Goal: Task Accomplishment & Management: Manage account settings

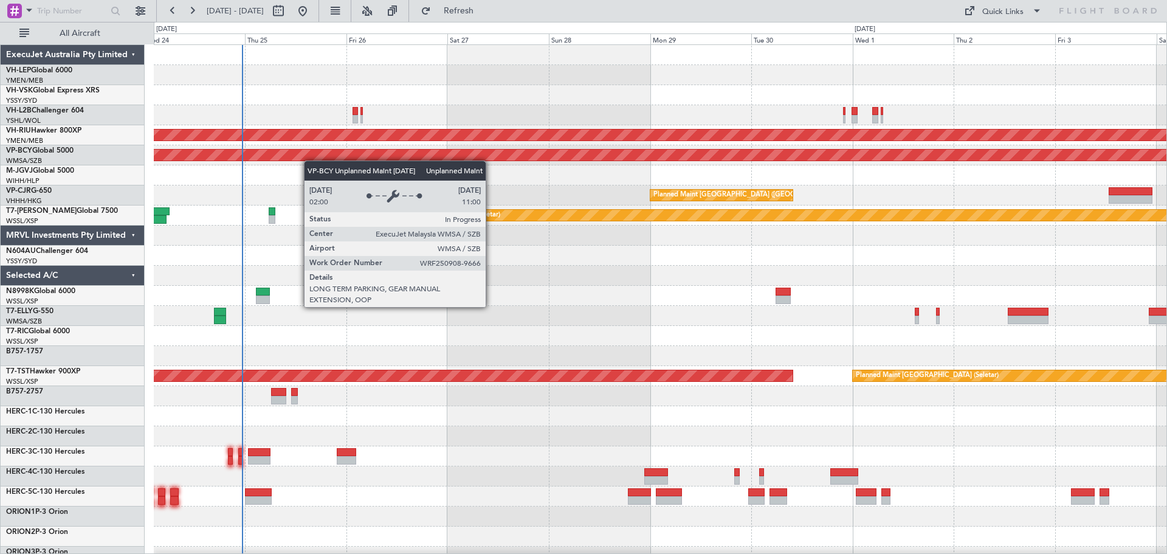
click at [421, 153] on div "Planned Maint Sydney (Kingsford Smith Intl) No Crew Planned Maint Melbourne (Es…" at bounding box center [660, 376] width 1013 height 662
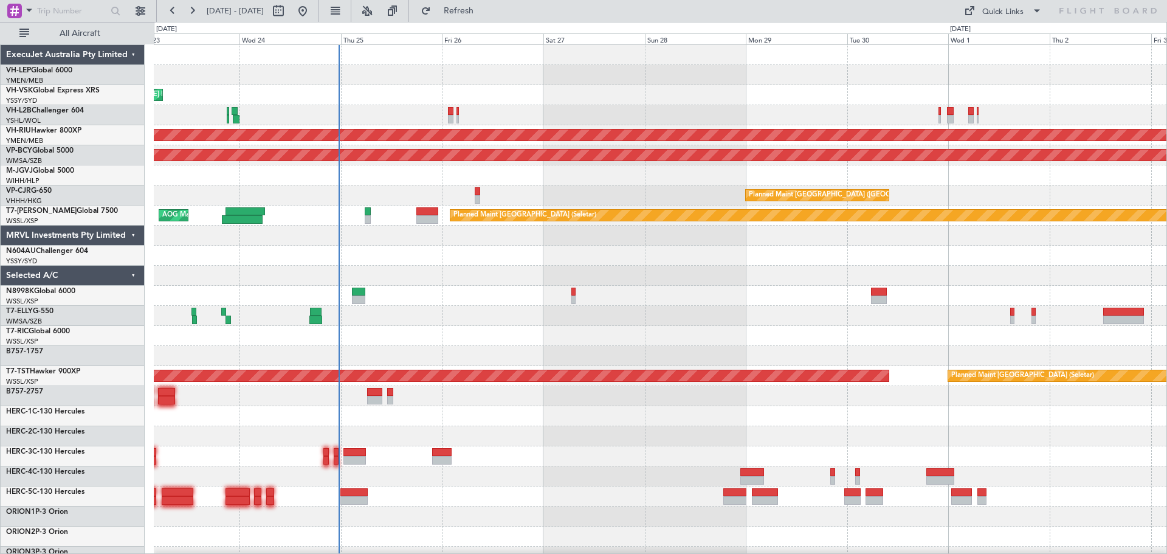
click at [540, 168] on div "Planned Maint Sydney ([PERSON_NAME] Intl) No Crew Planned Maint [GEOGRAPHIC_DAT…" at bounding box center [660, 376] width 1013 height 662
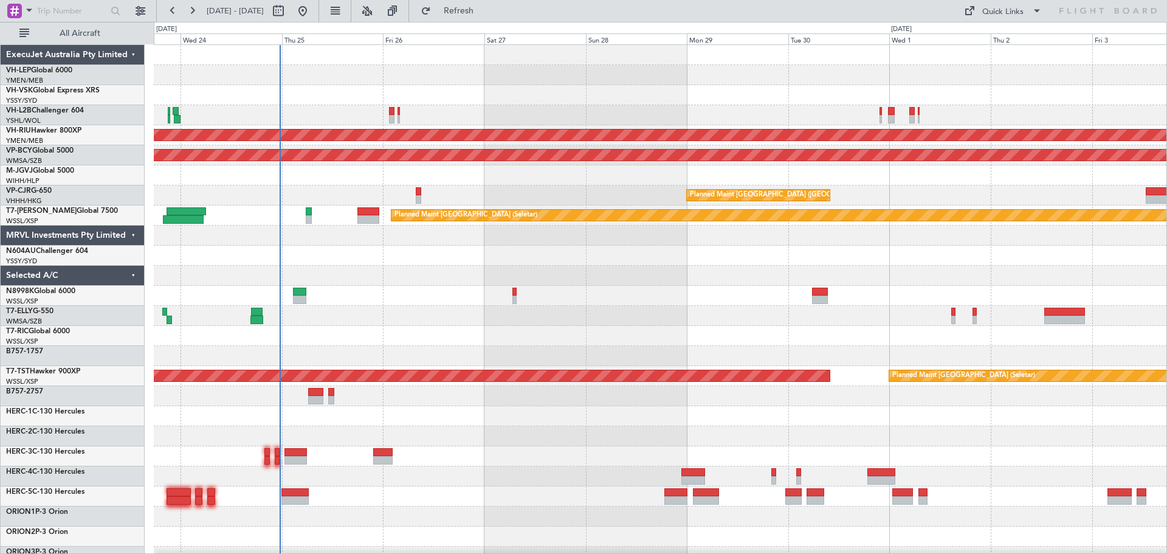
click at [469, 240] on div "Planned Maint Sydney ([PERSON_NAME] Intl) No Crew Planned Maint [GEOGRAPHIC_DAT…" at bounding box center [660, 376] width 1013 height 662
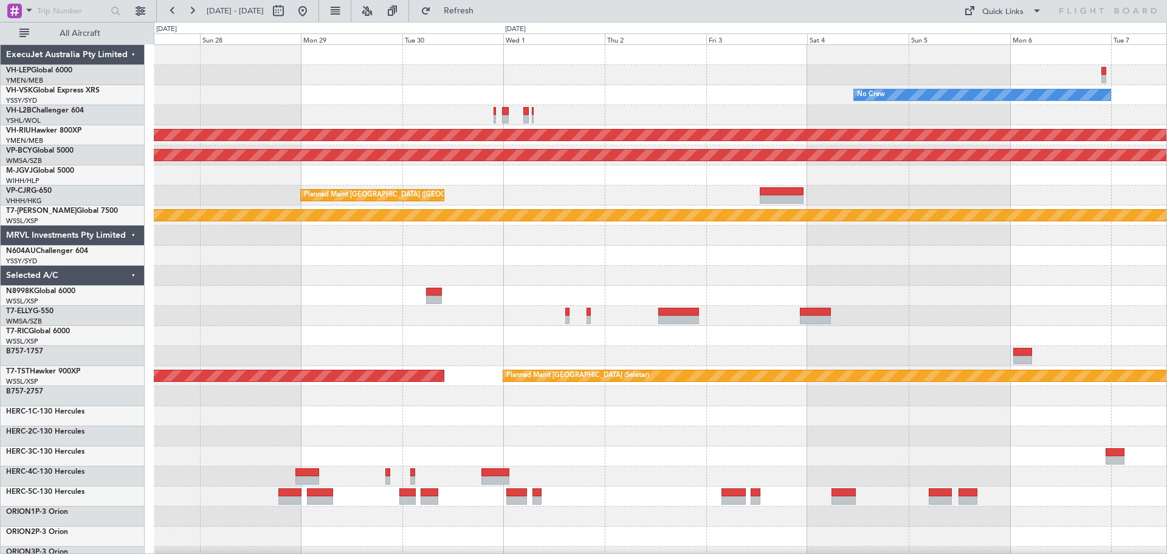
click at [438, 264] on div "No Crew Planned Maint [GEOGRAPHIC_DATA] ([GEOGRAPHIC_DATA]) Unplanned Maint [GE…" at bounding box center [660, 376] width 1013 height 662
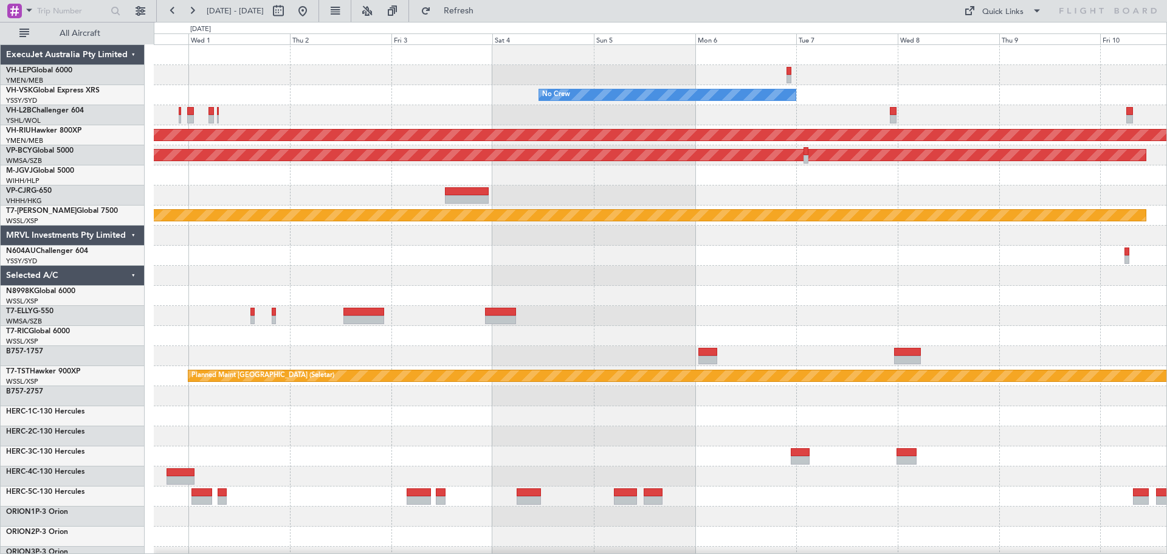
click at [370, 139] on div "No Crew Planned Maint [GEOGRAPHIC_DATA] ([GEOGRAPHIC_DATA]) Unplanned Maint [GE…" at bounding box center [660, 376] width 1013 height 662
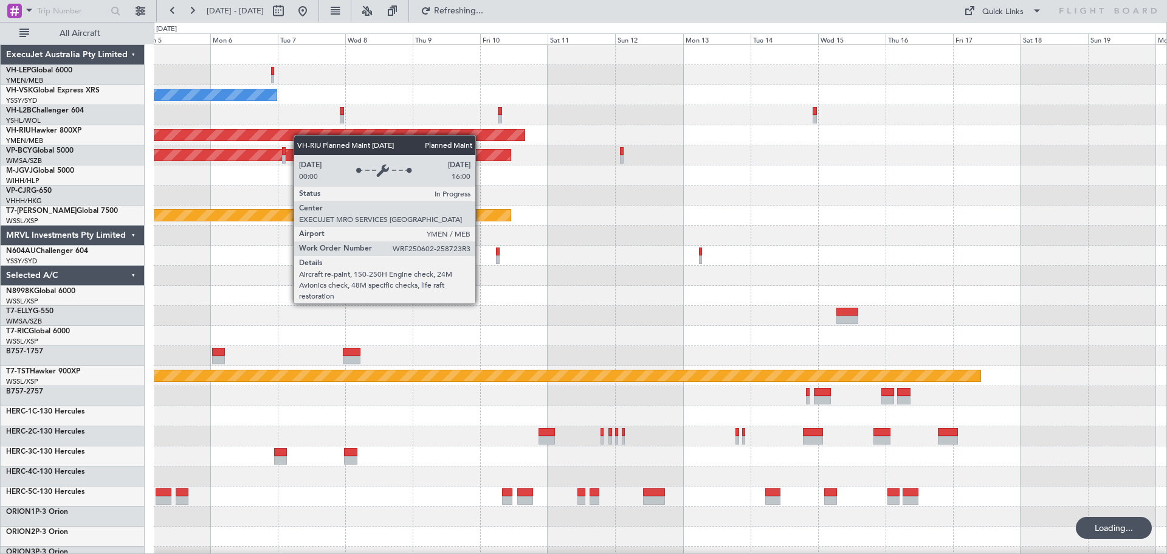
click at [219, 143] on div "No Crew Planned Maint [GEOGRAPHIC_DATA] ([GEOGRAPHIC_DATA]) Unplanned Maint [GE…" at bounding box center [660, 376] width 1013 height 662
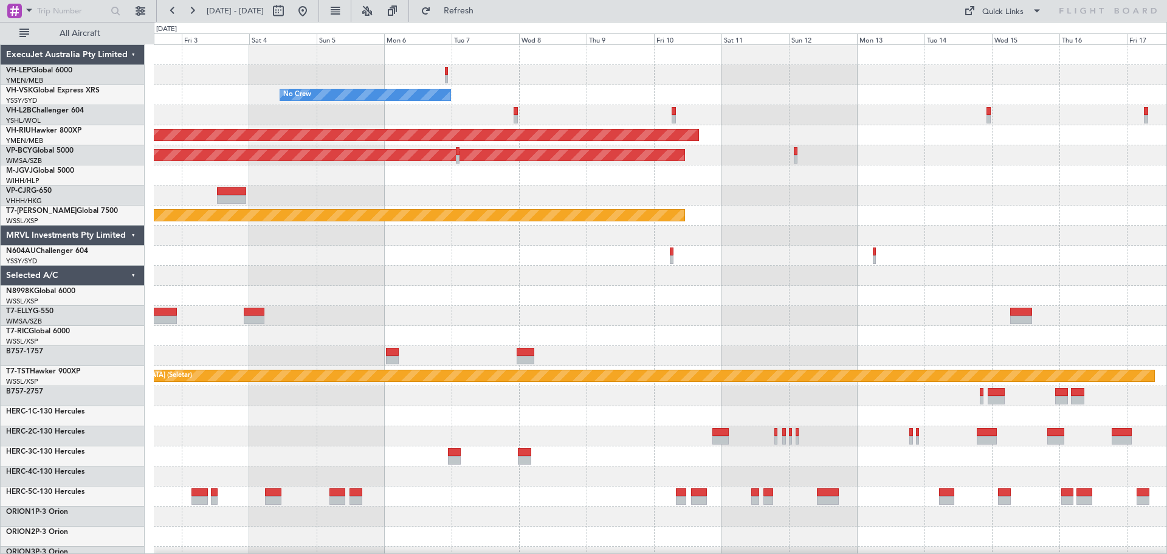
click at [675, 115] on div "No Crew Planned Maint [GEOGRAPHIC_DATA] ([GEOGRAPHIC_DATA]) Unplanned Maint [GE…" at bounding box center [660, 376] width 1013 height 662
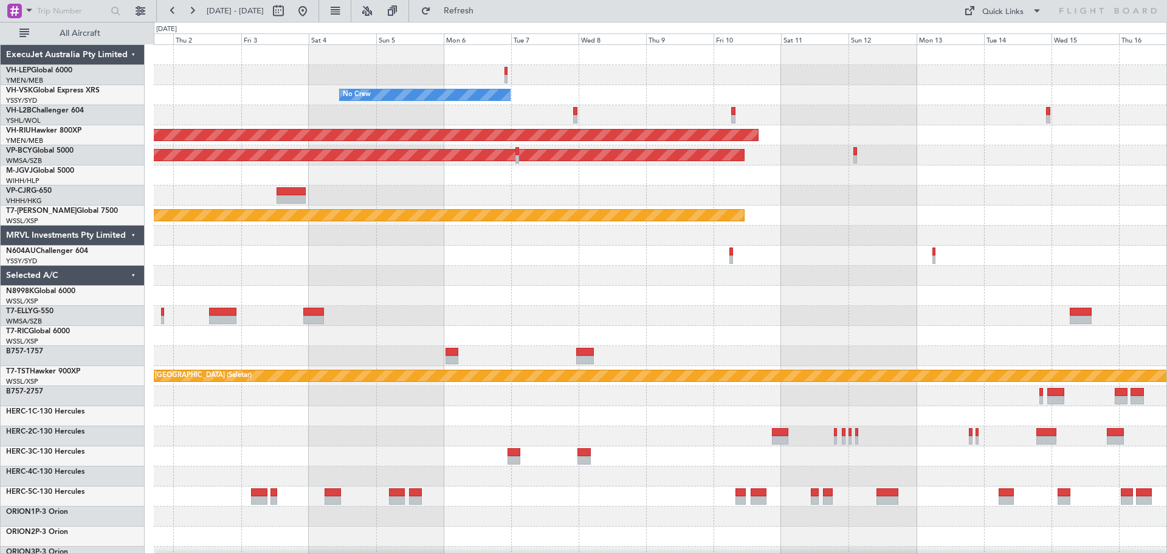
click at [615, 112] on div at bounding box center [660, 115] width 1013 height 20
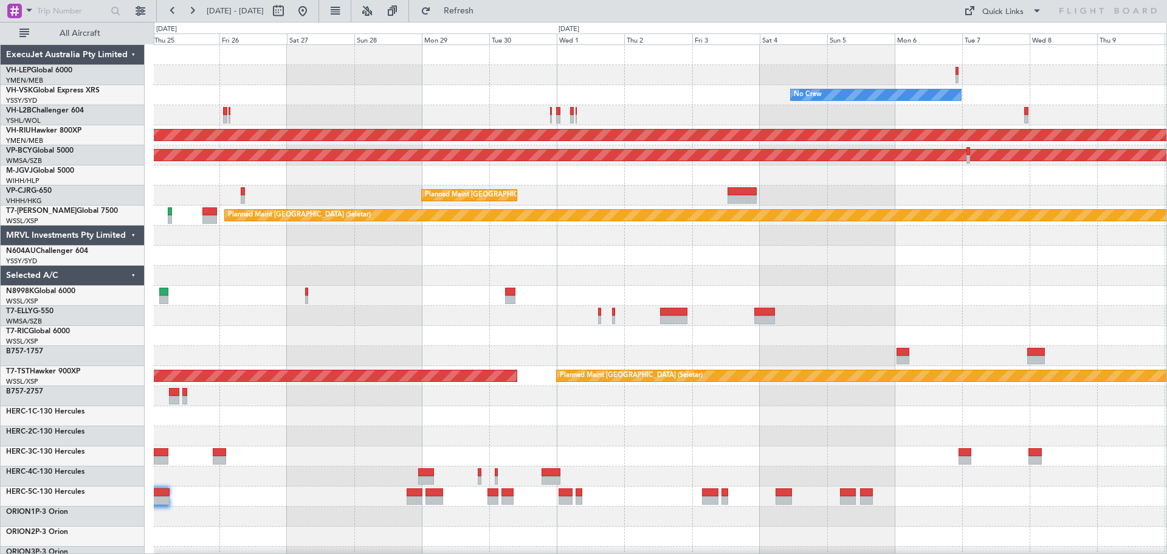
click at [681, 128] on div "No Crew Planned Maint Sydney ([PERSON_NAME] Intl) Planned Maint [GEOGRAPHIC_DAT…" at bounding box center [660, 376] width 1013 height 662
click at [412, 116] on div "No Crew Planned Maint Sydney ([PERSON_NAME] Intl) Planned Maint [GEOGRAPHIC_DAT…" at bounding box center [660, 376] width 1013 height 662
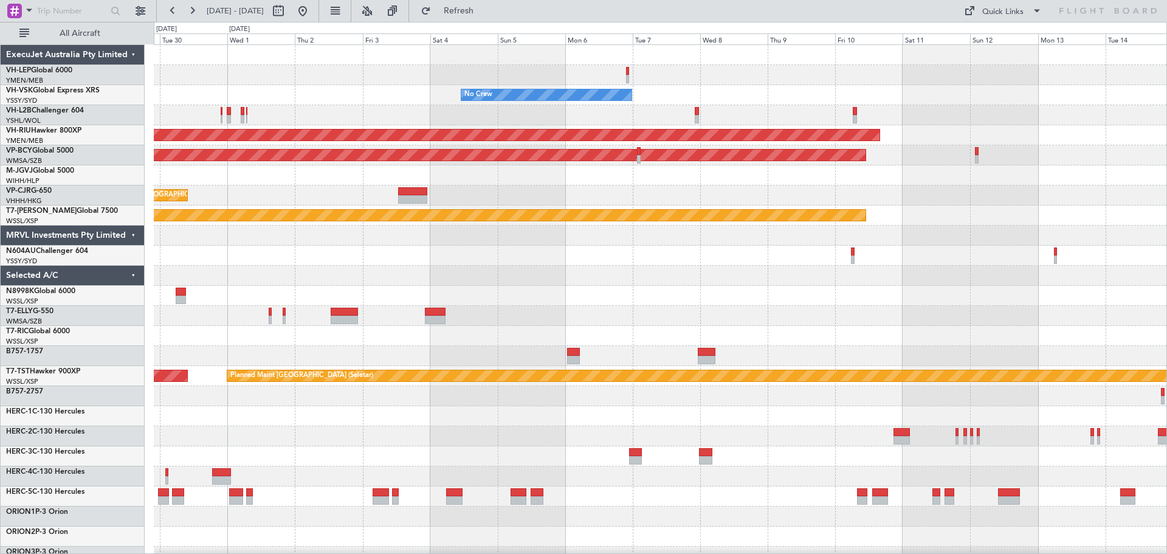
click at [312, 100] on div "No Crew Planned Maint [GEOGRAPHIC_DATA] ([GEOGRAPHIC_DATA]) Unplanned Maint [GE…" at bounding box center [660, 376] width 1013 height 662
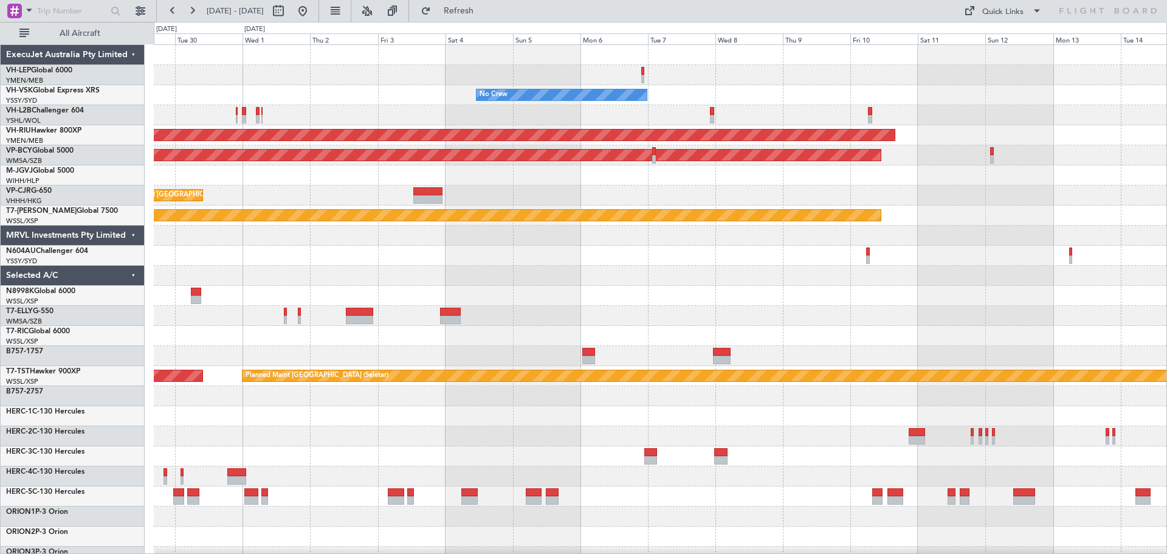
click at [499, 108] on div "No Crew Planned Maint [GEOGRAPHIC_DATA] ([GEOGRAPHIC_DATA]) Unplanned Maint [GE…" at bounding box center [660, 376] width 1013 height 662
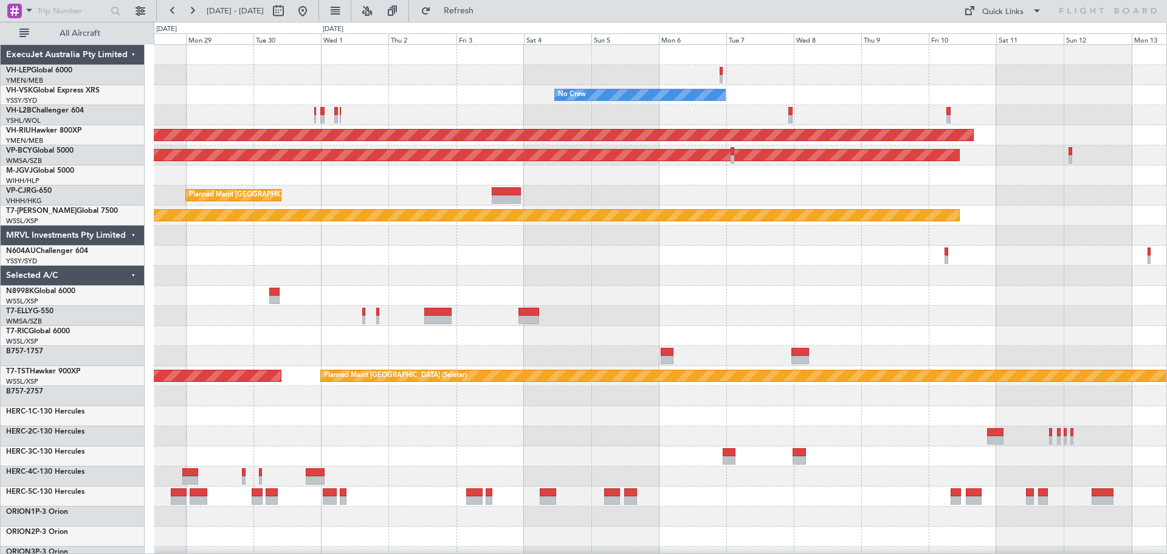
click at [561, 120] on div at bounding box center [660, 115] width 1013 height 20
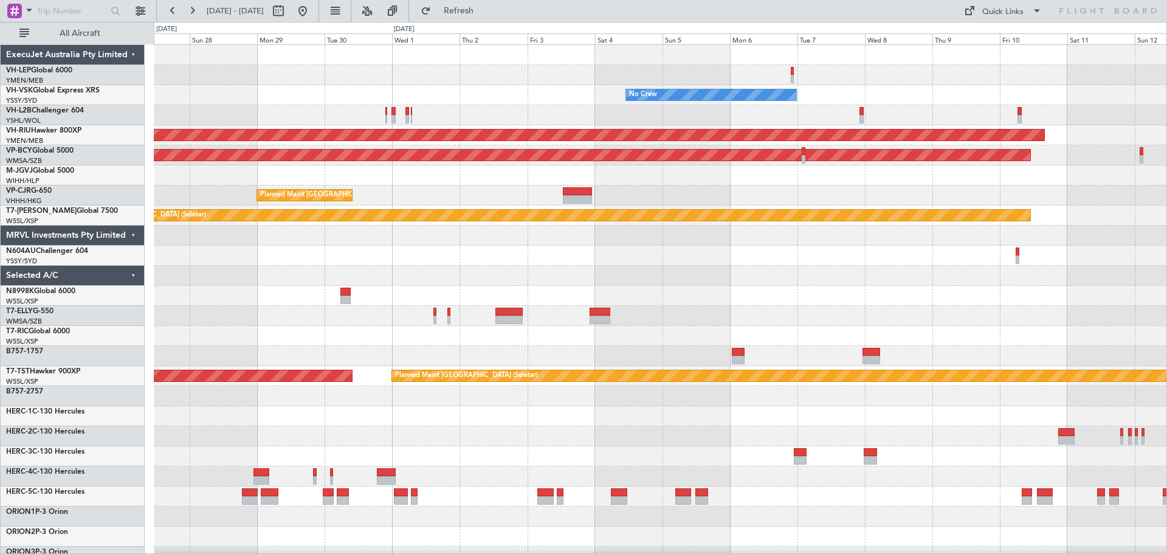
click at [642, 129] on div "No Crew Planned Maint [GEOGRAPHIC_DATA] ([GEOGRAPHIC_DATA]) Unplanned Maint [GE…" at bounding box center [660, 376] width 1013 height 662
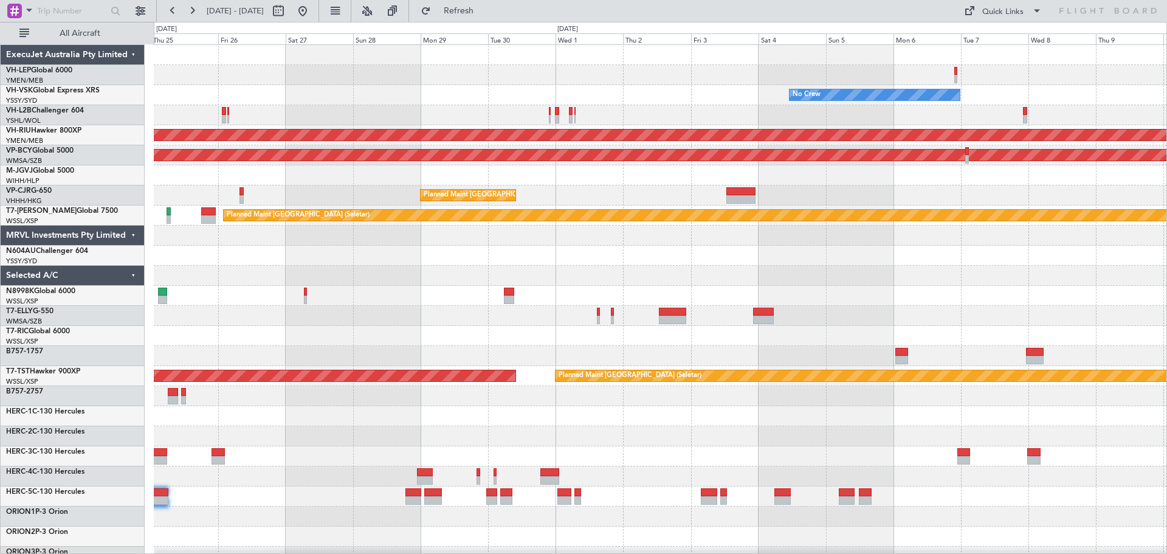
click at [595, 127] on div "Planned Maint [GEOGRAPHIC_DATA] ([GEOGRAPHIC_DATA])" at bounding box center [660, 135] width 1013 height 20
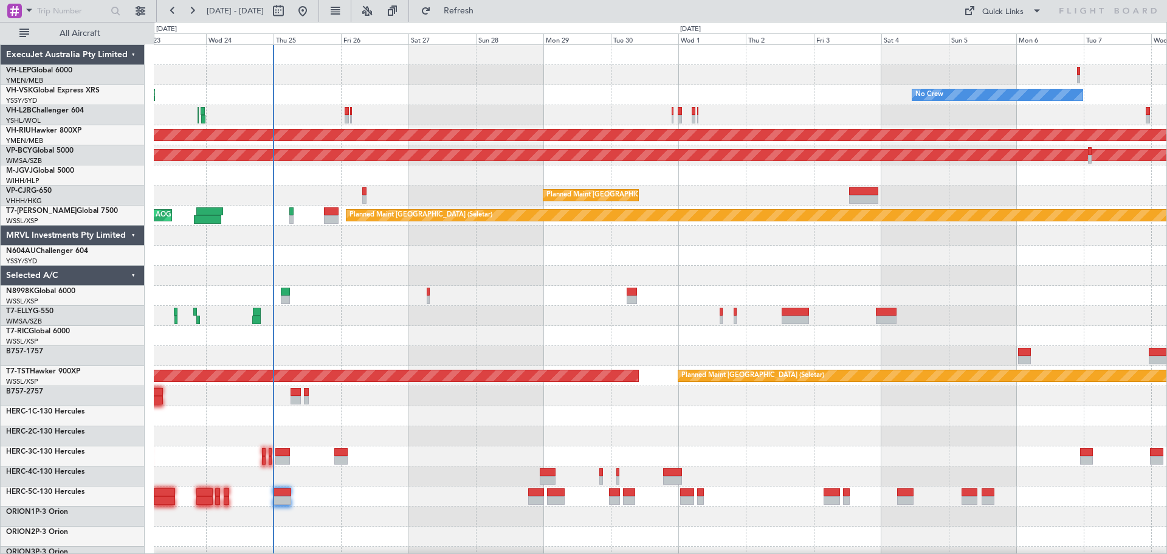
click at [288, 152] on div "No Crew Planned Maint Sydney ([PERSON_NAME] Intl) AOG Maint [US_STATE][GEOGRAPH…" at bounding box center [660, 376] width 1013 height 662
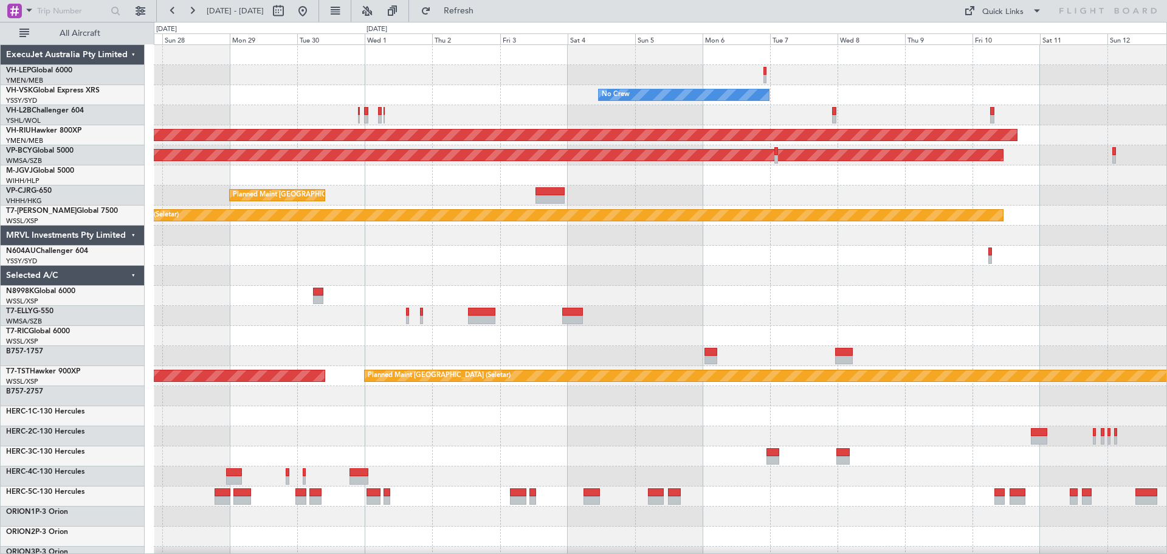
click at [405, 130] on div "No Crew Planned Maint [GEOGRAPHIC_DATA] ([GEOGRAPHIC_DATA]) Unplanned Maint [GE…" at bounding box center [660, 376] width 1013 height 662
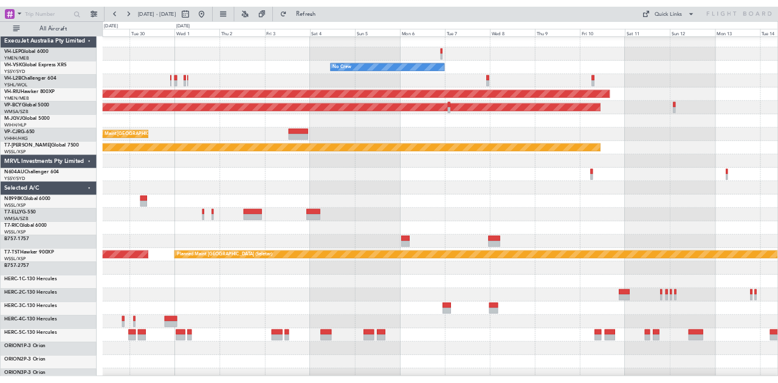
scroll to position [4, 0]
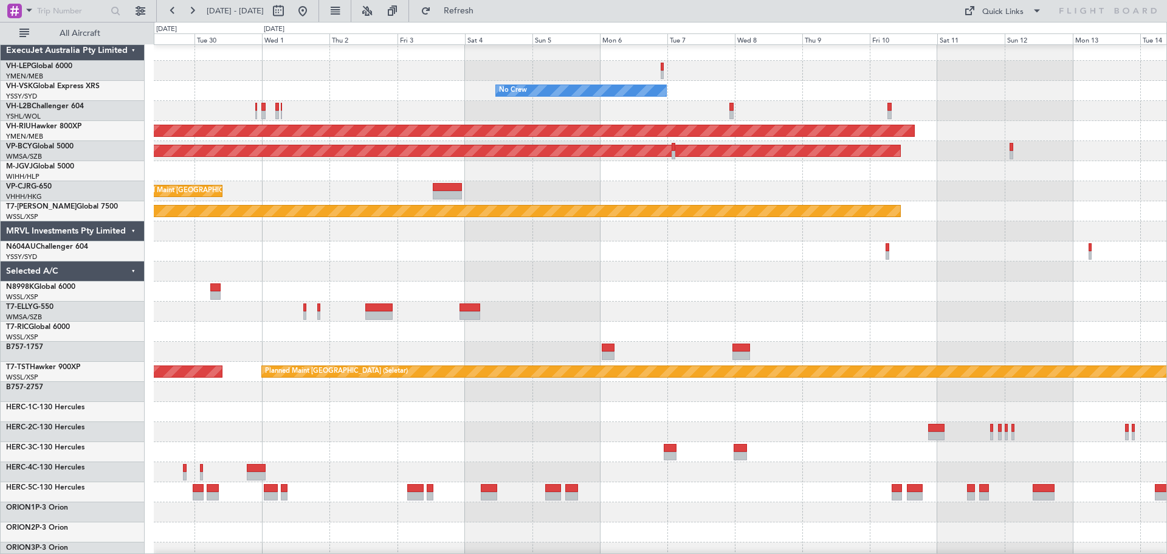
click at [730, 87] on div "No Crew" at bounding box center [660, 91] width 1013 height 20
click at [834, 264] on div at bounding box center [660, 271] width 1013 height 20
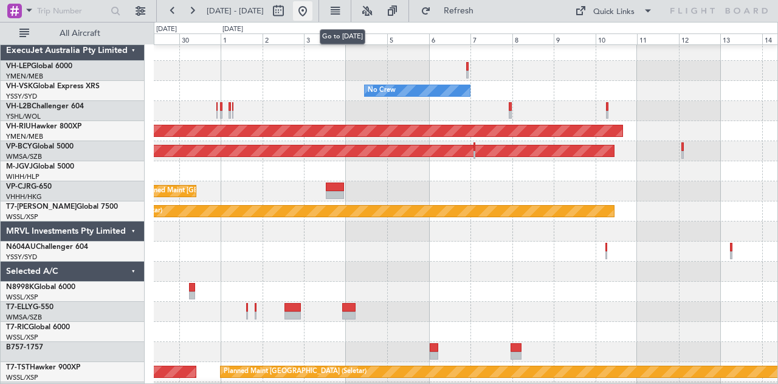
click at [313, 11] on button at bounding box center [302, 10] width 19 height 19
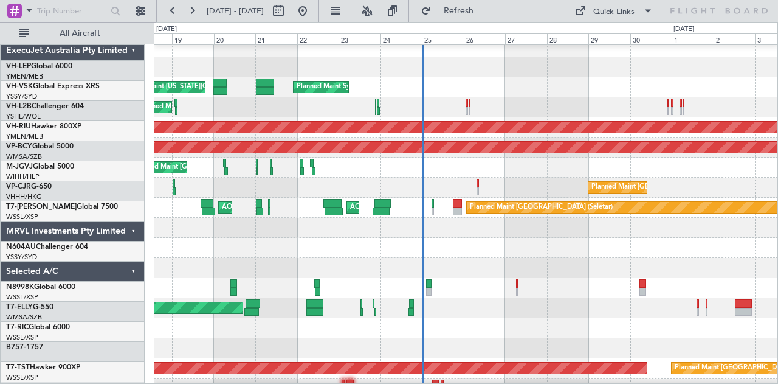
scroll to position [8, 0]
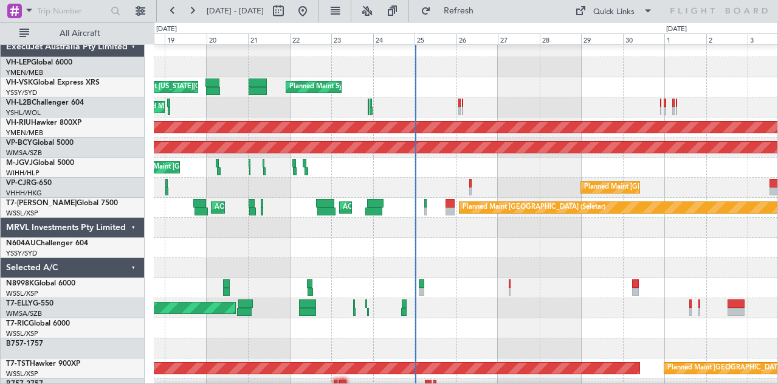
click at [468, 229] on div at bounding box center [466, 228] width 624 height 20
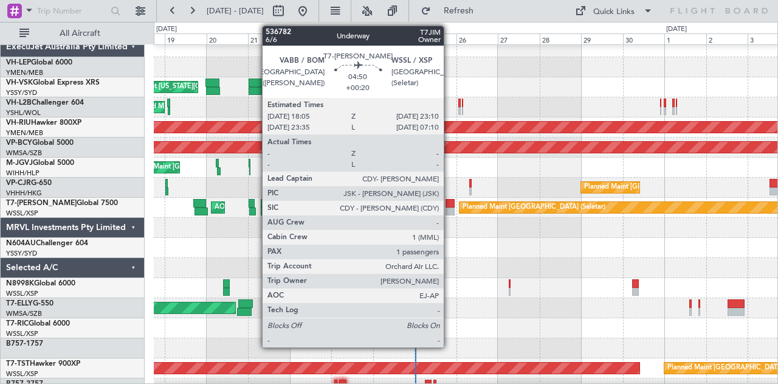
click at [450, 210] on div at bounding box center [450, 211] width 9 height 9
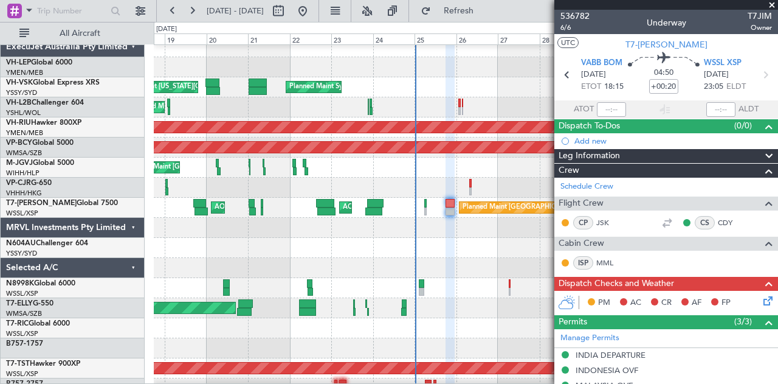
click at [461, 105] on div "Unplanned Maint [GEOGRAPHIC_DATA] ([GEOGRAPHIC_DATA])" at bounding box center [466, 107] width 624 height 20
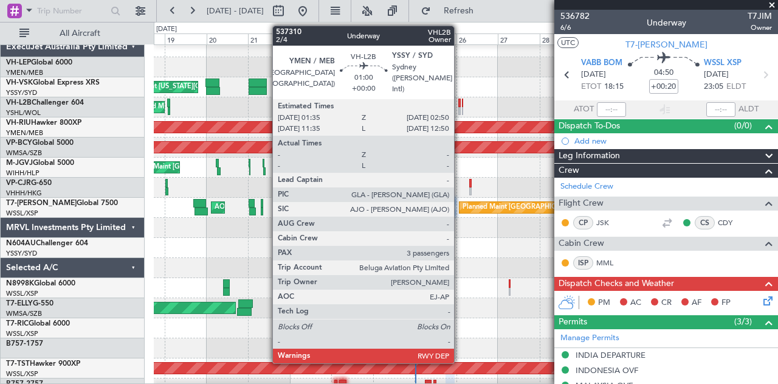
click at [460, 103] on div at bounding box center [459, 102] width 2 height 9
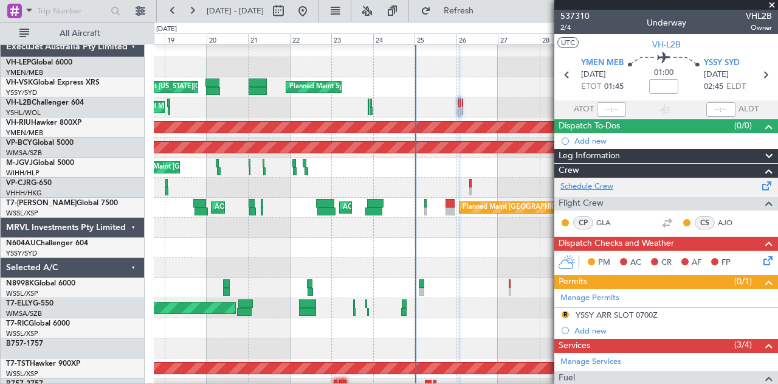
click at [577, 187] on link "Schedule Crew" at bounding box center [587, 187] width 53 height 12
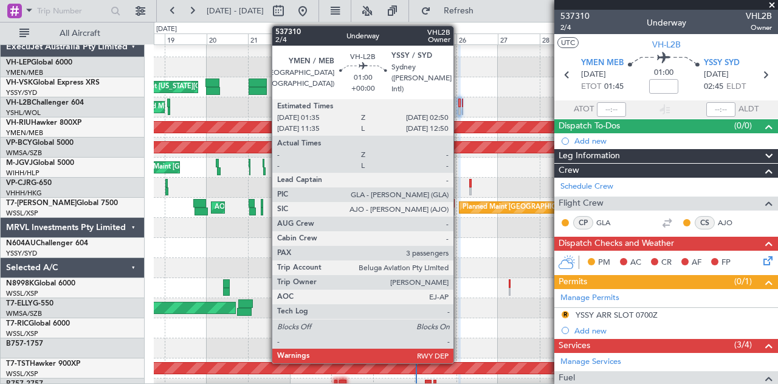
click at [460, 105] on div at bounding box center [459, 102] width 2 height 9
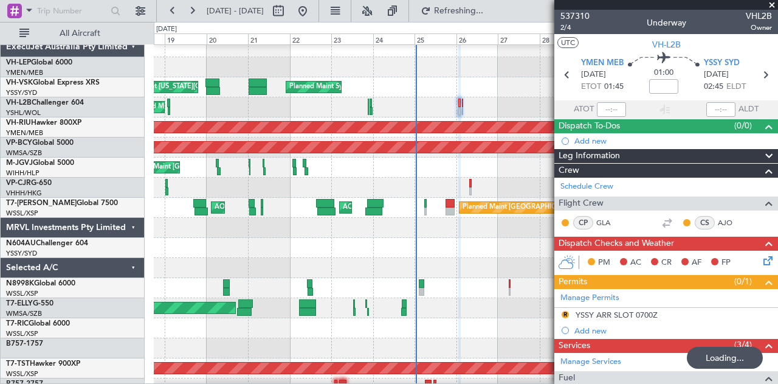
click at [364, 126] on div "Planned Maint Sydney ([PERSON_NAME] Intl) AOG Maint [US_STATE][GEOGRAPHIC_DATA]…" at bounding box center [466, 368] width 624 height 662
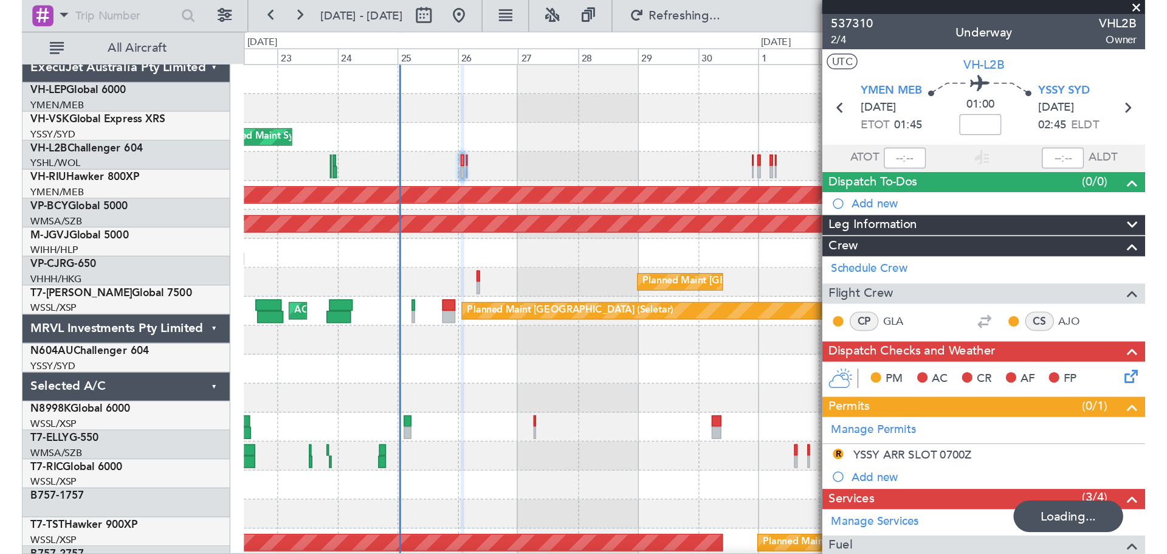
scroll to position [0, 0]
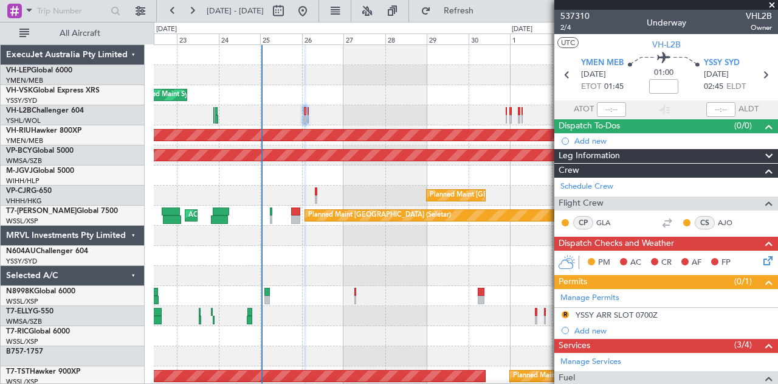
click at [774, 2] on span at bounding box center [772, 5] width 12 height 11
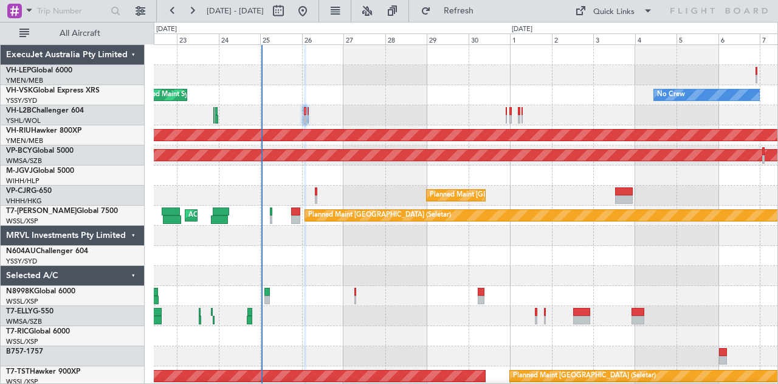
type input "0"
click at [471, 8] on span "Refresh" at bounding box center [459, 11] width 51 height 9
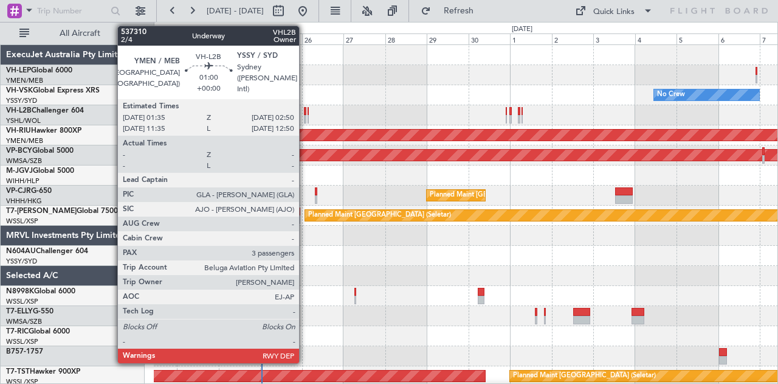
click at [305, 108] on div at bounding box center [305, 111] width 2 height 9
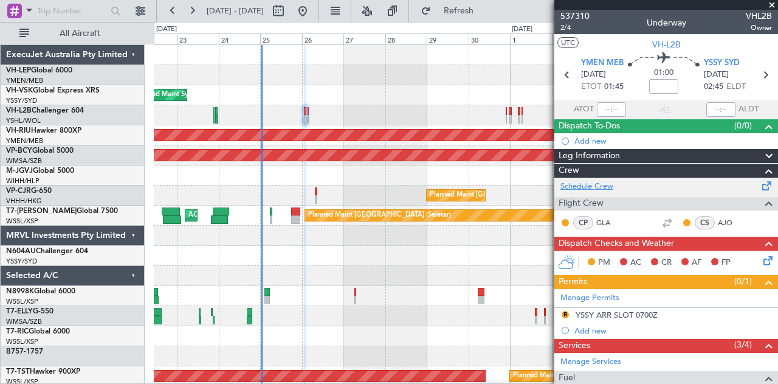
click at [580, 184] on link "Schedule Crew" at bounding box center [587, 187] width 53 height 12
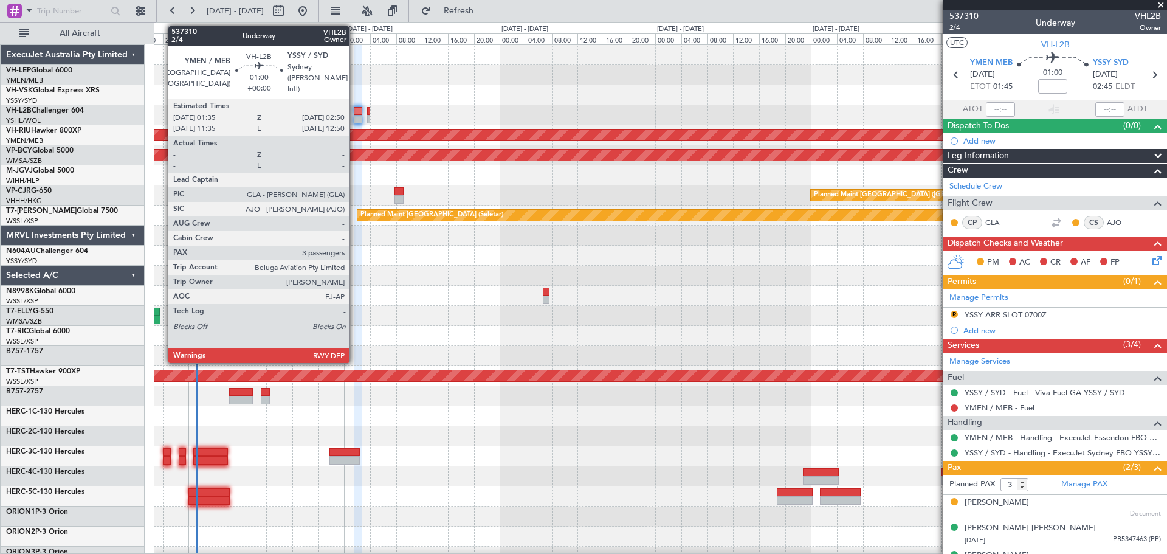
click at [355, 114] on div at bounding box center [358, 111] width 9 height 9
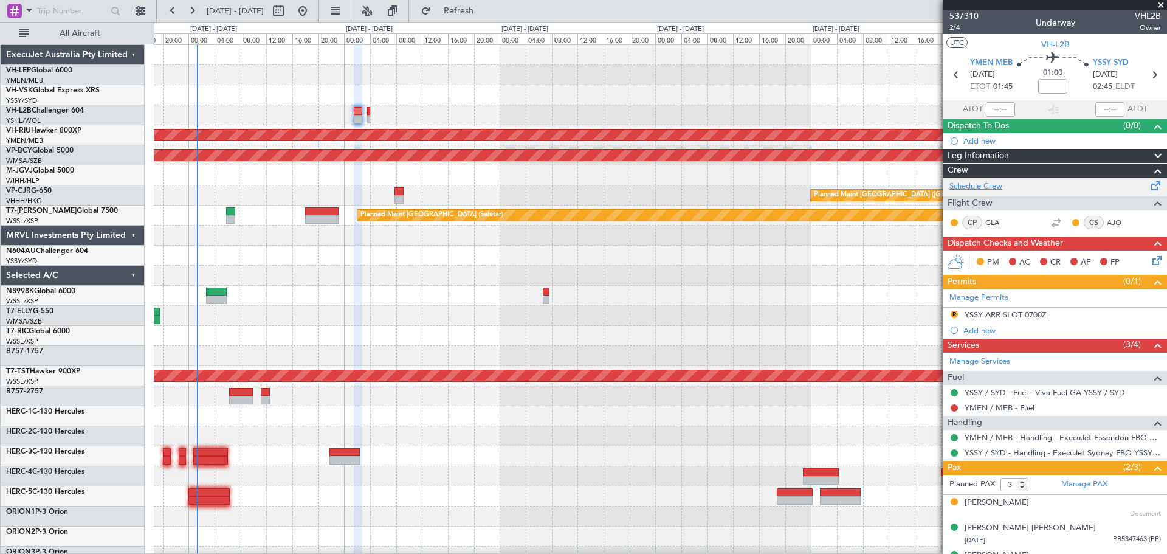
click at [975, 188] on link "Schedule Crew" at bounding box center [976, 187] width 53 height 12
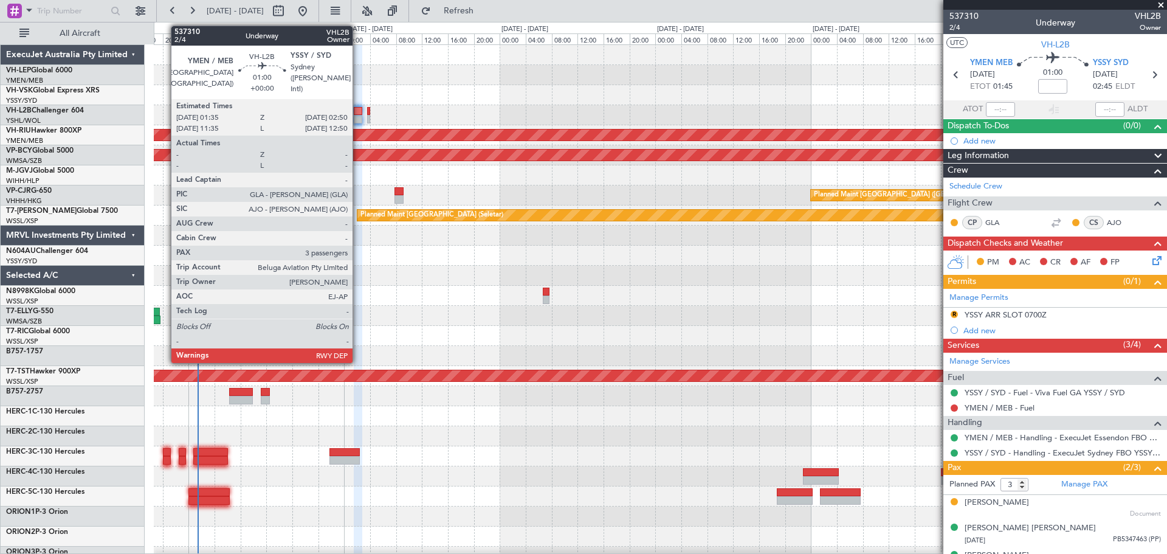
click at [358, 114] on div at bounding box center [358, 111] width 9 height 9
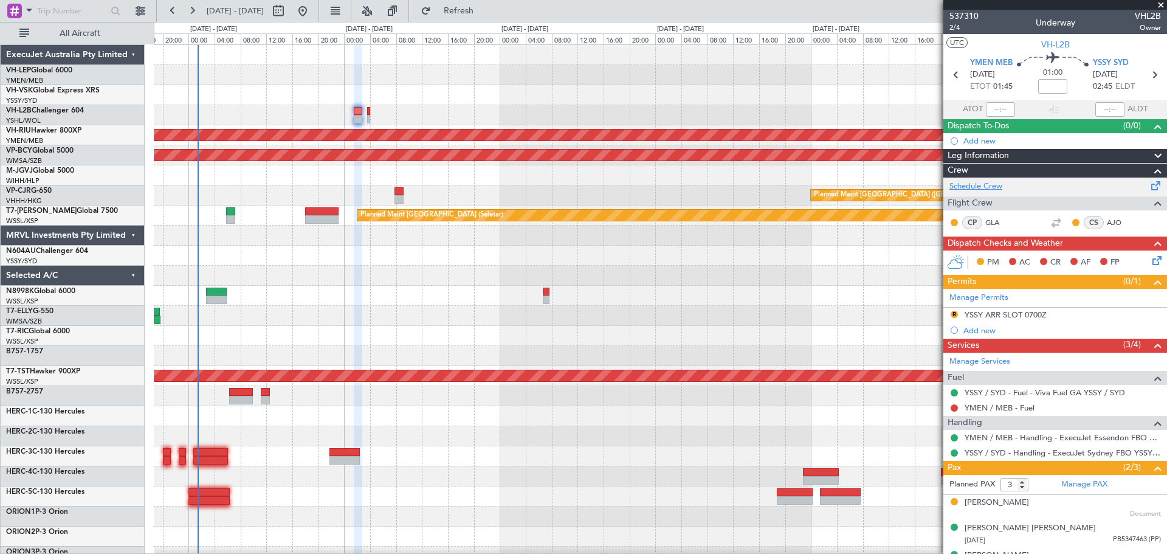
click at [983, 184] on link "Schedule Crew" at bounding box center [976, 187] width 53 height 12
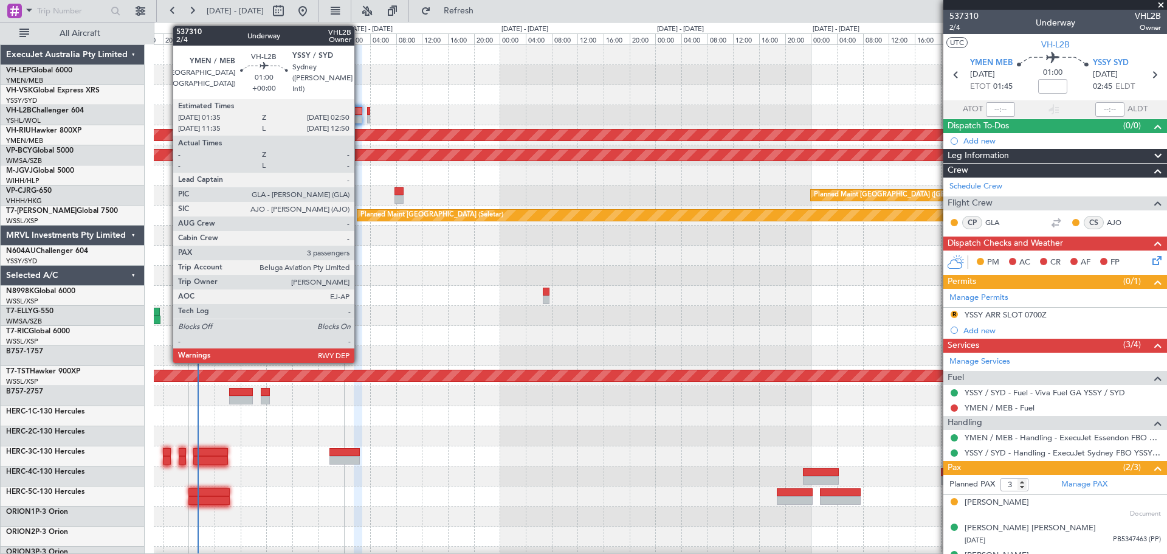
click at [360, 117] on div at bounding box center [358, 119] width 9 height 9
click at [358, 107] on div at bounding box center [358, 111] width 9 height 9
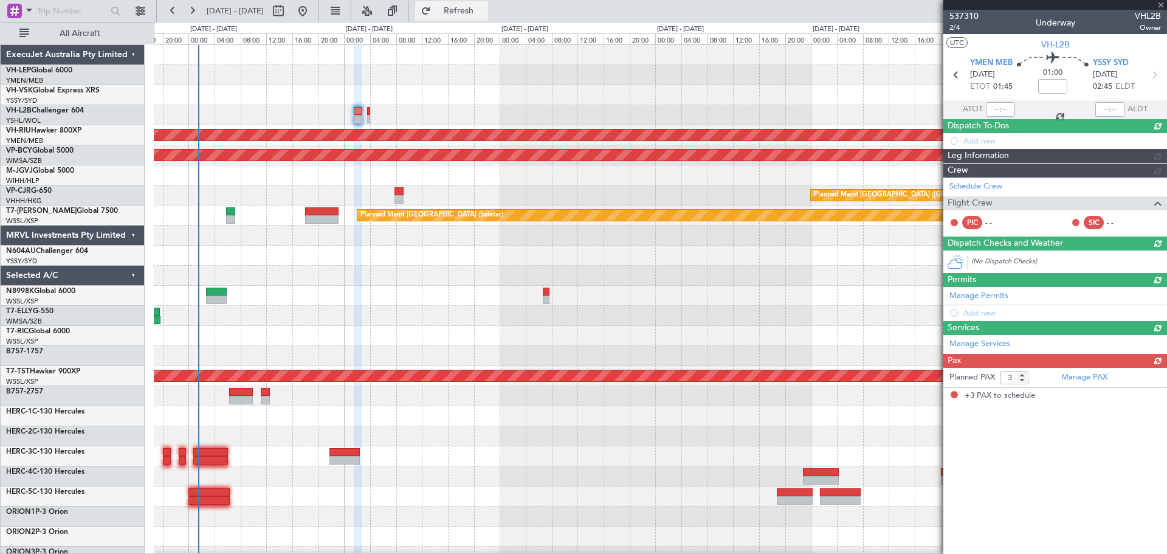
click at [485, 13] on span "Refresh" at bounding box center [459, 11] width 51 height 9
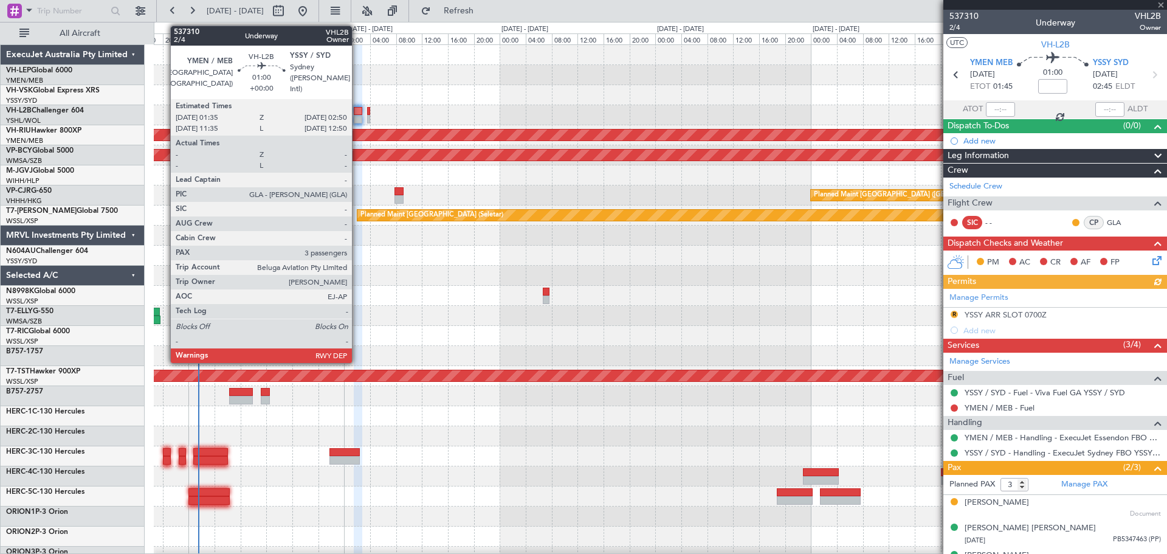
click at [358, 119] on div at bounding box center [358, 119] width 9 height 9
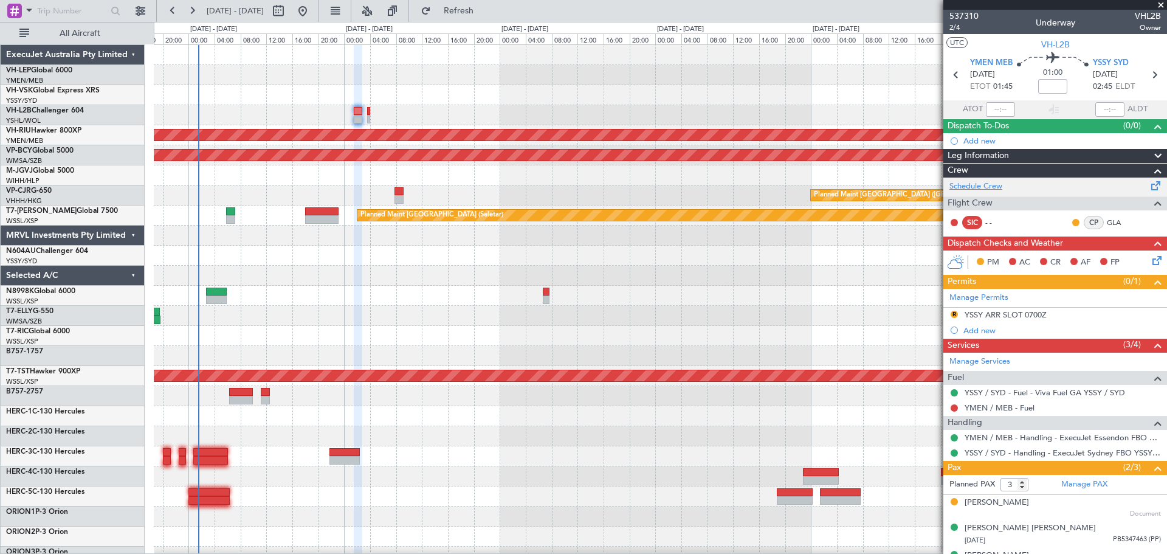
click at [981, 188] on link "Schedule Crew" at bounding box center [976, 187] width 53 height 12
click at [353, 119] on div at bounding box center [660, 115] width 1013 height 20
click at [404, 138] on div "Planned Maint Sydney ([PERSON_NAME] Intl) Planned Maint [GEOGRAPHIC_DATA] ([GEO…" at bounding box center [660, 376] width 1013 height 662
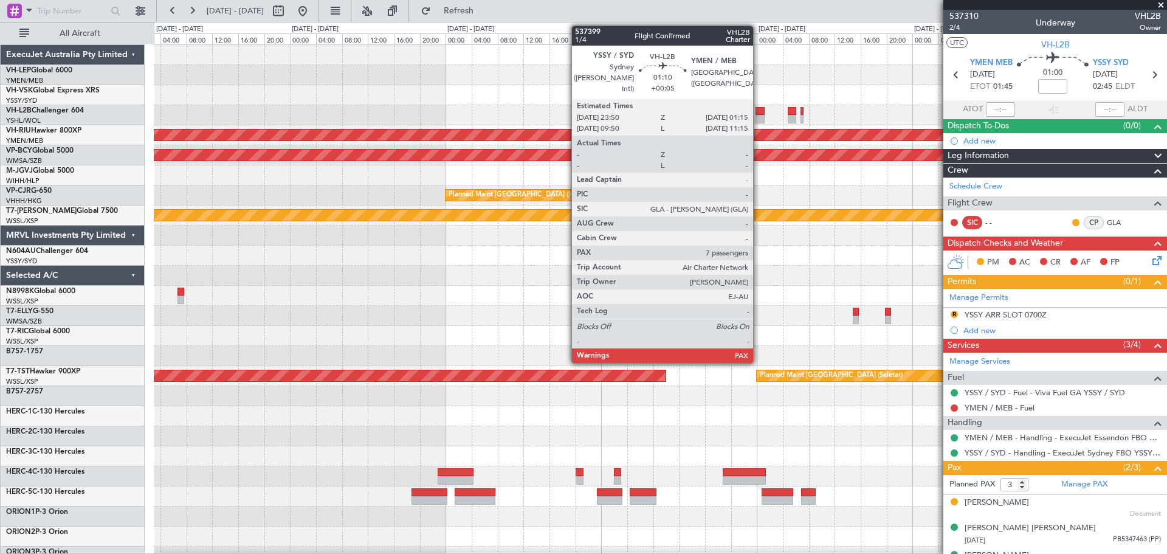
click at [759, 110] on div at bounding box center [761, 111] width 10 height 9
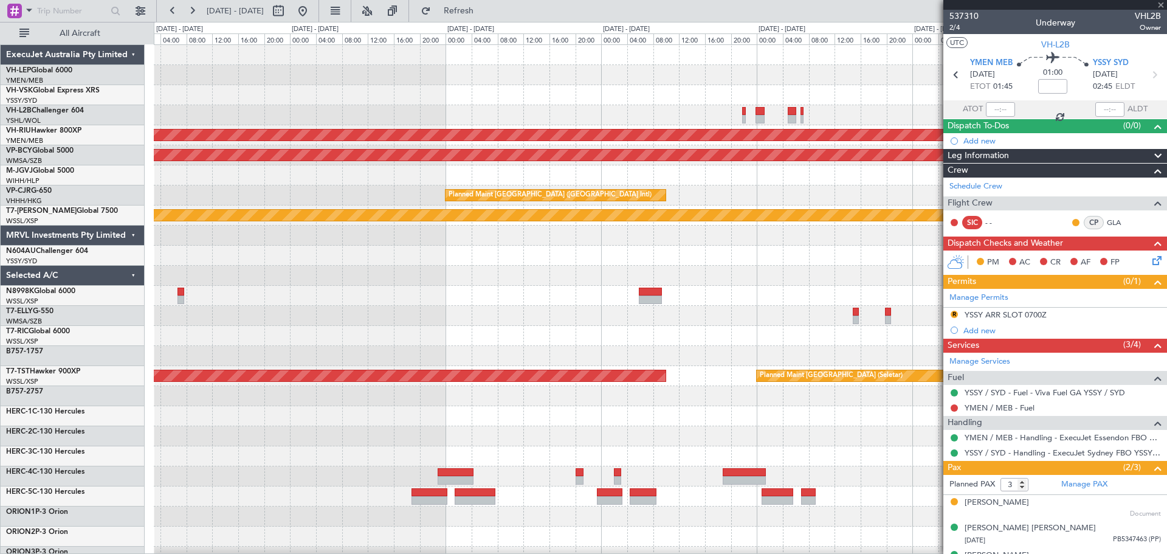
type input "+00:05"
type input "7"
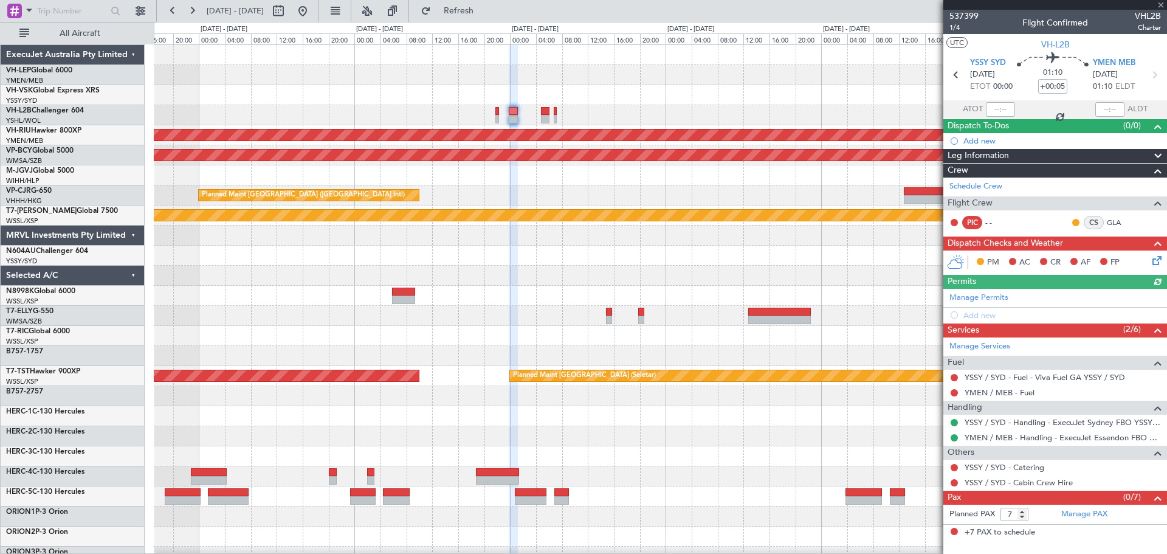
click at [499, 130] on div "No Crew Planned Maint [GEOGRAPHIC_DATA] ([GEOGRAPHIC_DATA]) Unplanned Maint [GE…" at bounding box center [660, 376] width 1013 height 662
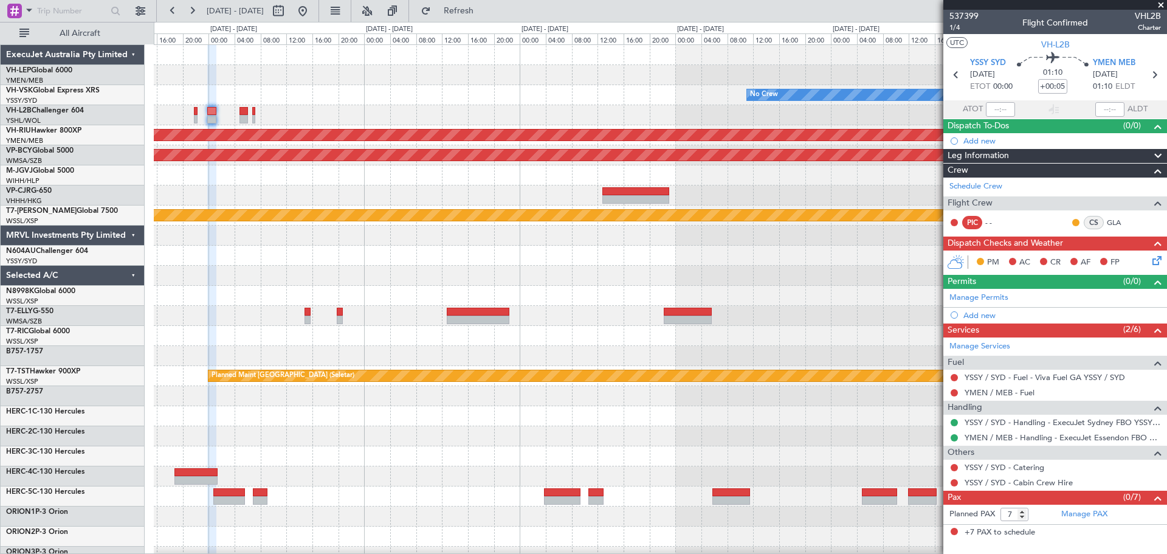
click at [480, 122] on div "No Crew Planned Maint [GEOGRAPHIC_DATA] ([GEOGRAPHIC_DATA]) Unplanned Maint [GE…" at bounding box center [660, 376] width 1013 height 662
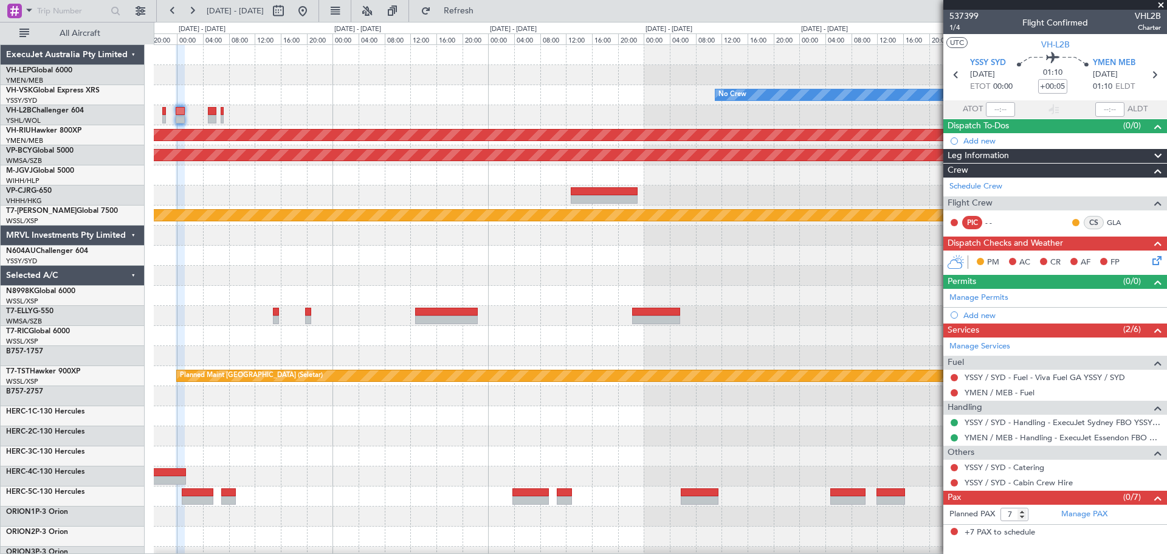
click at [462, 132] on div "No Crew Planned Maint [GEOGRAPHIC_DATA] ([GEOGRAPHIC_DATA]) Unplanned Maint [GE…" at bounding box center [660, 376] width 1013 height 662
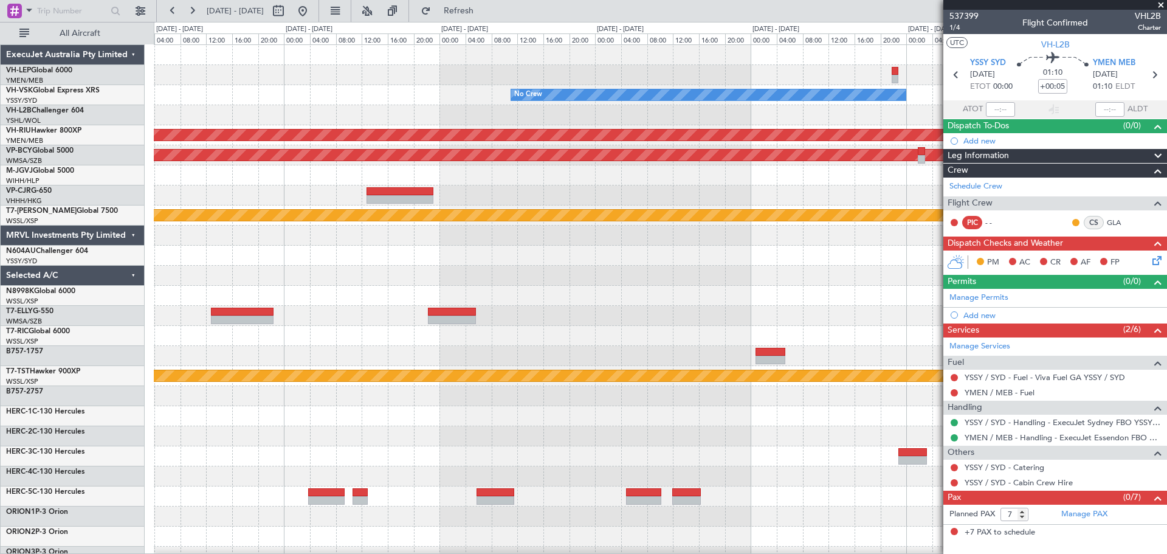
click at [442, 136] on div "No Crew Planned Maint [GEOGRAPHIC_DATA] ([GEOGRAPHIC_DATA]) Unplanned Maint [GE…" at bounding box center [660, 376] width 1013 height 662
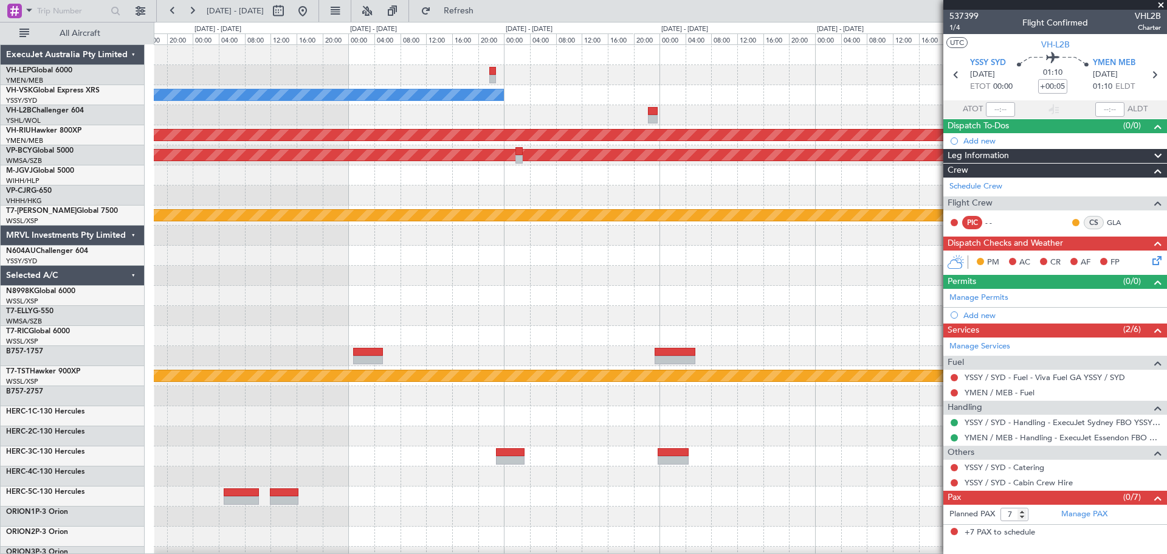
click at [680, 118] on div at bounding box center [660, 115] width 1013 height 20
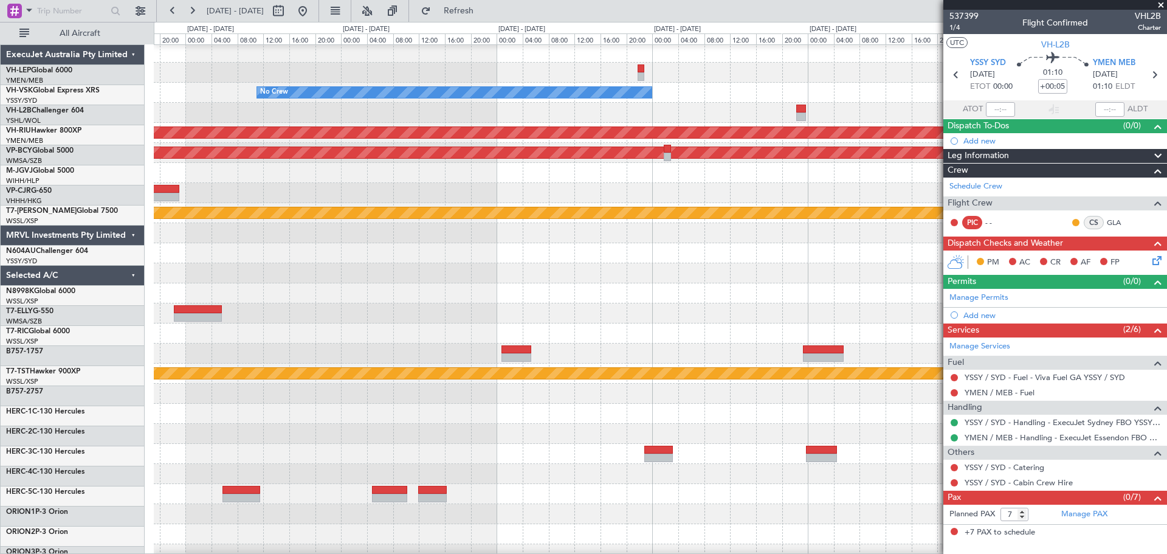
scroll to position [2, 0]
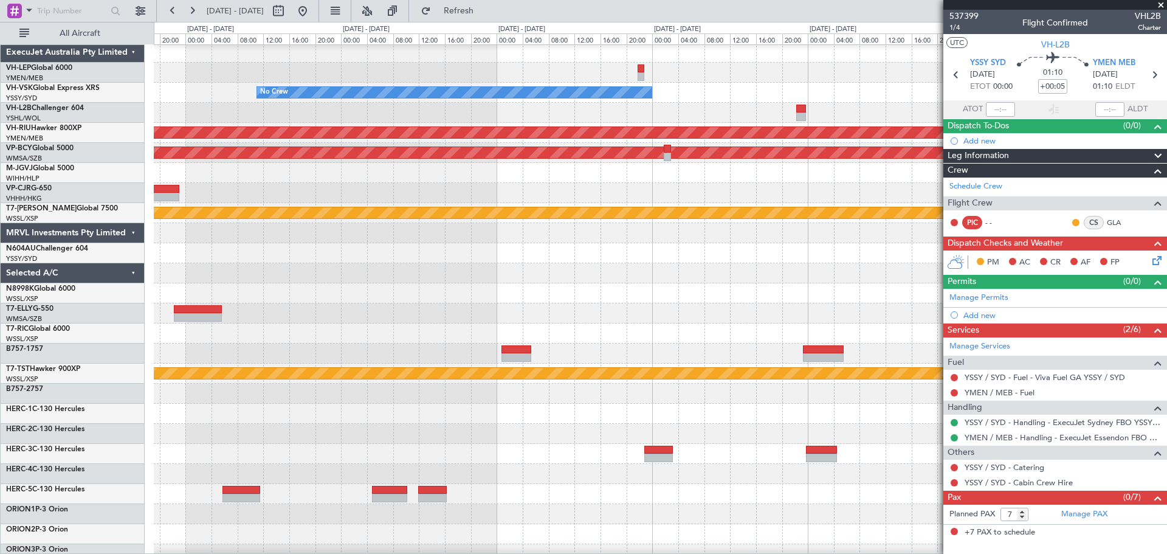
click at [722, 117] on div at bounding box center [660, 113] width 1013 height 20
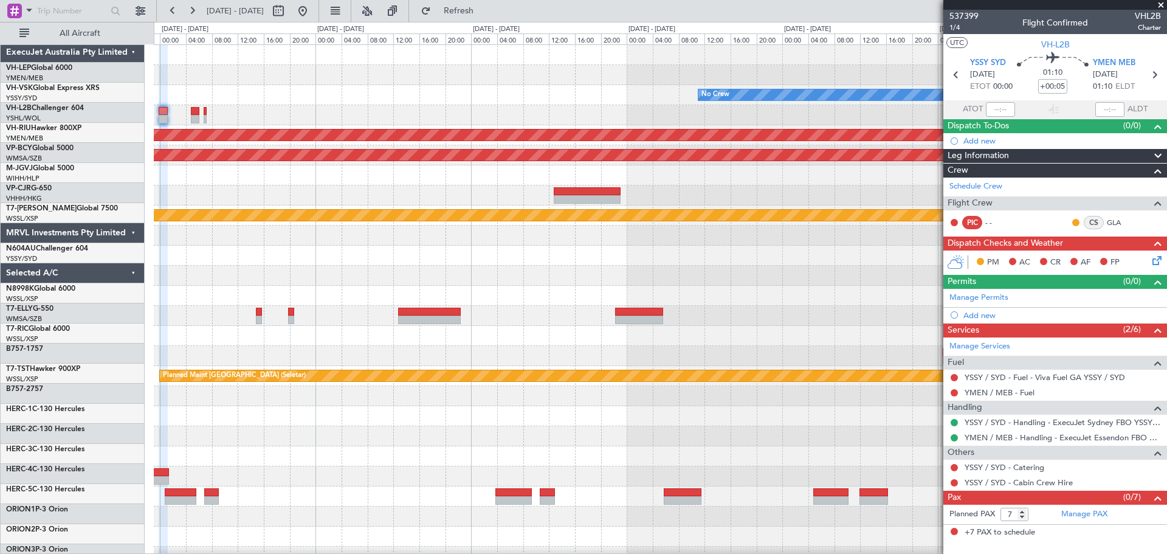
scroll to position [0, 0]
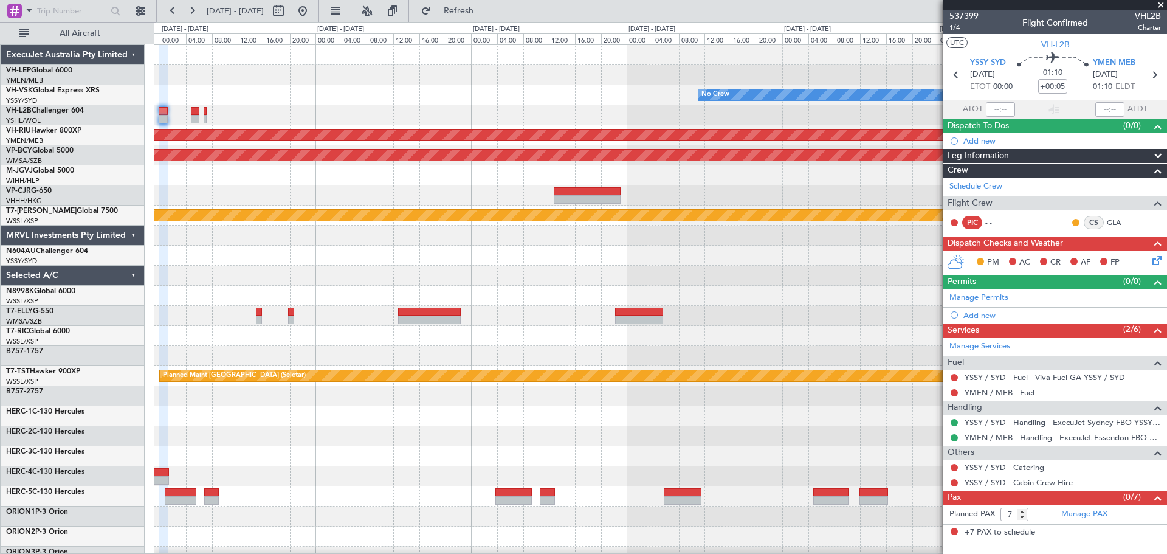
click at [617, 100] on div "No Crew" at bounding box center [660, 95] width 1013 height 20
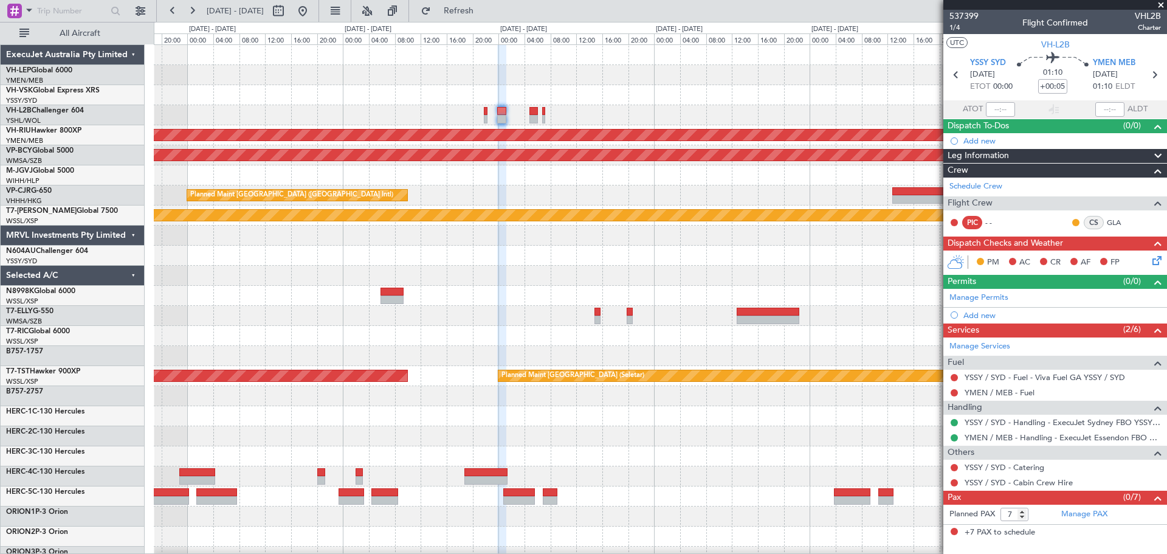
click at [499, 118] on div "No Crew Planned Maint [GEOGRAPHIC_DATA] ([GEOGRAPHIC_DATA]) Unplanned Maint [GE…" at bounding box center [660, 376] width 1013 height 662
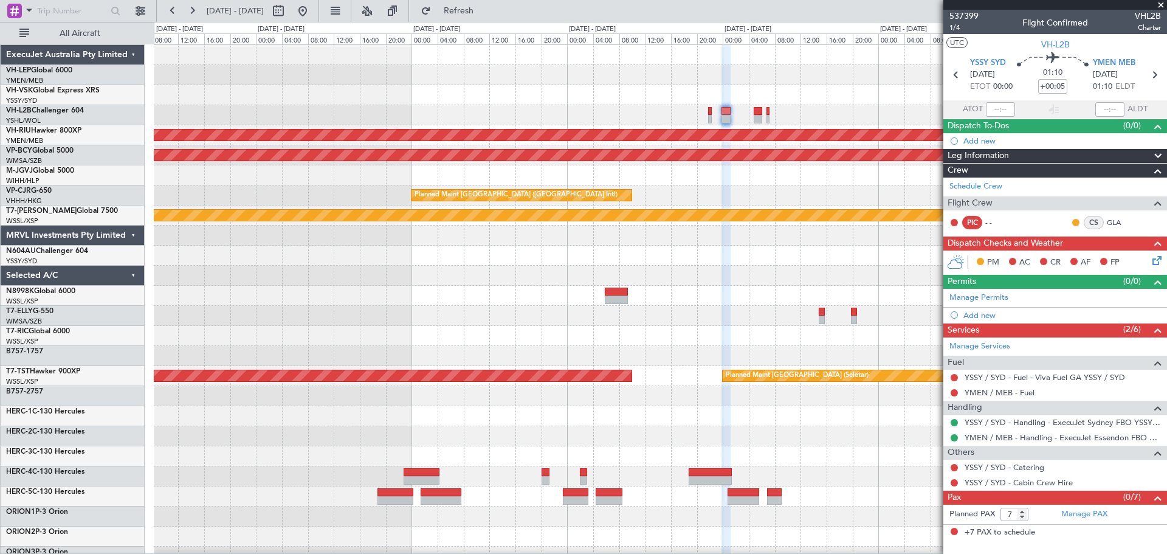
click at [668, 112] on div "No Crew Planned Maint [GEOGRAPHIC_DATA] ([GEOGRAPHIC_DATA]) Unplanned Maint [GE…" at bounding box center [660, 376] width 1013 height 662
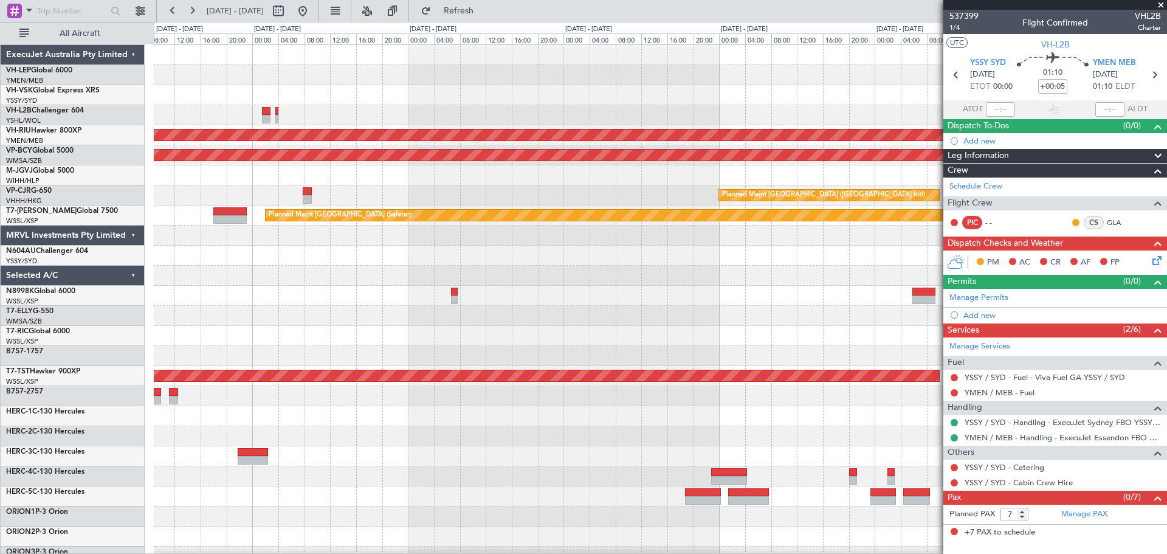
click at [520, 96] on div at bounding box center [660, 95] width 1013 height 20
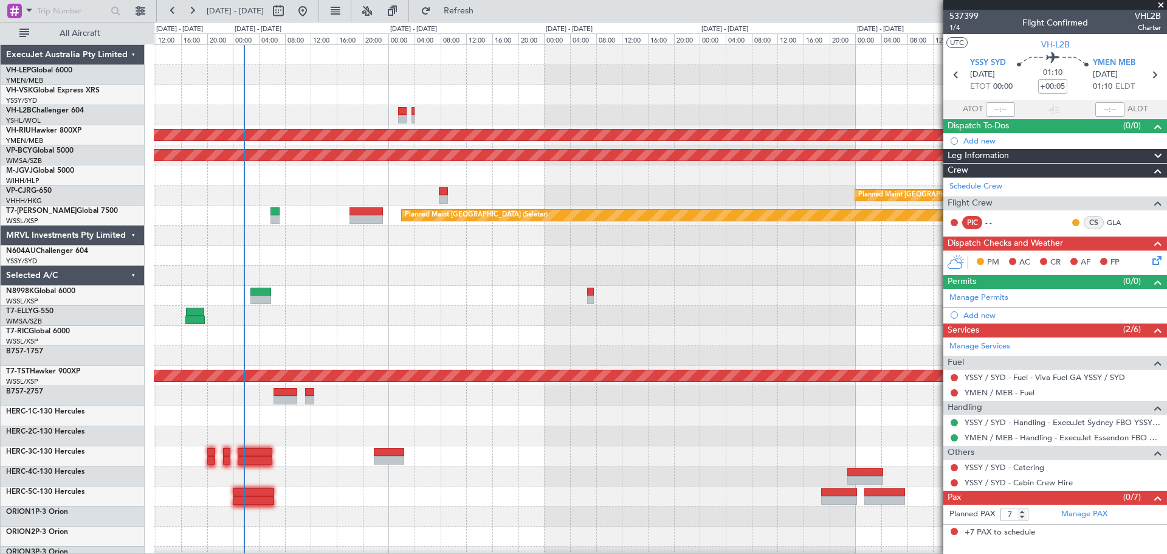
click at [601, 106] on div "Planned Maint Sydney ([PERSON_NAME] Intl) Planned Maint [GEOGRAPHIC_DATA] ([GEO…" at bounding box center [660, 376] width 1013 height 662
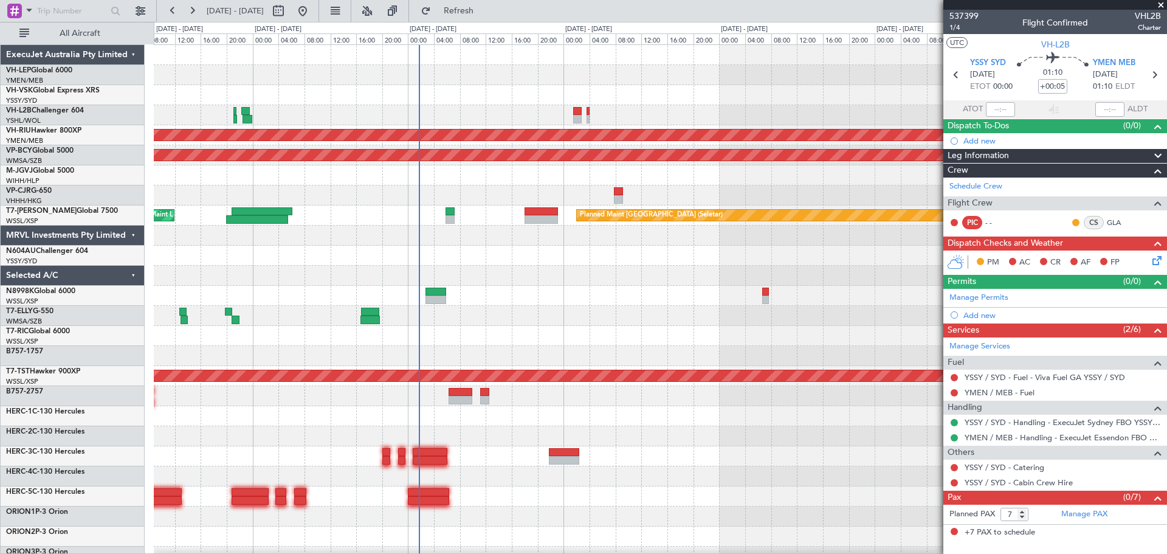
click at [420, 135] on div "Planned Maint Sydney ([PERSON_NAME] Intl) Planned Maint [GEOGRAPHIC_DATA] ([GEO…" at bounding box center [660, 376] width 1013 height 662
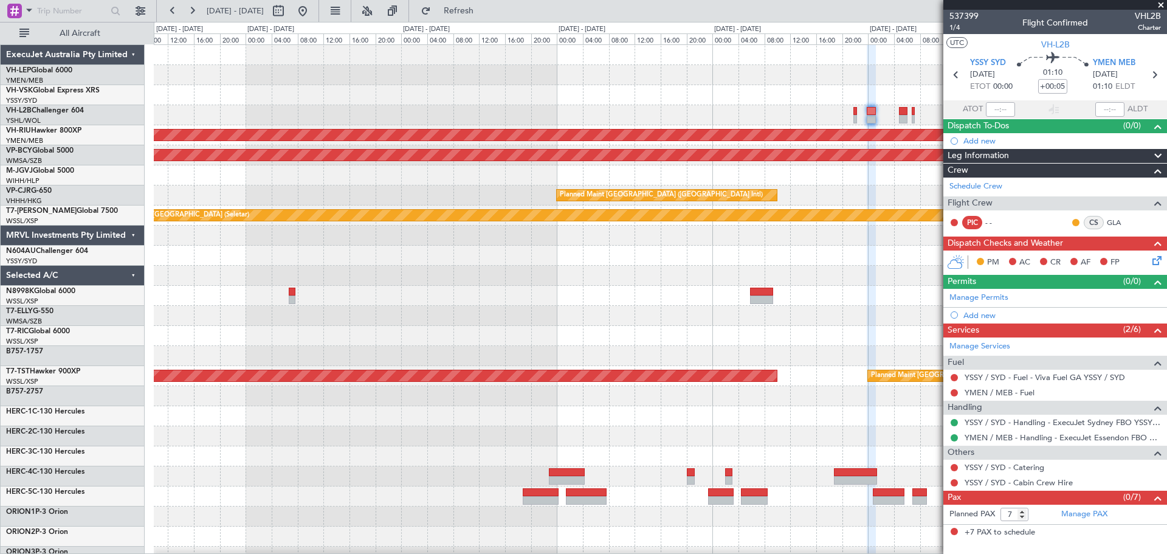
click at [545, 122] on div "No Crew Planned Maint [GEOGRAPHIC_DATA] ([GEOGRAPHIC_DATA]) Unplanned Maint [GE…" at bounding box center [660, 376] width 1013 height 662
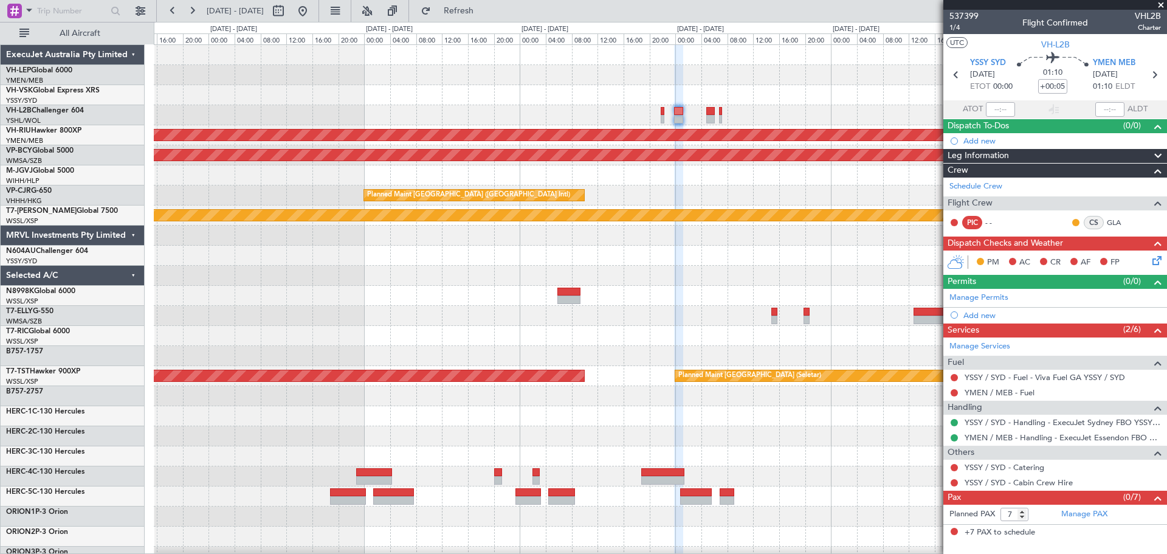
click at [440, 110] on div "No Crew Planned Maint [GEOGRAPHIC_DATA] ([GEOGRAPHIC_DATA]) Unplanned Maint [GE…" at bounding box center [660, 376] width 1013 height 662
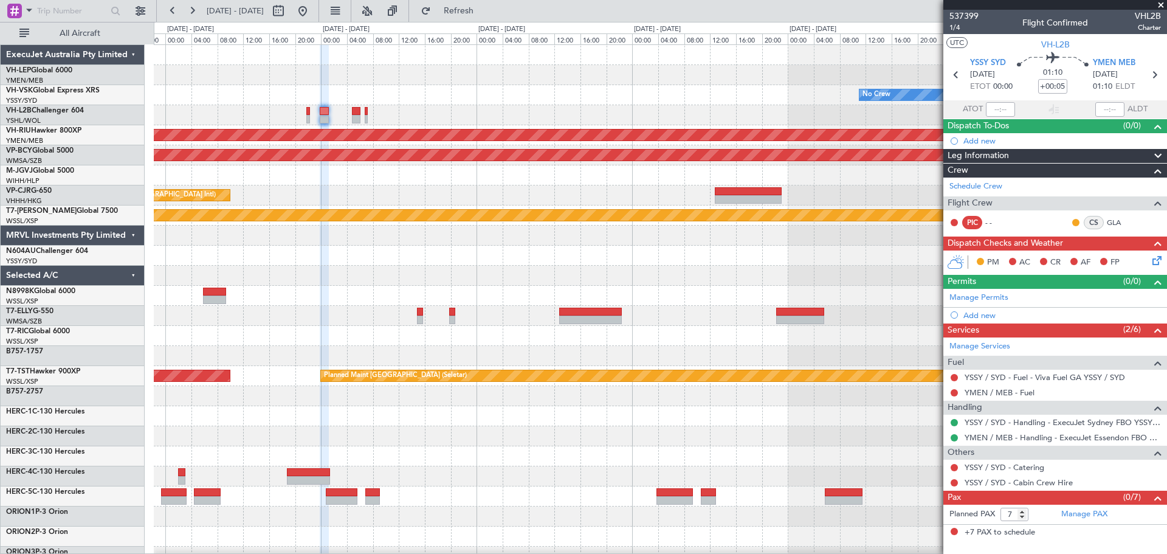
click at [421, 136] on div "No Crew Planned Maint [GEOGRAPHIC_DATA] ([GEOGRAPHIC_DATA]) Unplanned Maint [GE…" at bounding box center [660, 376] width 1013 height 662
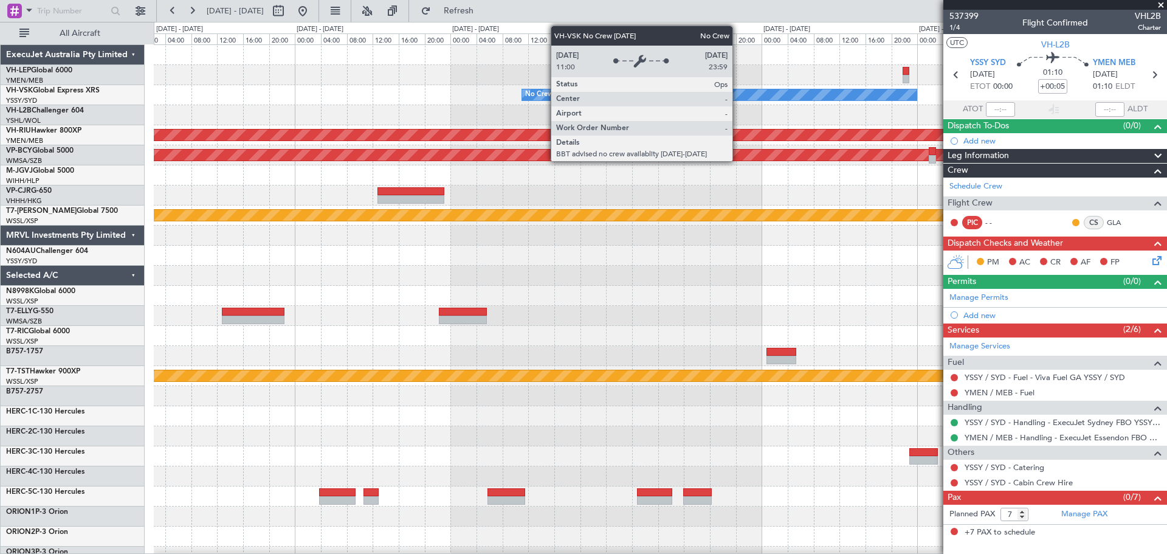
click at [339, 151] on div "No Crew Planned Maint [GEOGRAPHIC_DATA] ([GEOGRAPHIC_DATA]) Unplanned Maint [GE…" at bounding box center [660, 376] width 1013 height 662
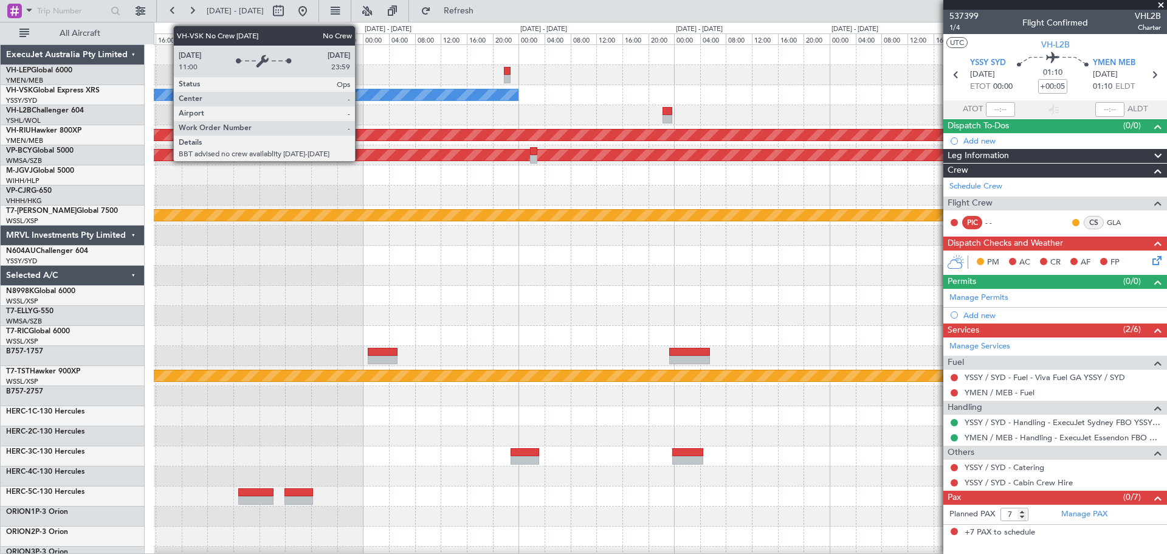
click at [769, 103] on div "No Crew" at bounding box center [660, 95] width 1013 height 20
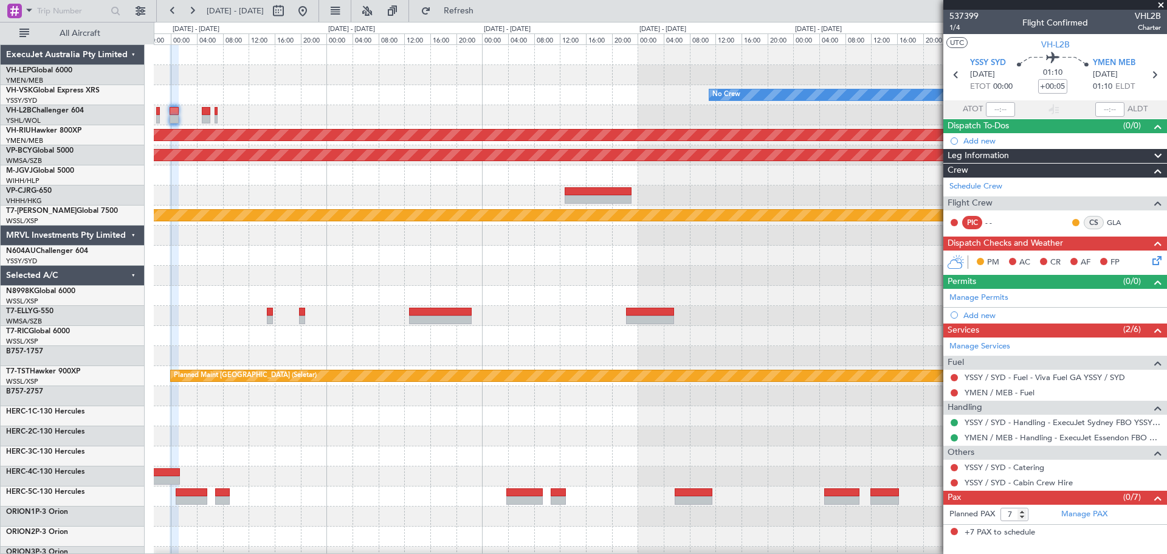
click at [769, 93] on div "No Crew Planned Maint [GEOGRAPHIC_DATA] ([GEOGRAPHIC_DATA]) Unplanned Maint [GE…" at bounding box center [660, 376] width 1013 height 662
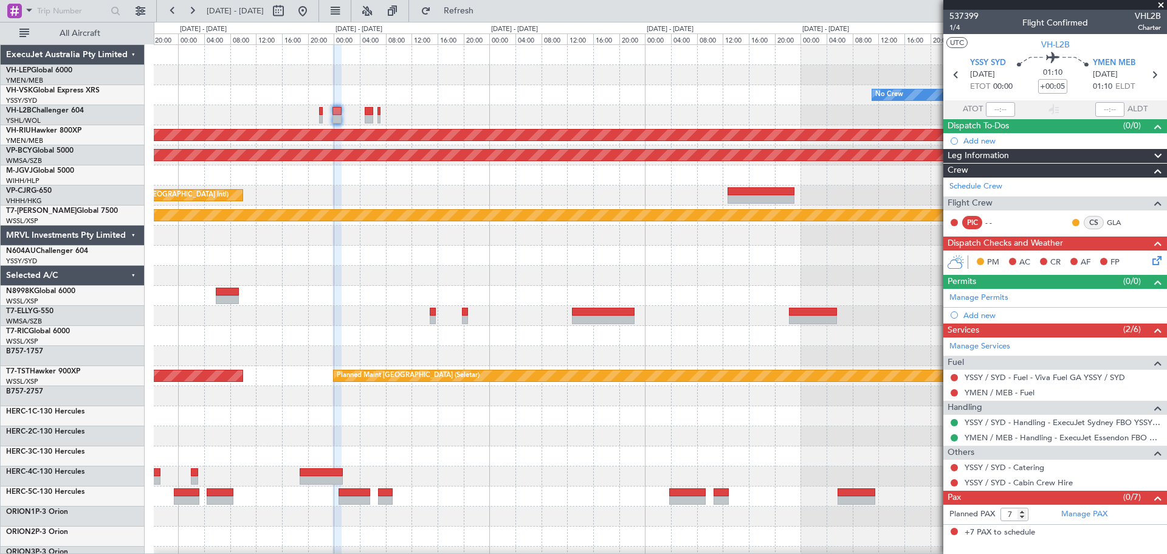
click at [941, 106] on div "No Crew Planned Maint [GEOGRAPHIC_DATA] ([GEOGRAPHIC_DATA]) Unplanned Maint [GE…" at bounding box center [660, 376] width 1013 height 662
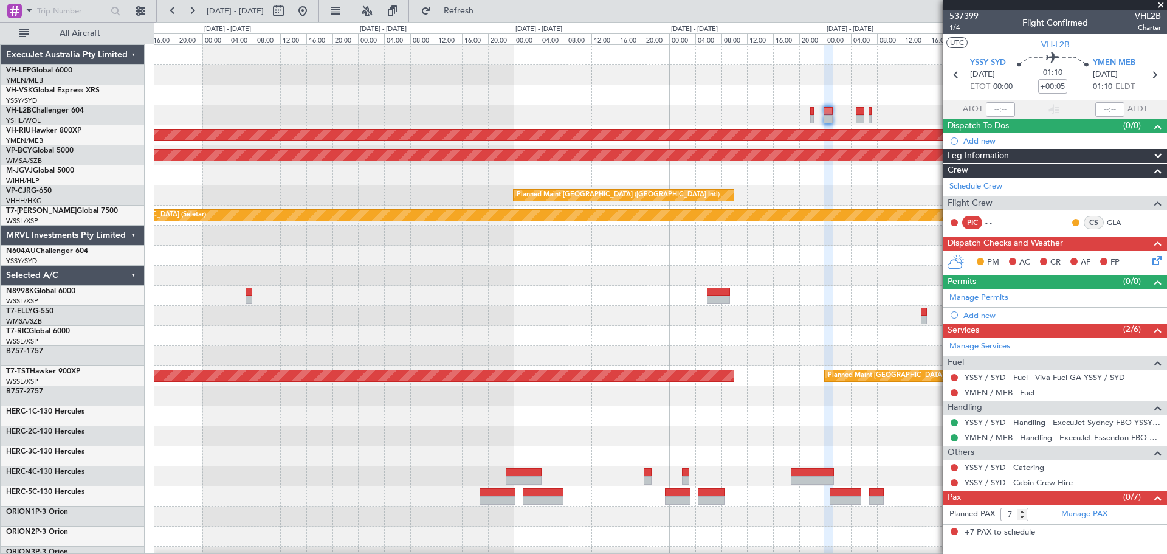
click at [833, 107] on div "No Crew Planned Maint [GEOGRAPHIC_DATA] ([GEOGRAPHIC_DATA]) Unplanned Maint [GE…" at bounding box center [660, 376] width 1013 height 662
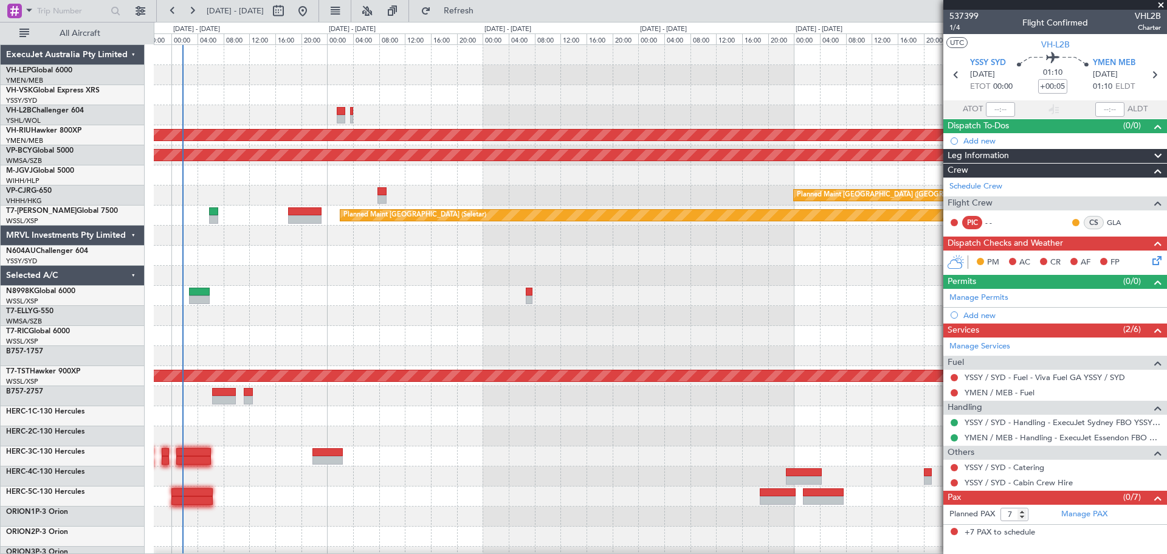
click at [727, 84] on div at bounding box center [660, 75] width 1013 height 20
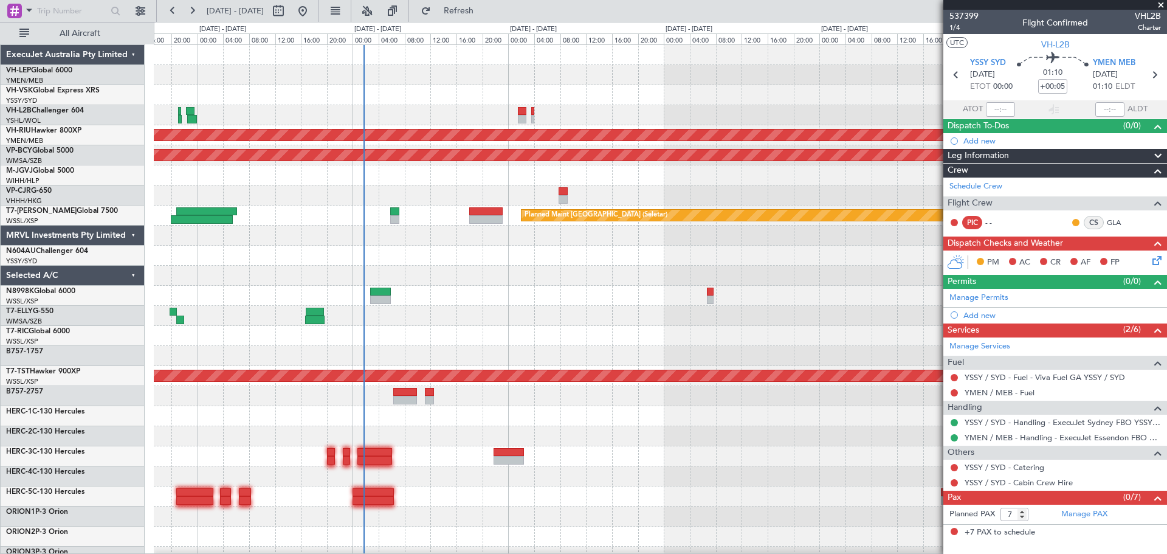
click at [371, 302] on div "Planned Maint Sydney ([PERSON_NAME] Intl) Planned Maint [GEOGRAPHIC_DATA] ([GEO…" at bounding box center [660, 376] width 1013 height 662
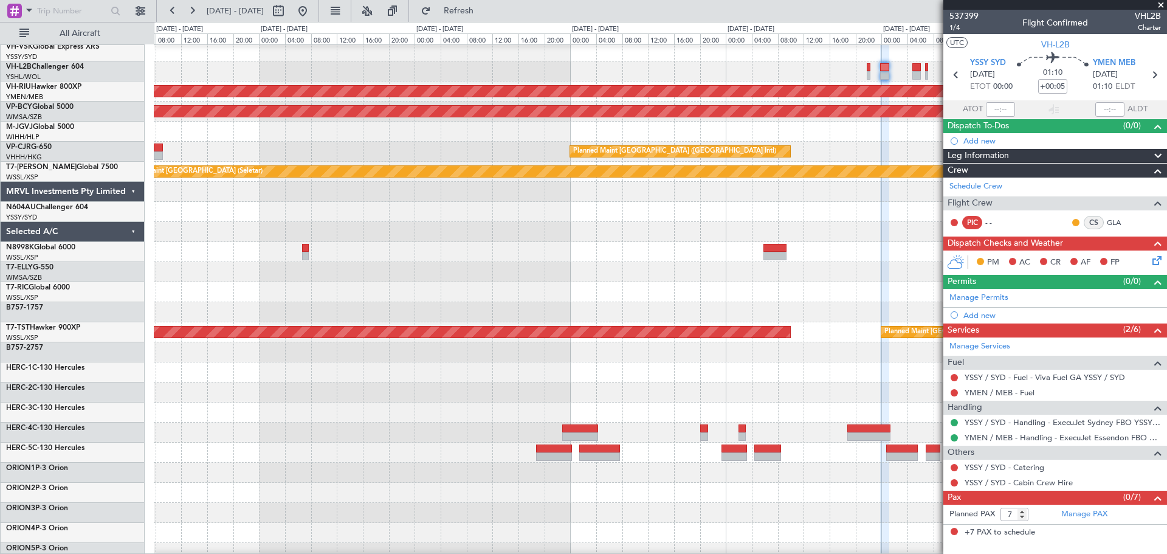
click at [208, 282] on div at bounding box center [660, 272] width 1013 height 20
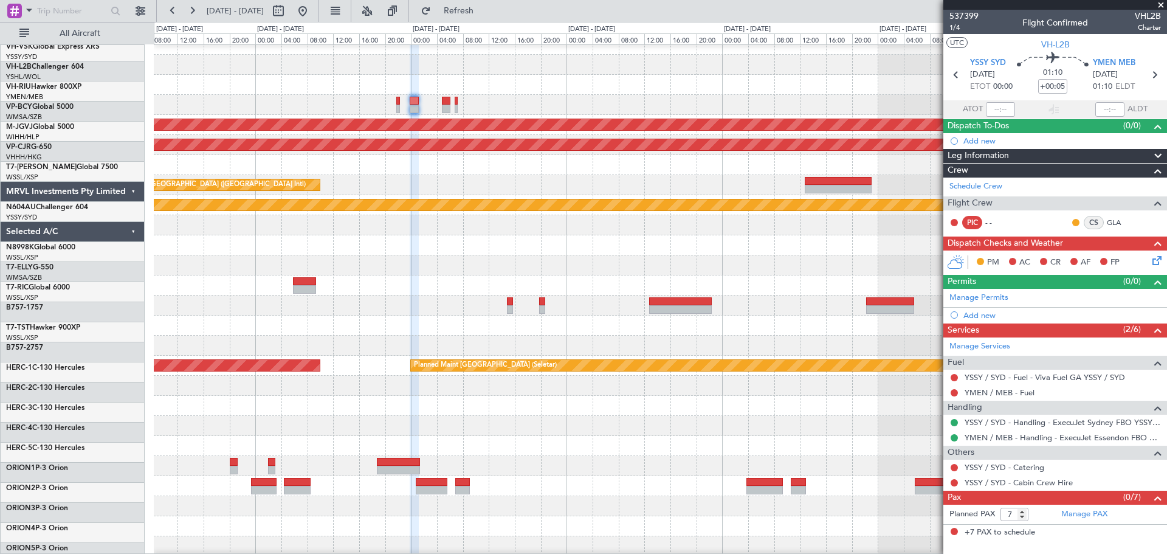
scroll to position [10, 0]
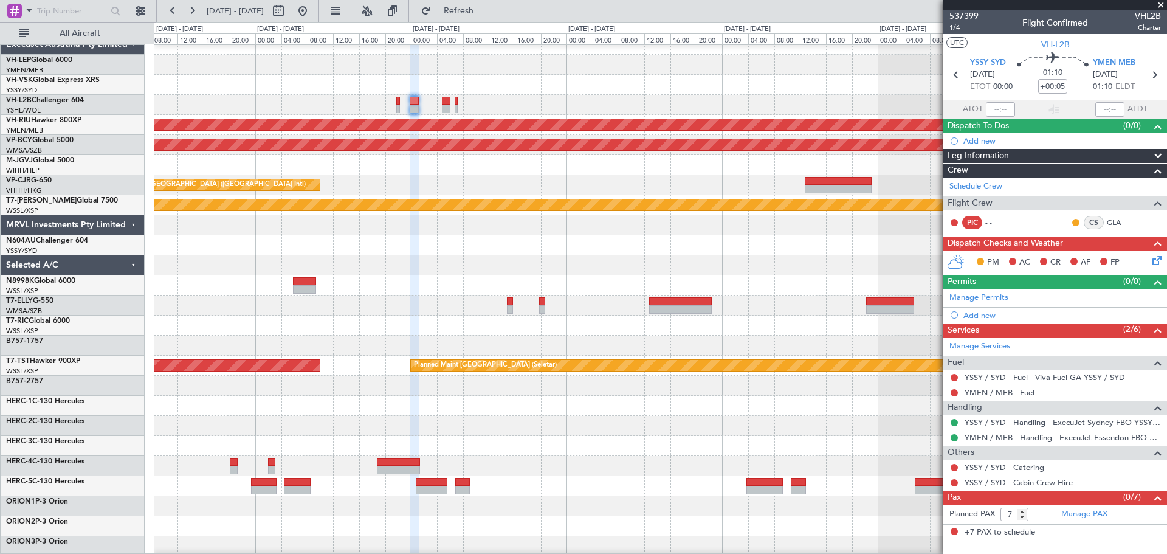
click at [291, 286] on div "No Crew Planned Maint [GEOGRAPHIC_DATA] ([GEOGRAPHIC_DATA]) Unplanned Maint [GE…" at bounding box center [660, 366] width 1013 height 662
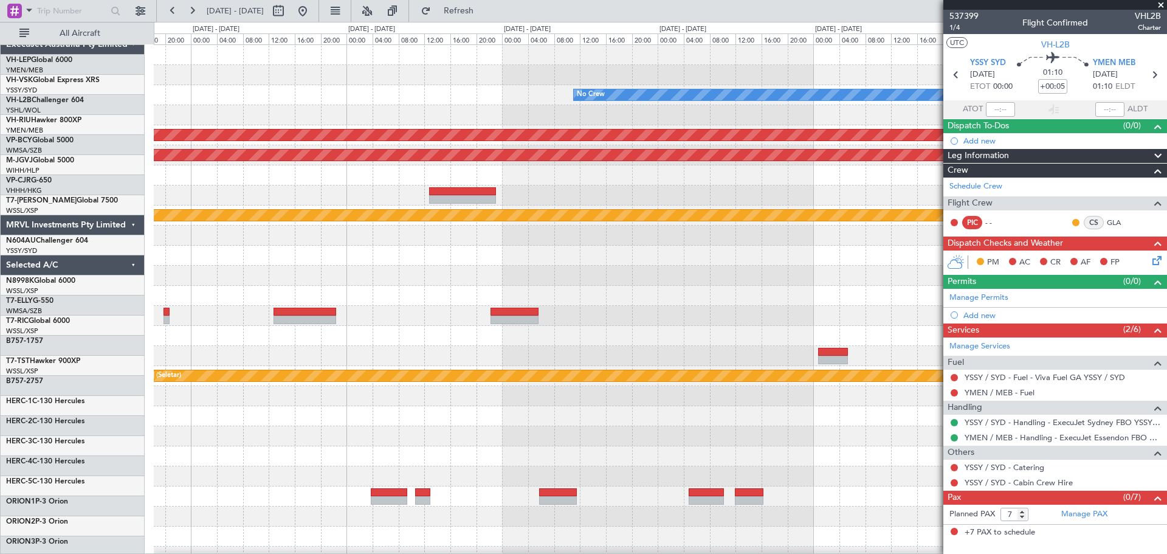
scroll to position [0, 0]
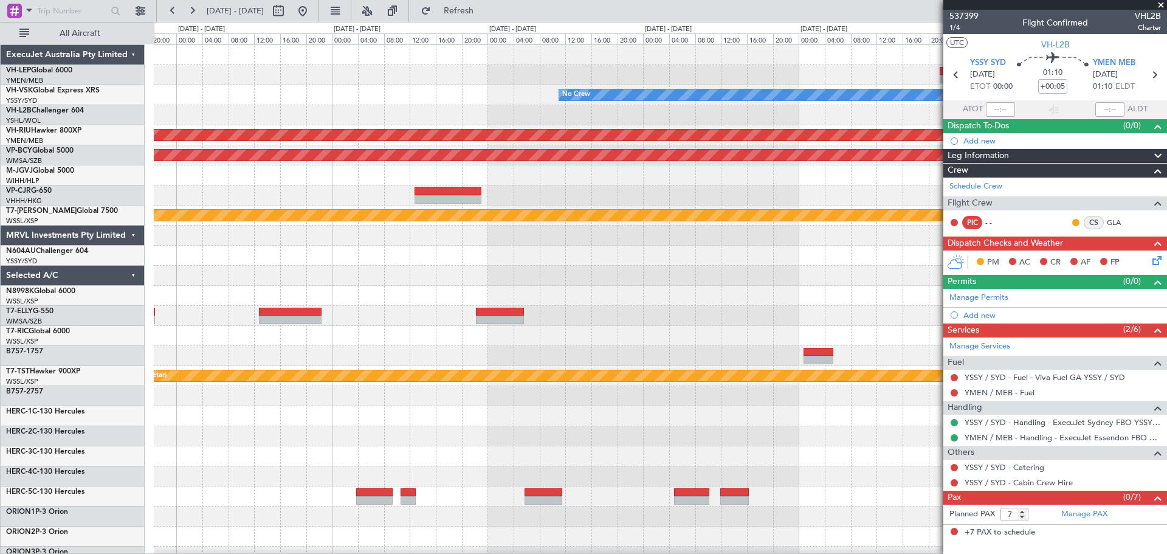
click at [348, 289] on div "No Crew Planned Maint [GEOGRAPHIC_DATA] ([GEOGRAPHIC_DATA]) Unplanned Maint [GE…" at bounding box center [660, 376] width 1013 height 662
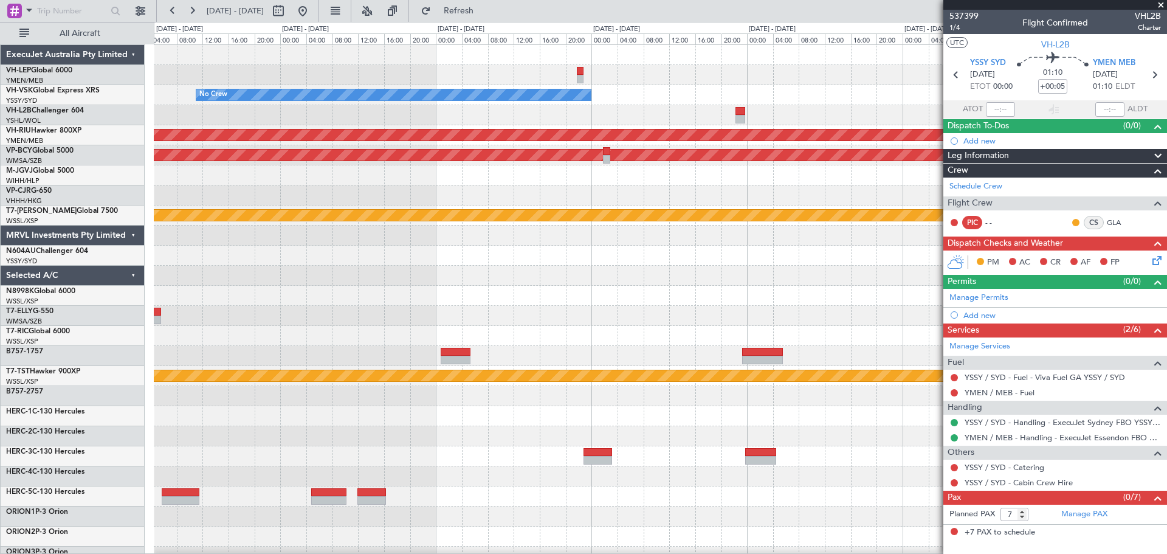
click at [247, 302] on div "No Crew Planned Maint [GEOGRAPHIC_DATA] ([GEOGRAPHIC_DATA]) Unplanned Maint [GE…" at bounding box center [660, 376] width 1013 height 662
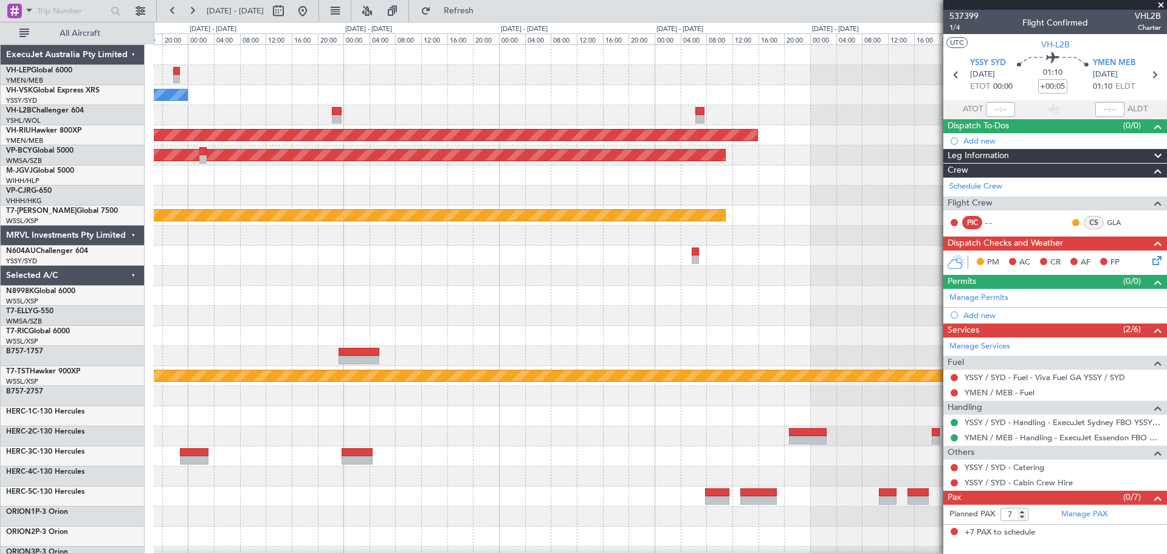
click at [255, 304] on div "No Crew Planned Maint [GEOGRAPHIC_DATA] ([GEOGRAPHIC_DATA]) Unplanned Maint [GE…" at bounding box center [660, 376] width 1013 height 662
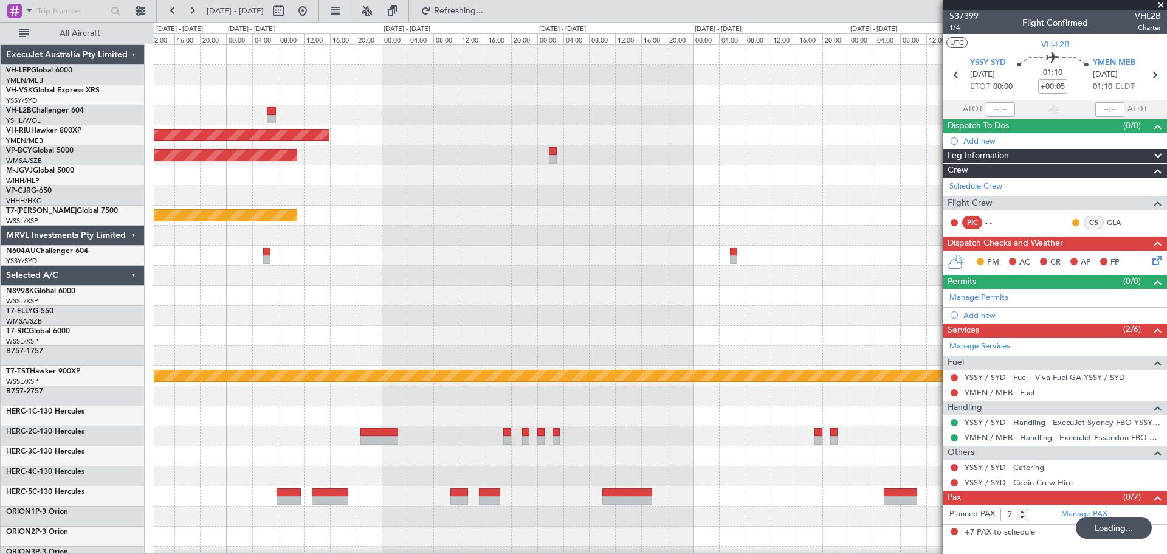
click at [368, 288] on div "Planned Maint [GEOGRAPHIC_DATA] ([GEOGRAPHIC_DATA]) Unplanned Maint [GEOGRAPHIC…" at bounding box center [660, 376] width 1013 height 662
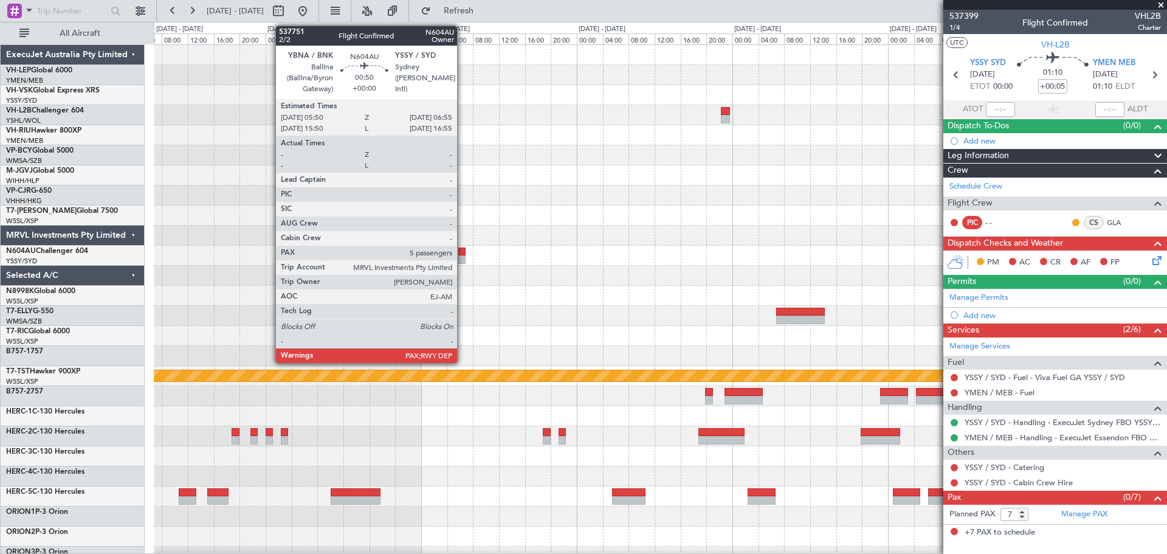
click at [463, 255] on div at bounding box center [461, 251] width 7 height 9
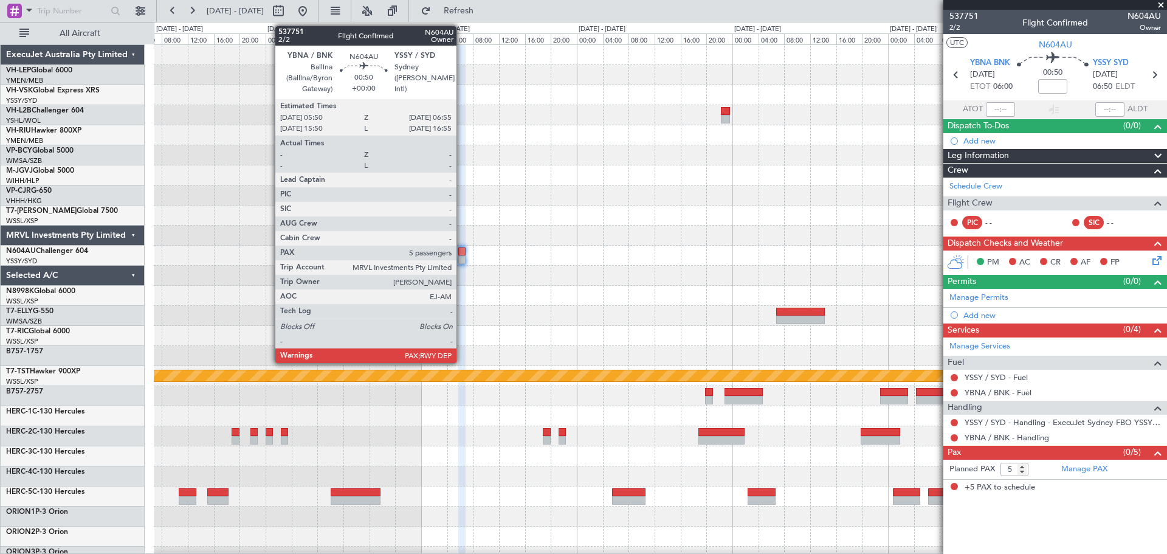
click at [462, 254] on div at bounding box center [461, 251] width 7 height 9
click at [462, 257] on div at bounding box center [461, 259] width 7 height 9
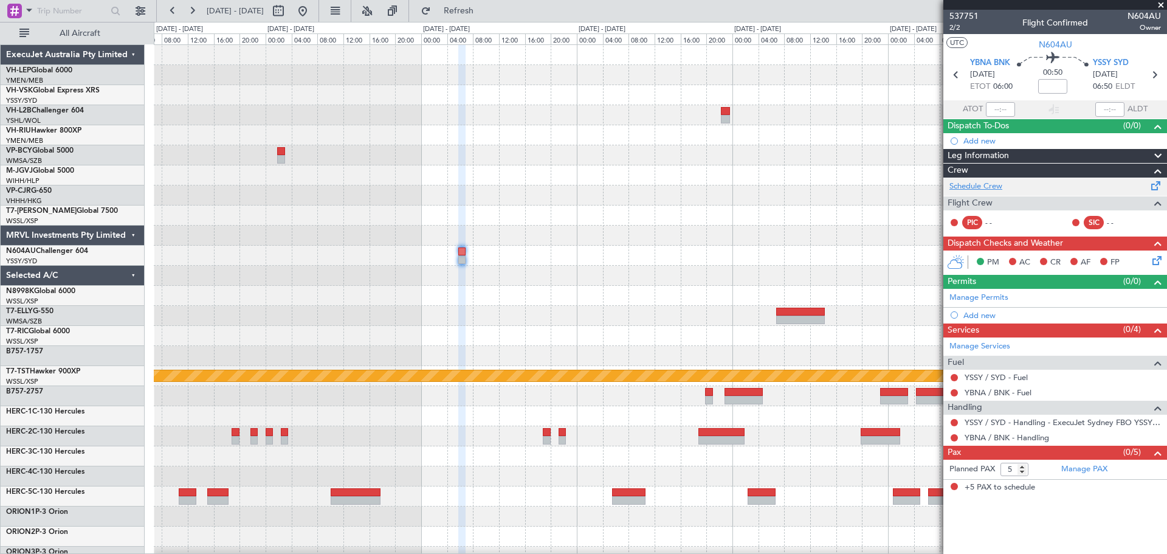
click at [981, 185] on link "Schedule Crew" at bounding box center [976, 187] width 53 height 12
click at [480, 5] on button "Refresh" at bounding box center [451, 10] width 73 height 19
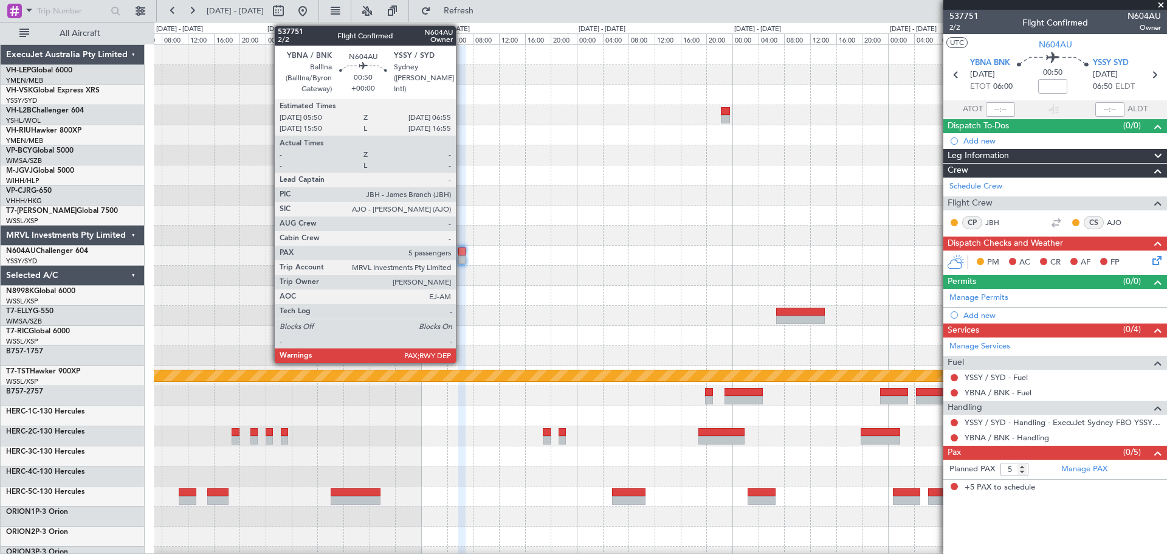
click at [461, 255] on div at bounding box center [461, 251] width 7 height 9
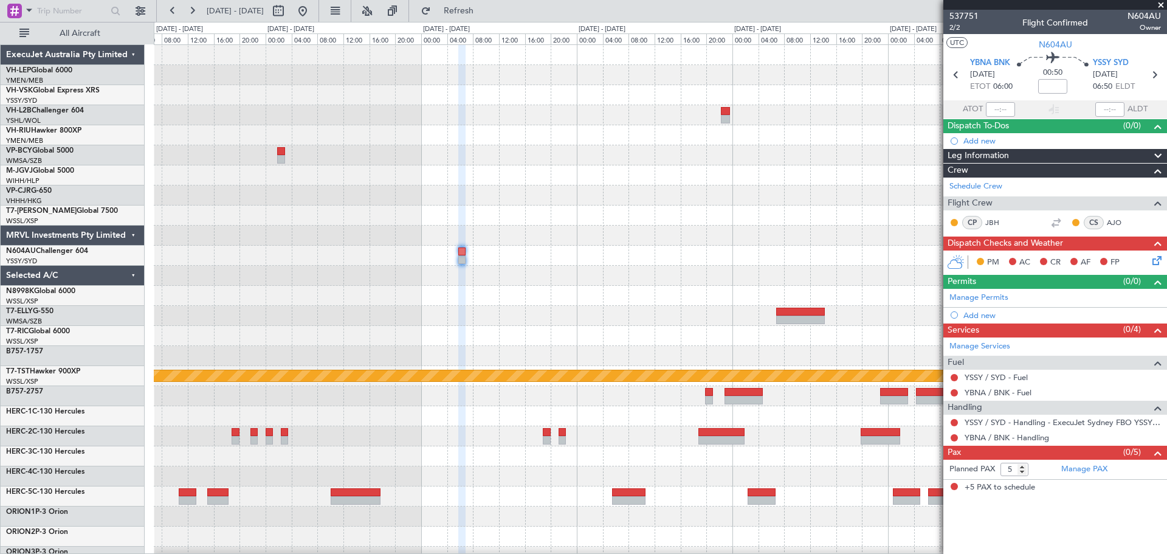
click at [648, 240] on div at bounding box center [660, 236] width 1013 height 20
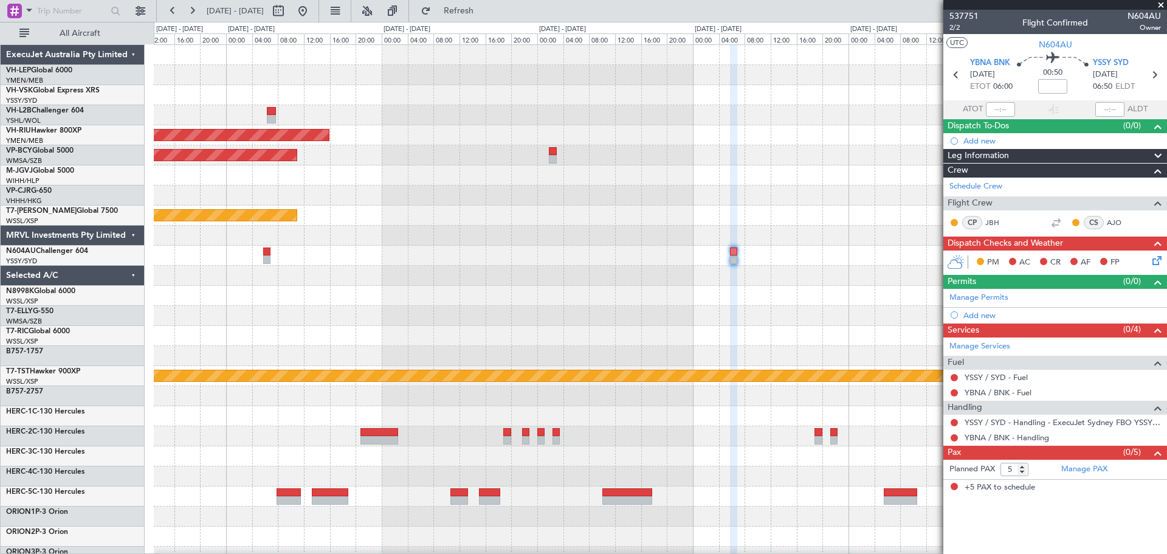
click at [599, 259] on div at bounding box center [660, 256] width 1013 height 20
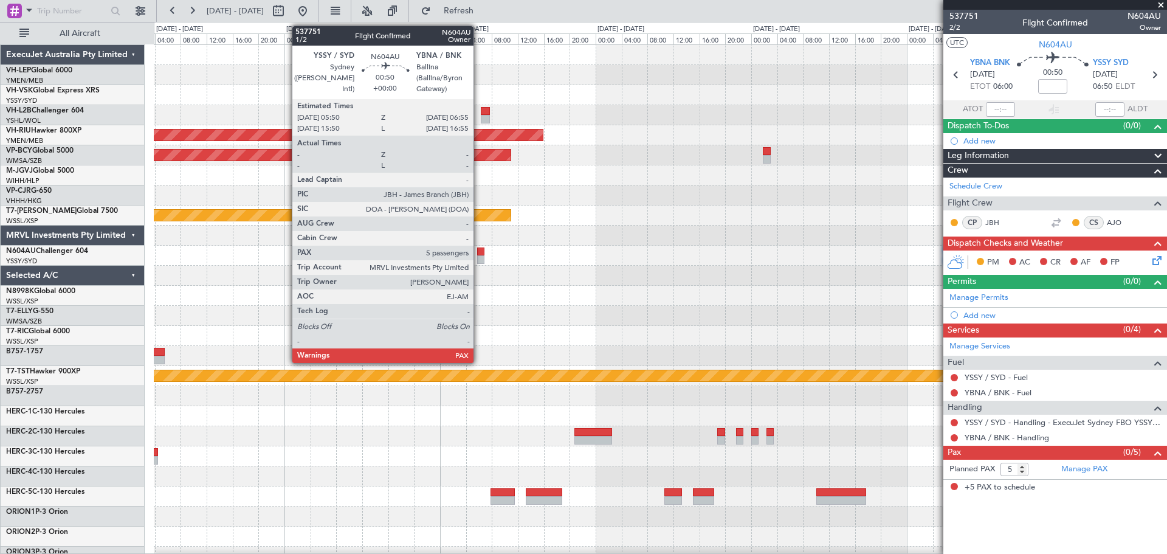
click at [479, 254] on div at bounding box center [480, 251] width 7 height 9
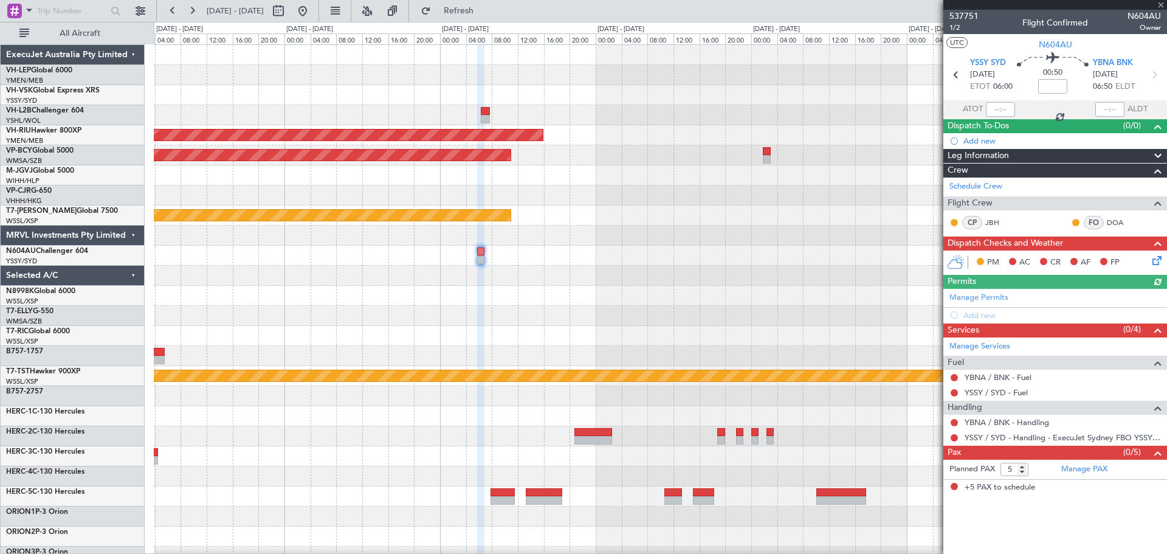
click at [635, 308] on div "No Crew Planned Maint [GEOGRAPHIC_DATA] ([GEOGRAPHIC_DATA]) Unplanned Maint [GE…" at bounding box center [660, 376] width 1013 height 662
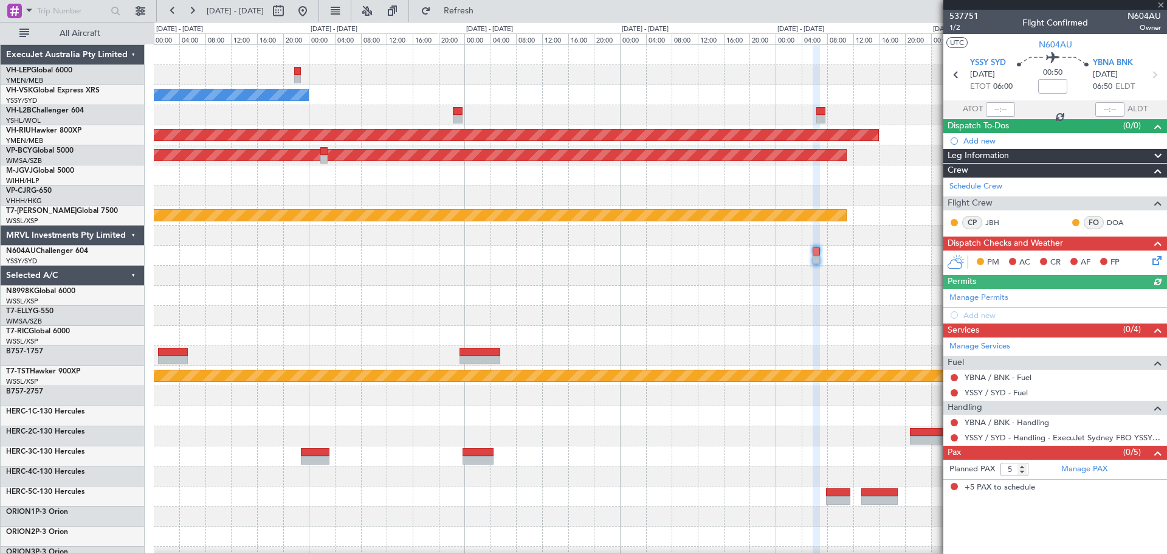
click at [686, 295] on div "No Crew Planned Maint [GEOGRAPHIC_DATA] ([GEOGRAPHIC_DATA]) Unplanned Maint [GE…" at bounding box center [660, 376] width 1013 height 662
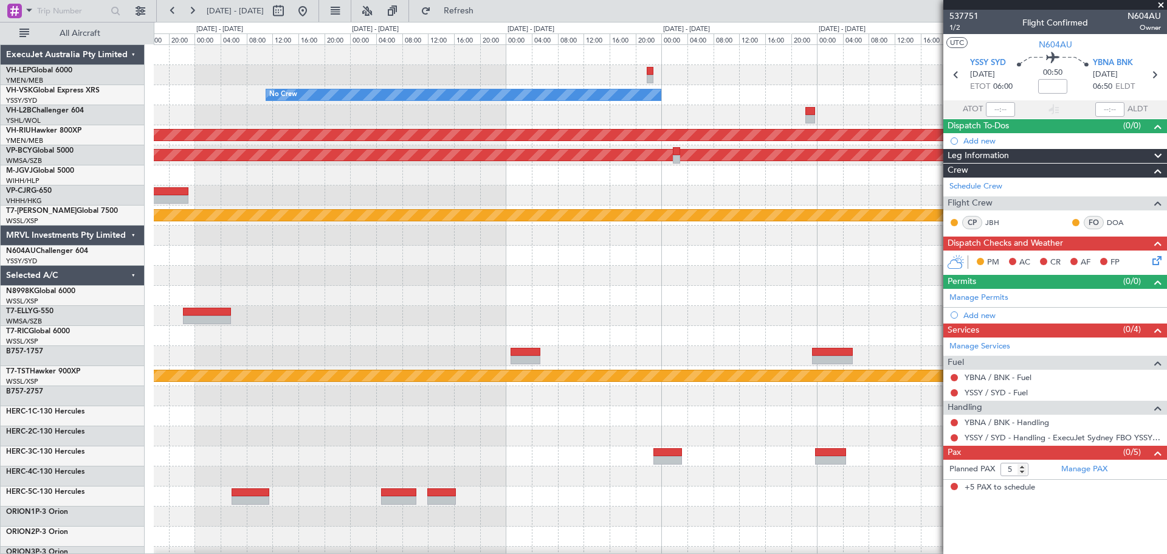
click at [633, 266] on div "No Crew Planned Maint [GEOGRAPHIC_DATA] ([GEOGRAPHIC_DATA]) Unplanned Maint [GE…" at bounding box center [660, 376] width 1013 height 662
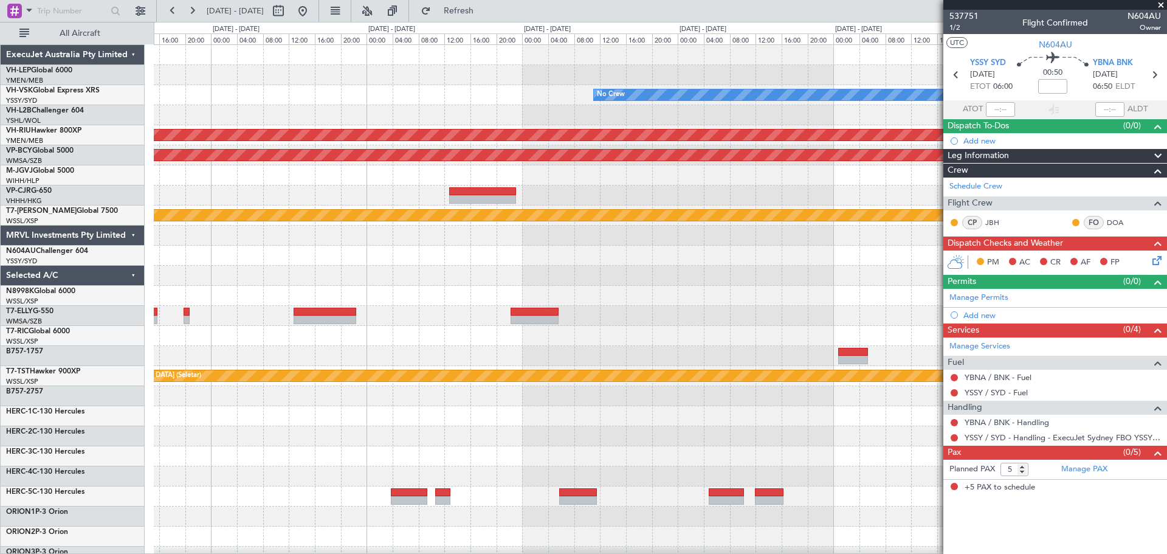
click at [643, 251] on div "No Crew Planned Maint [GEOGRAPHIC_DATA] ([GEOGRAPHIC_DATA]) Unplanned Maint [GE…" at bounding box center [660, 376] width 1013 height 662
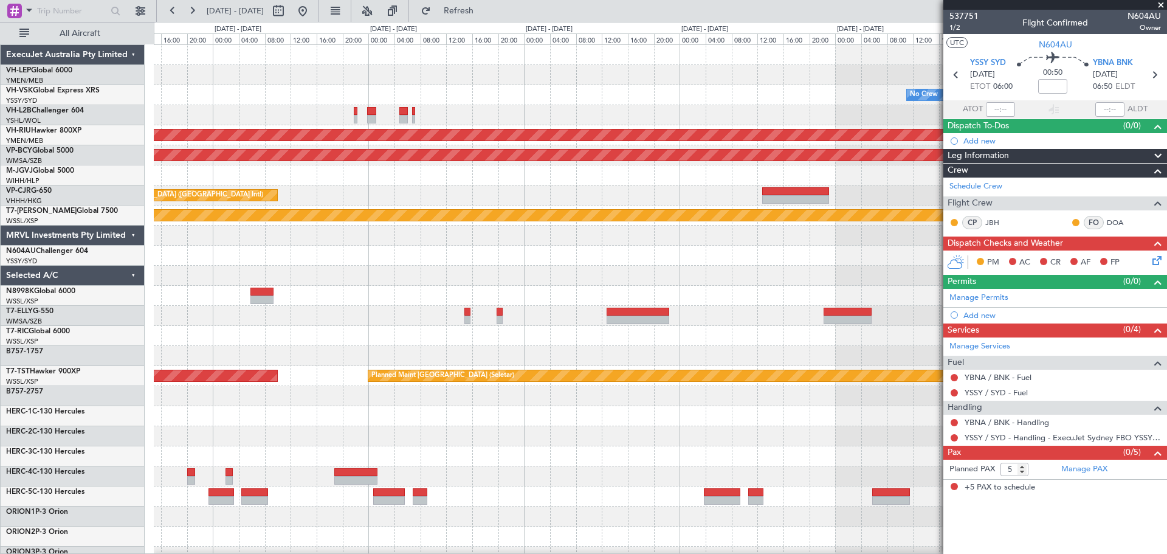
click at [717, 238] on div at bounding box center [660, 236] width 1013 height 20
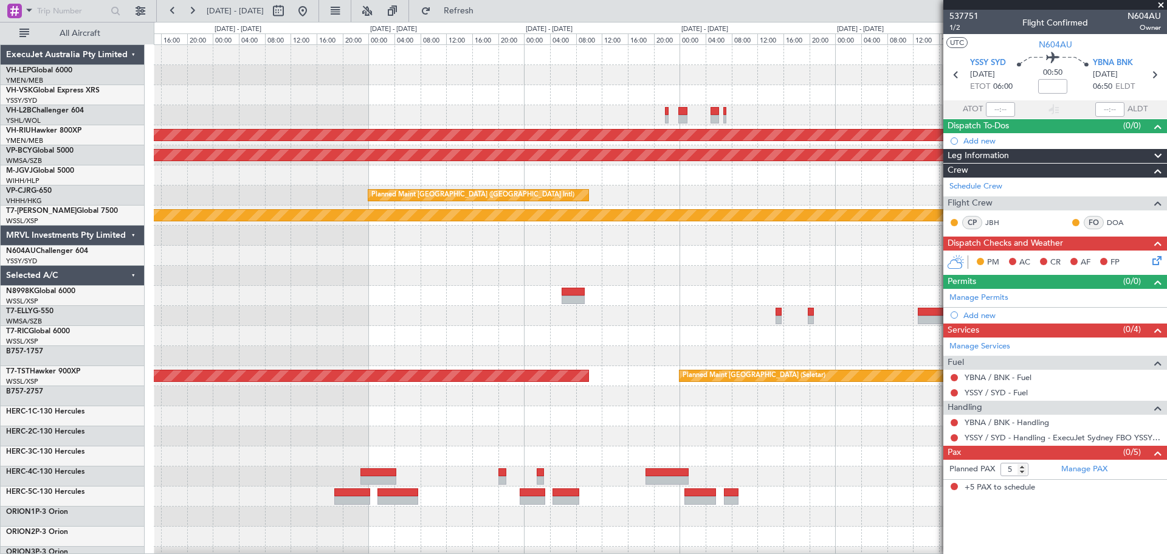
click at [698, 243] on div "No Crew Planned Maint [GEOGRAPHIC_DATA] ([GEOGRAPHIC_DATA]) Unplanned Maint [GE…" at bounding box center [660, 376] width 1013 height 662
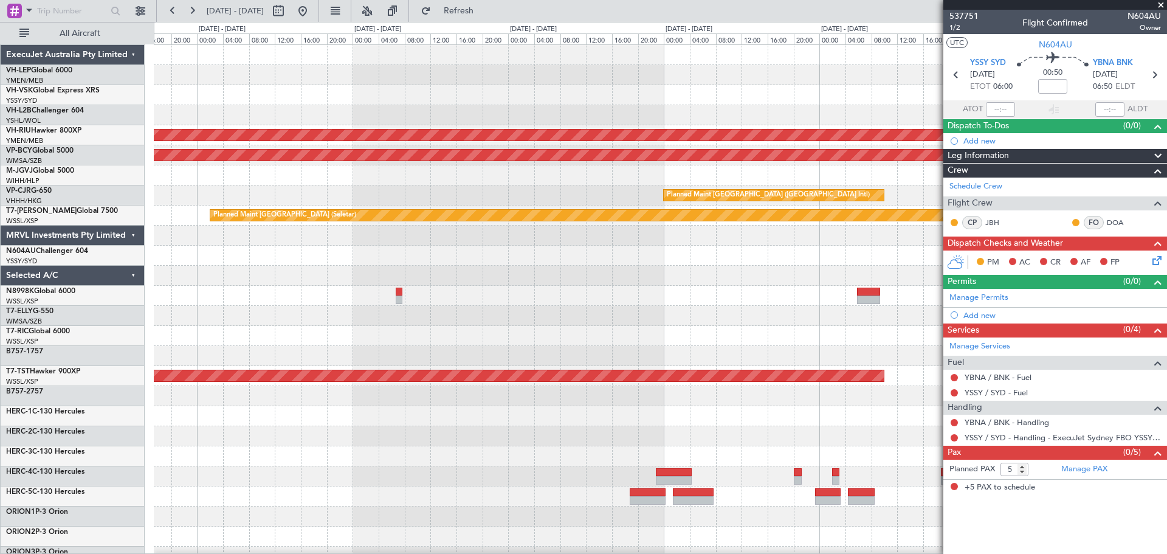
click at [640, 232] on div "Planned Maint [GEOGRAPHIC_DATA] ([GEOGRAPHIC_DATA]) Unplanned Maint [GEOGRAPHIC…" at bounding box center [660, 376] width 1013 height 662
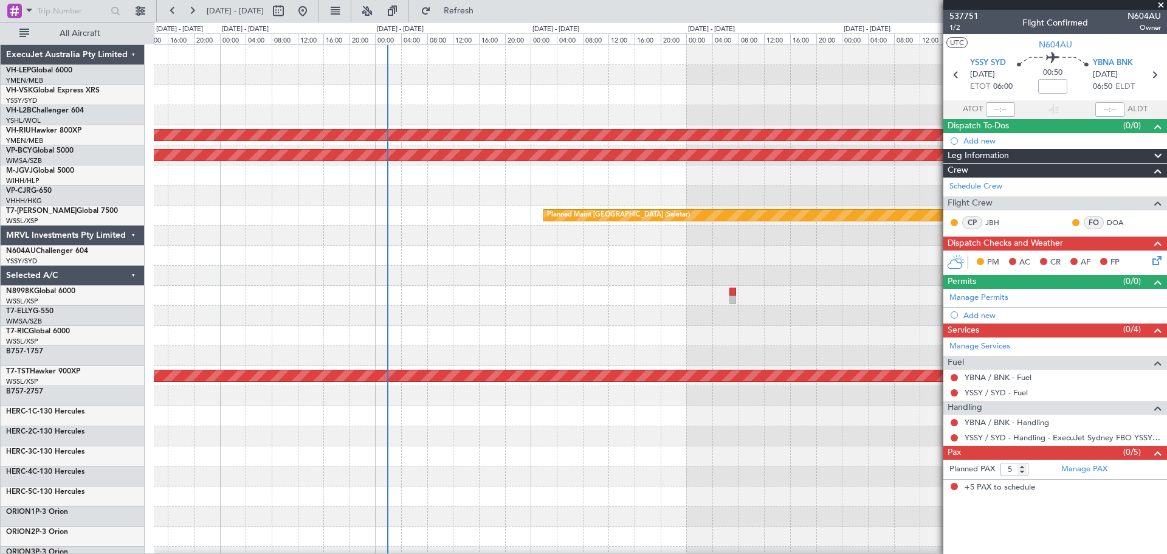
click at [683, 240] on div "Planned Maint Sydney ([PERSON_NAME] Intl) Planned Maint [GEOGRAPHIC_DATA] ([GEO…" at bounding box center [660, 376] width 1013 height 662
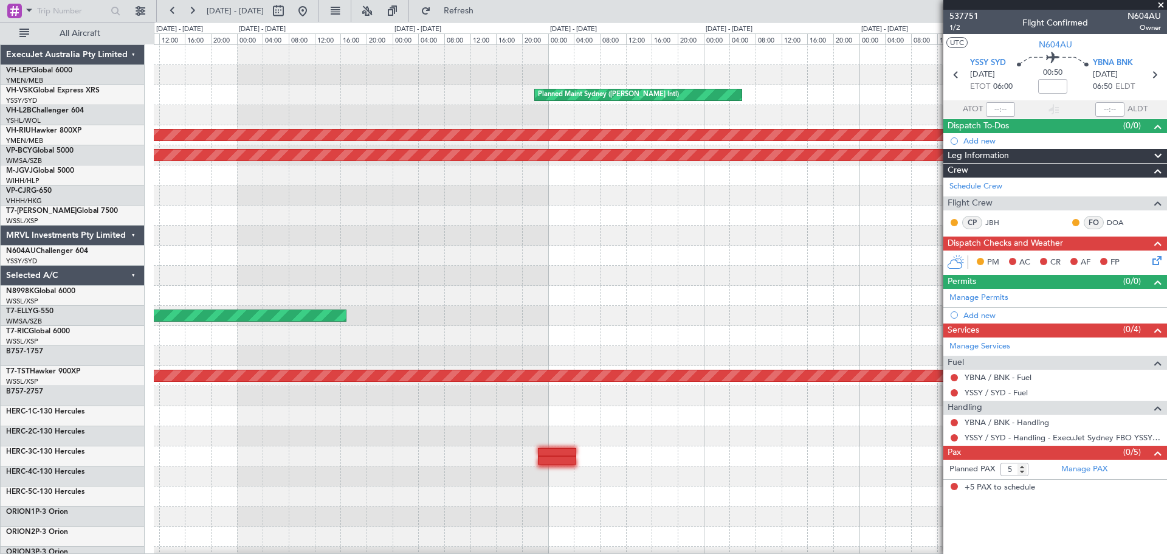
click at [698, 237] on div "Planned Maint Sydney ([PERSON_NAME] Intl) Planned Maint [GEOGRAPHIC_DATA] ([GEO…" at bounding box center [660, 376] width 1013 height 662
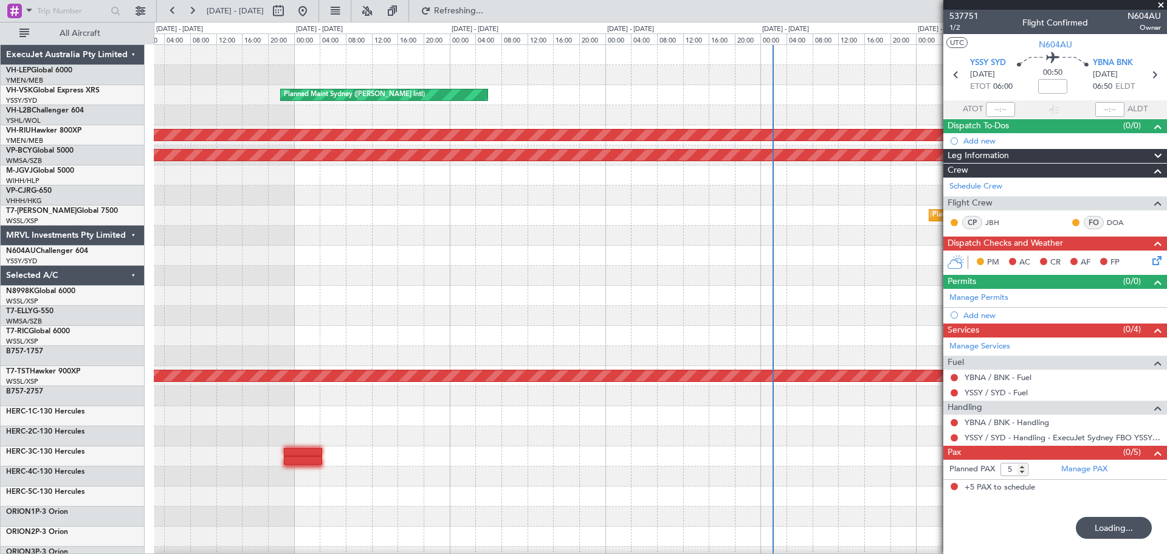
click at [186, 254] on div "Planned Maint Sydney ([PERSON_NAME] Intl) Planned Maint [GEOGRAPHIC_DATA] ([GEO…" at bounding box center [660, 376] width 1013 height 662
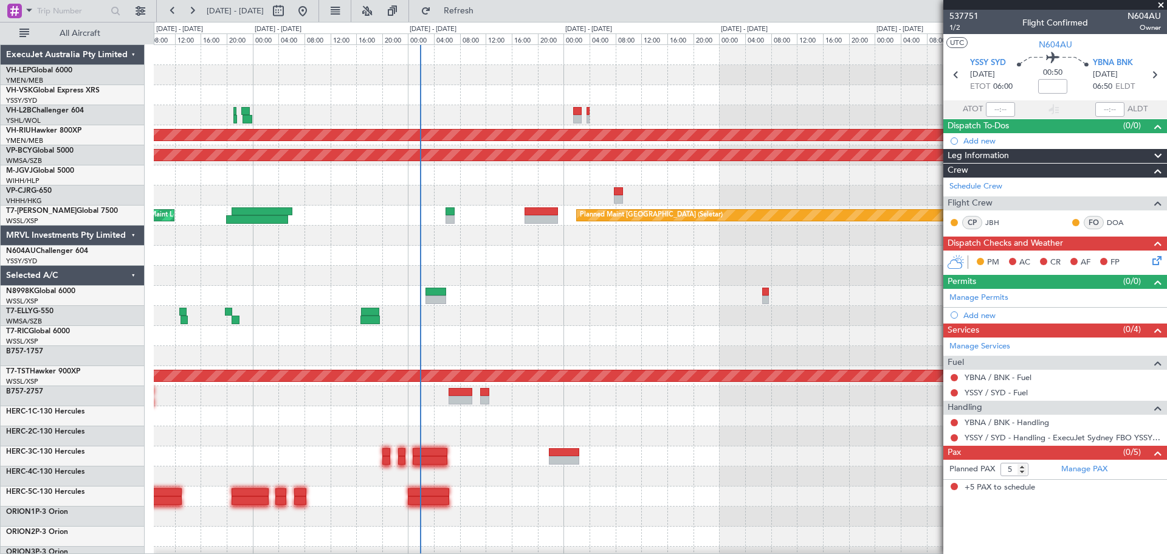
click at [501, 231] on div "Planned Maint Sydney ([PERSON_NAME] Intl) Planned Maint [GEOGRAPHIC_DATA] ([GEO…" at bounding box center [660, 376] width 1013 height 662
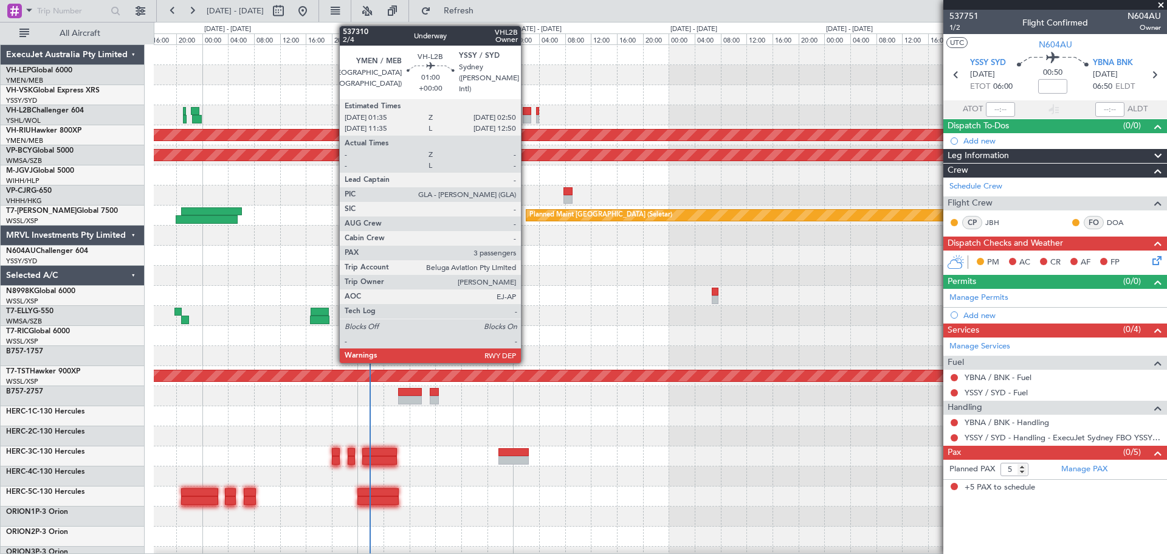
click at [527, 116] on div at bounding box center [527, 119] width 9 height 9
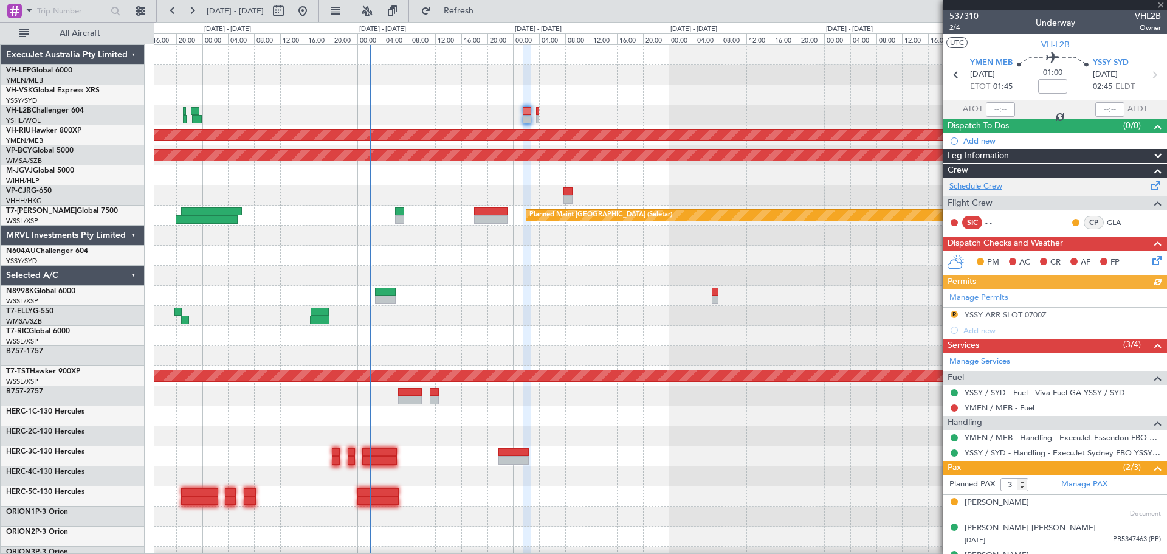
click at [976, 187] on link "Schedule Crew" at bounding box center [976, 187] width 53 height 12
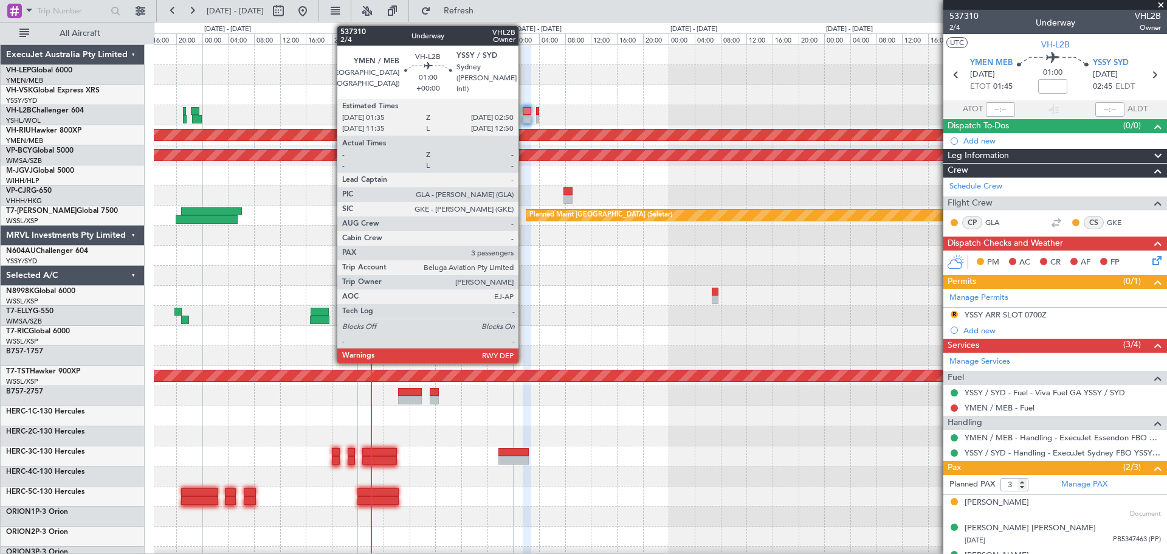
click at [524, 112] on div at bounding box center [527, 111] width 9 height 9
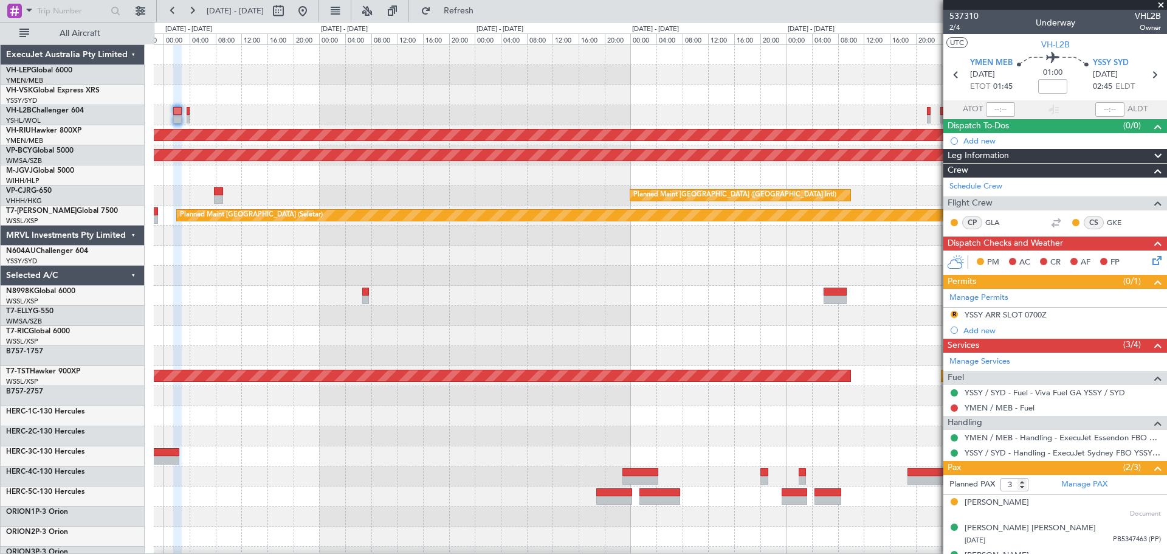
click at [520, 195] on div "Planned Maint [GEOGRAPHIC_DATA] ([GEOGRAPHIC_DATA]) Unplanned Maint [GEOGRAPHIC…" at bounding box center [660, 376] width 1013 height 662
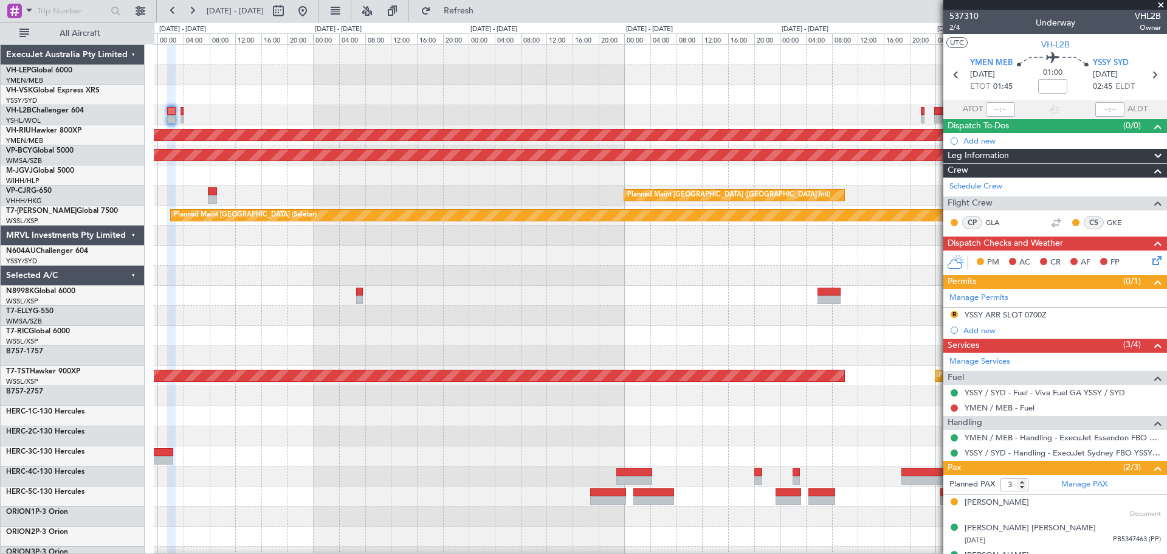
click at [463, 175] on div "Planned Maint [GEOGRAPHIC_DATA] ([GEOGRAPHIC_DATA]) Unplanned Maint [GEOGRAPHIC…" at bounding box center [660, 376] width 1013 height 662
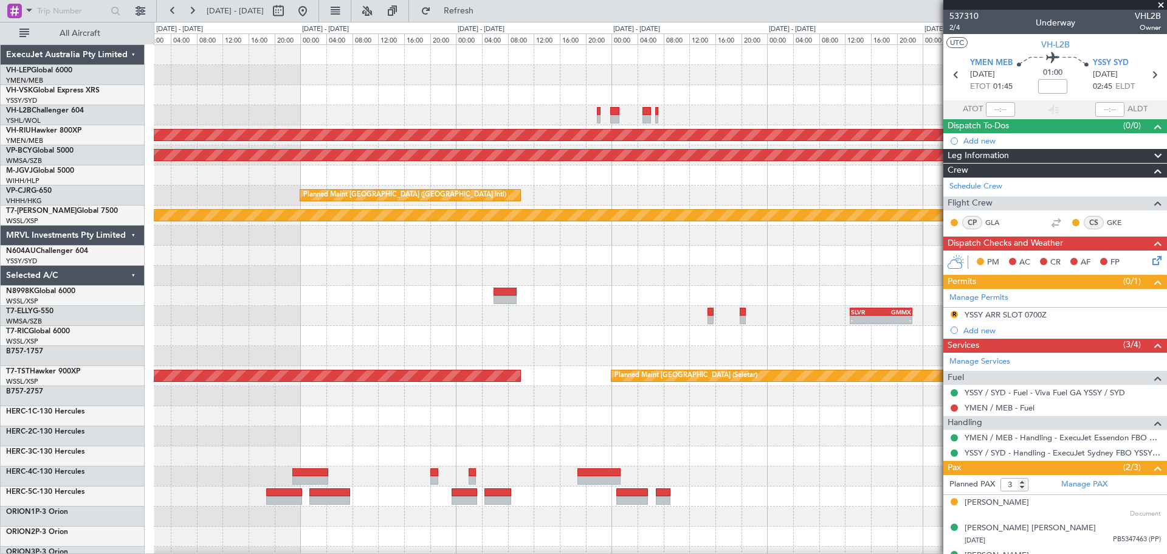
click at [1161, 3] on span at bounding box center [1161, 5] width 12 height 11
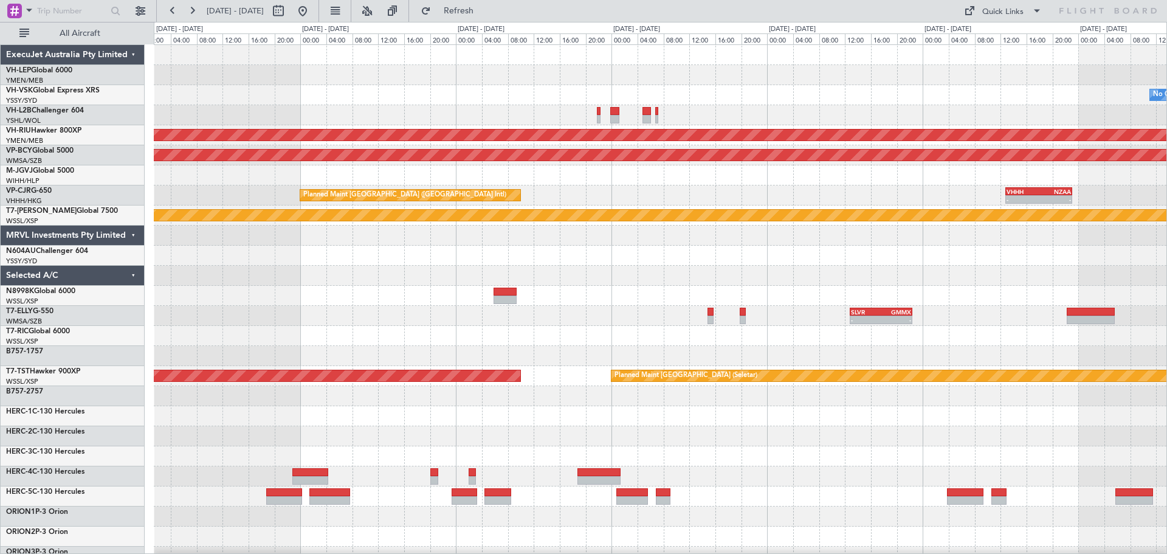
type input "0"
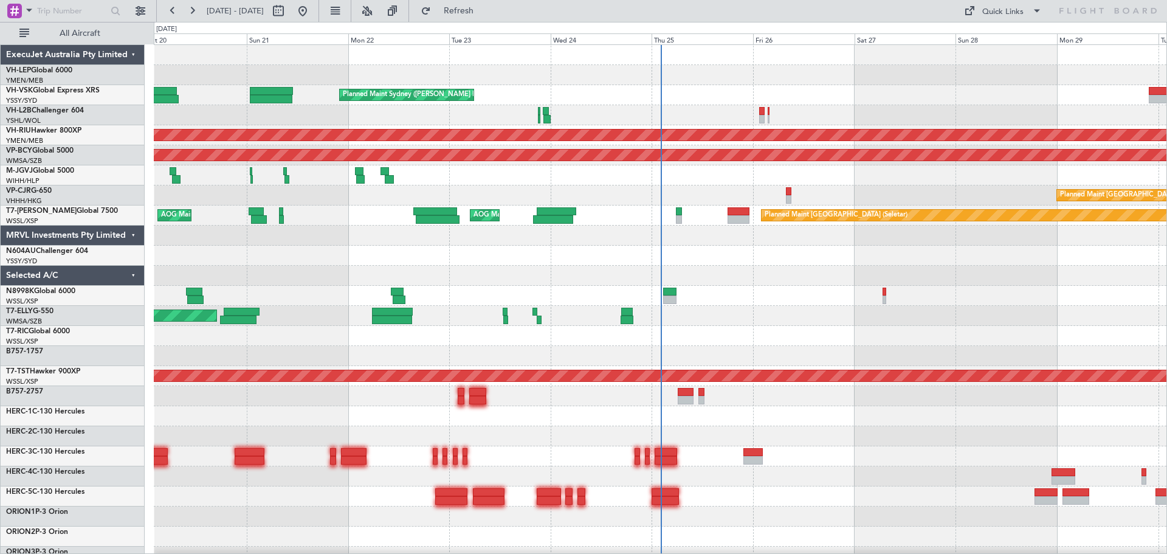
click at [483, 167] on div "Planned Maint Sydney ([PERSON_NAME] Intl) AOG Maint [US_STATE][GEOGRAPHIC_DATA]…" at bounding box center [660, 376] width 1013 height 662
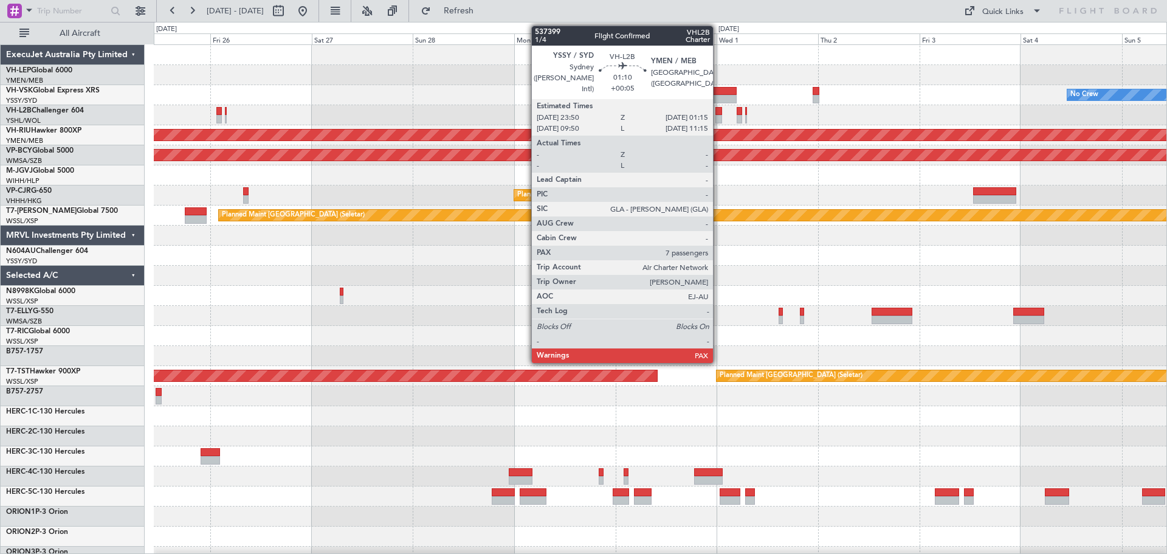
click at [719, 109] on div at bounding box center [719, 111] width 6 height 9
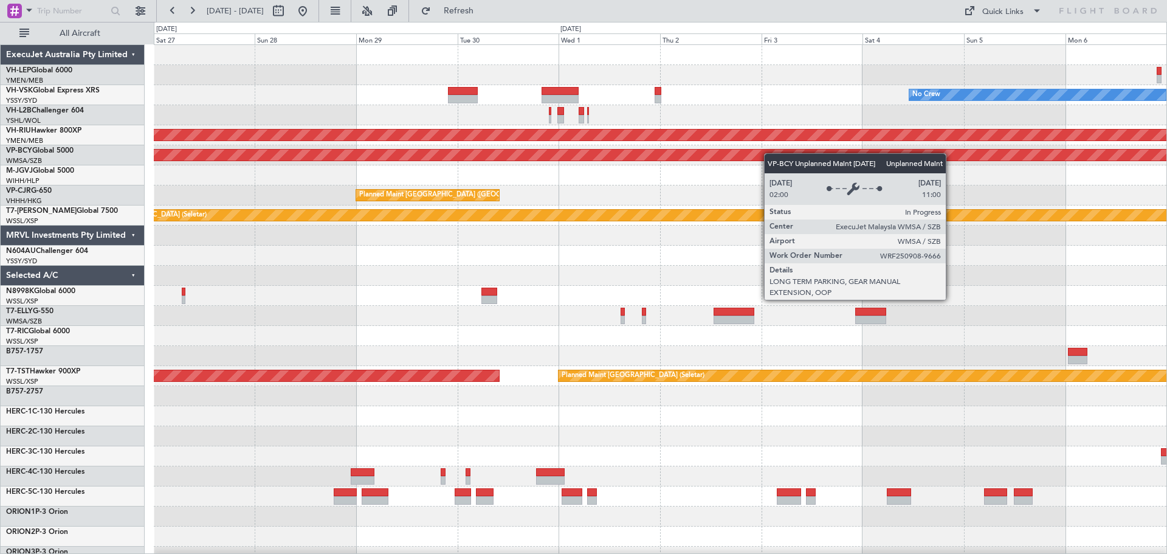
click at [662, 171] on div "No Crew Planned Maint [GEOGRAPHIC_DATA] ([GEOGRAPHIC_DATA]) Unplanned Maint [GE…" at bounding box center [660, 376] width 1013 height 662
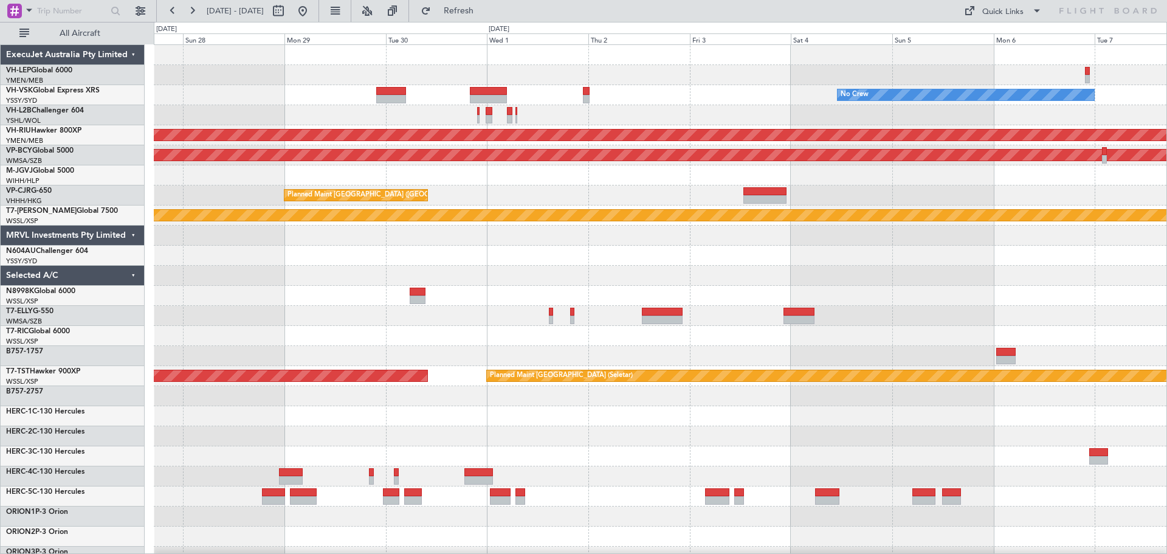
click at [643, 159] on div "No Crew Planned Maint [GEOGRAPHIC_DATA] ([GEOGRAPHIC_DATA]) Unplanned Maint [GE…" at bounding box center [660, 376] width 1013 height 662
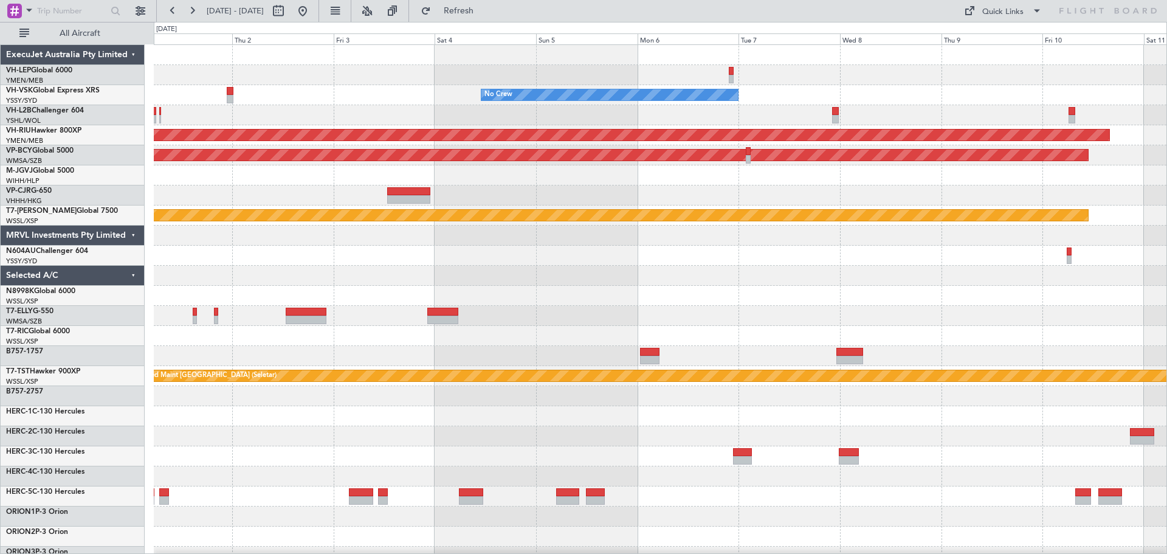
click at [744, 133] on div "No Crew Planned Maint [GEOGRAPHIC_DATA] ([GEOGRAPHIC_DATA]) Unplanned Maint [GE…" at bounding box center [660, 376] width 1013 height 662
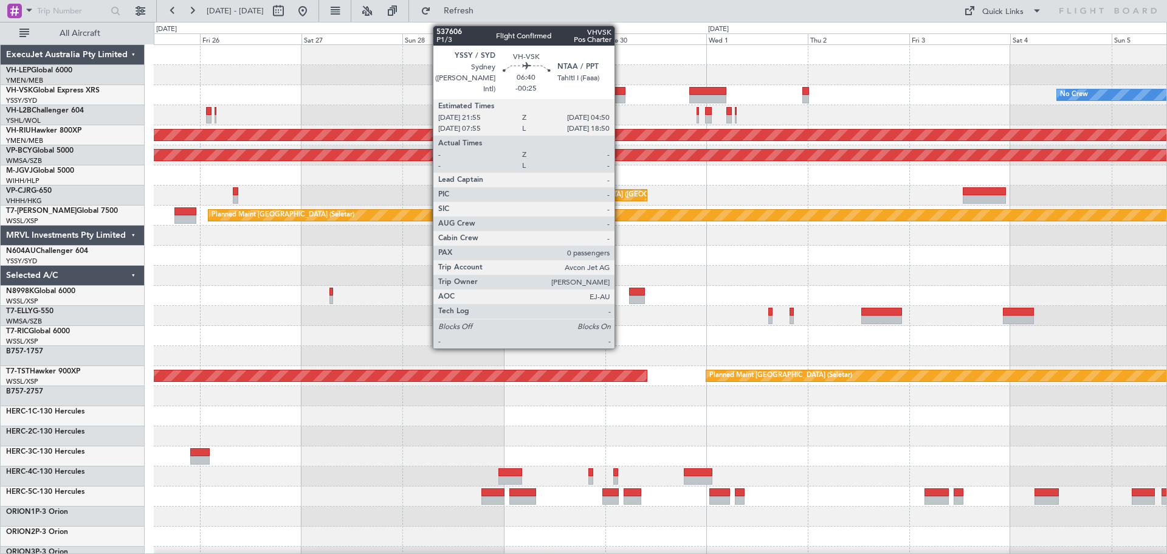
click at [620, 95] on div at bounding box center [611, 99] width 30 height 9
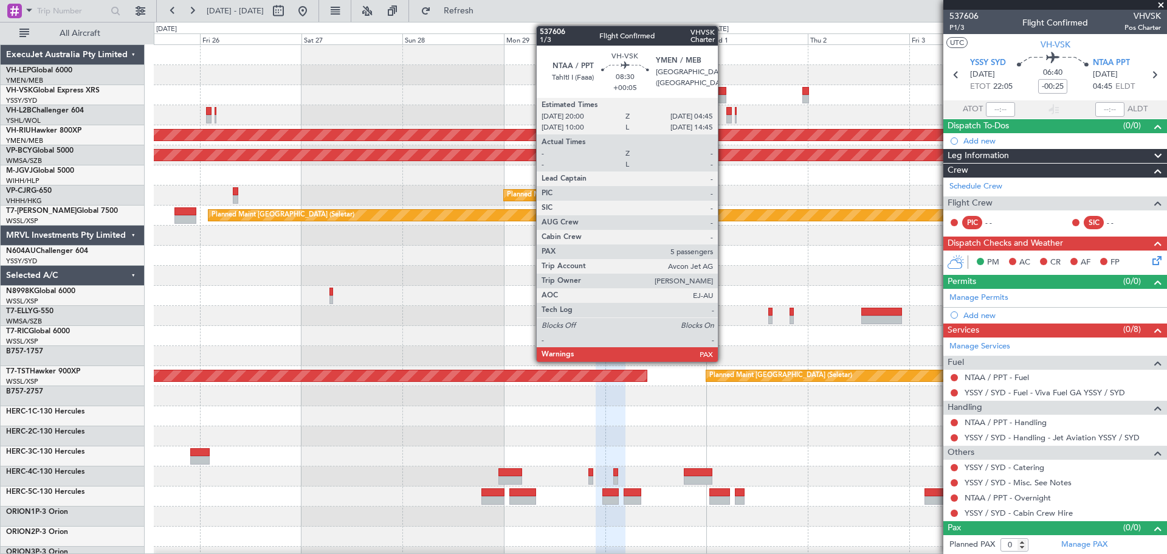
click at [724, 89] on div at bounding box center [707, 91] width 37 height 9
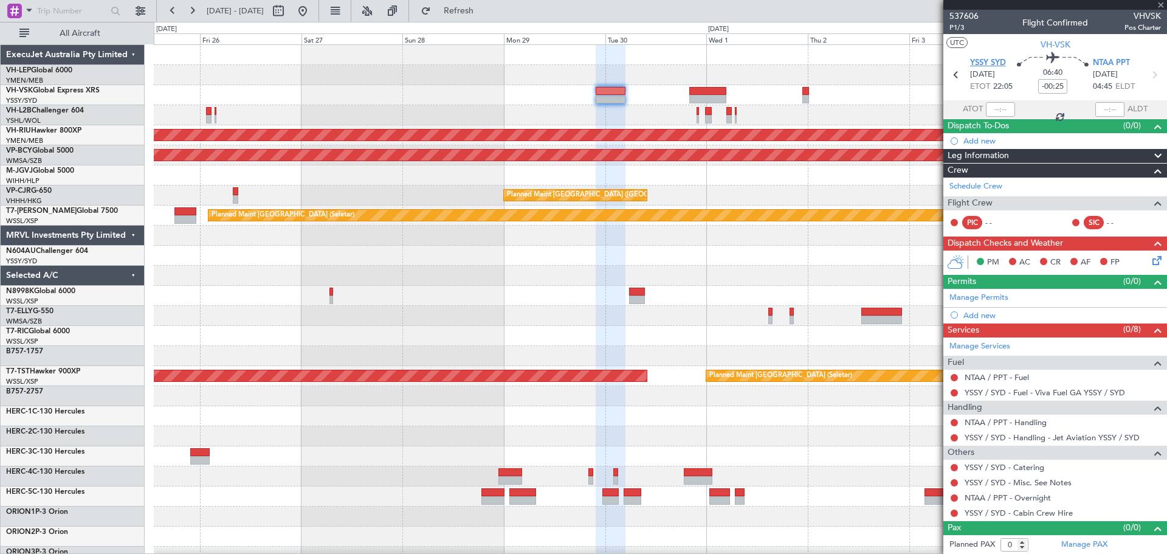
type input "+00:05"
type input "5"
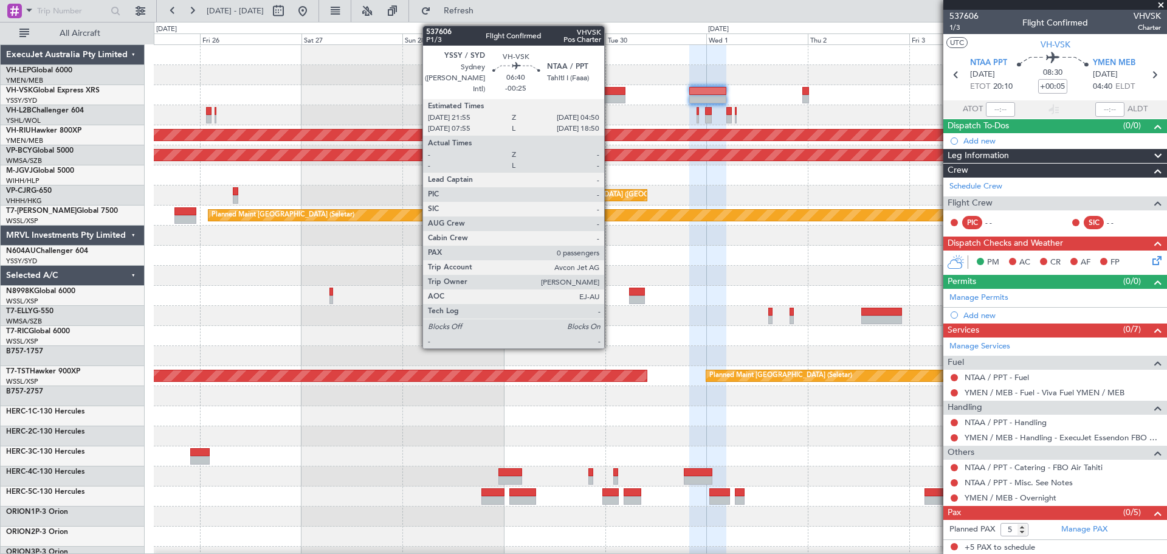
click at [610, 91] on div at bounding box center [611, 91] width 30 height 9
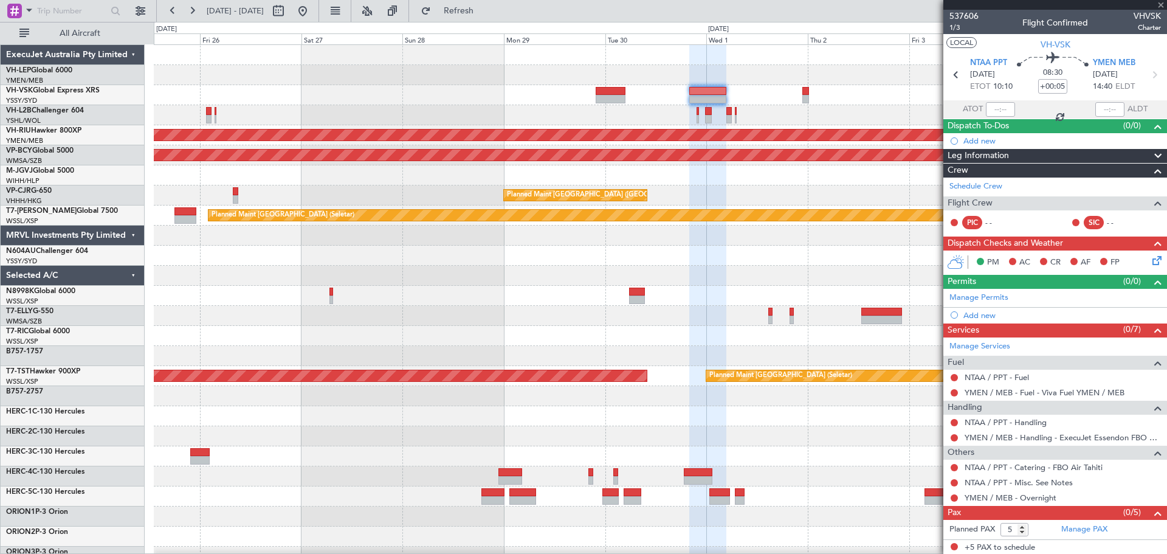
type input "-00:25"
type input "0"
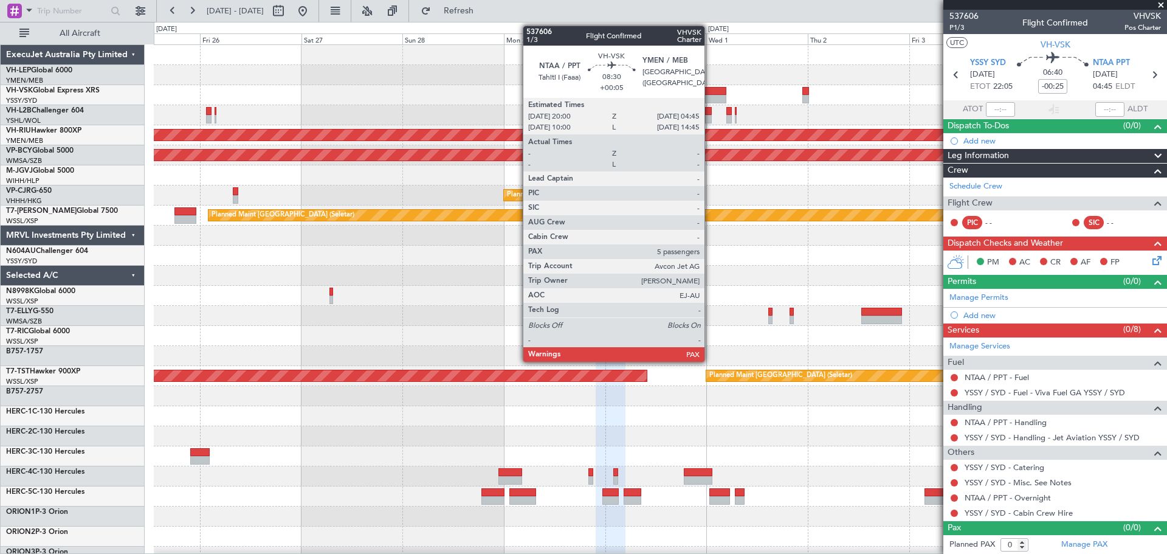
click at [710, 101] on div at bounding box center [707, 99] width 37 height 9
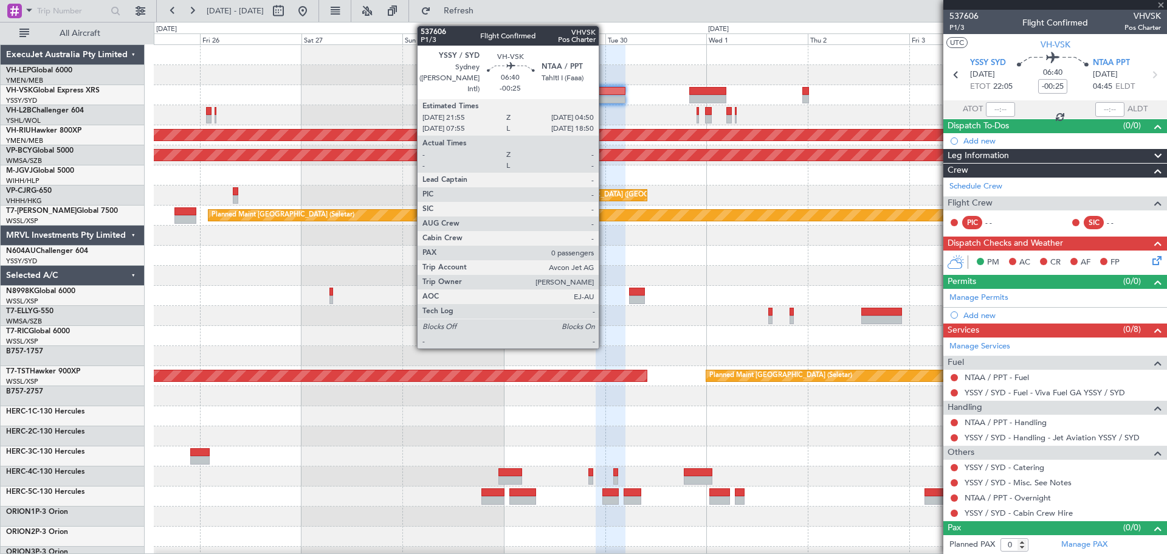
type input "+00:05"
type input "5"
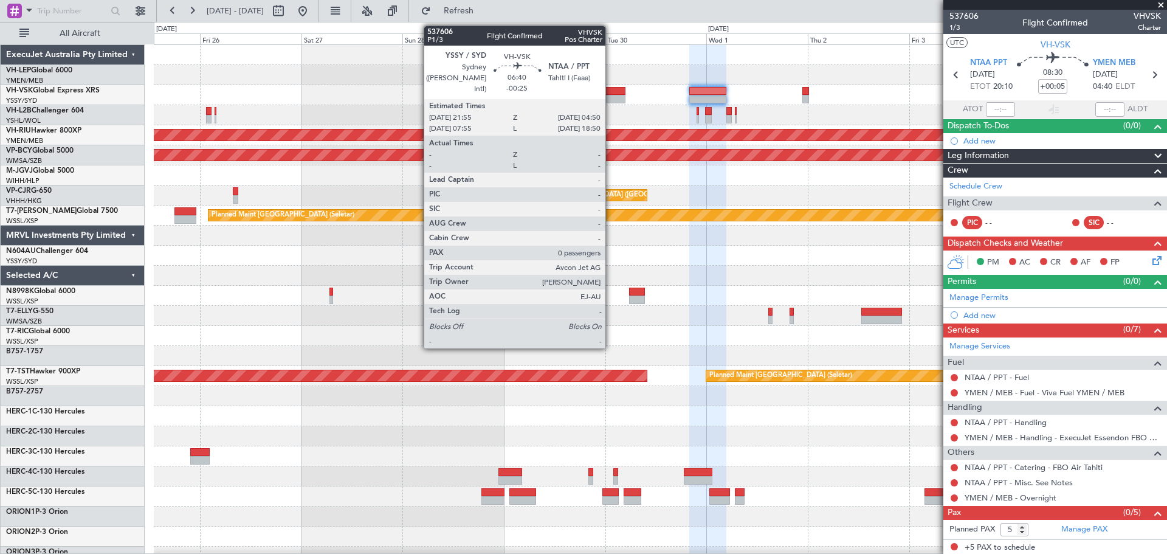
click at [611, 97] on div at bounding box center [611, 99] width 30 height 9
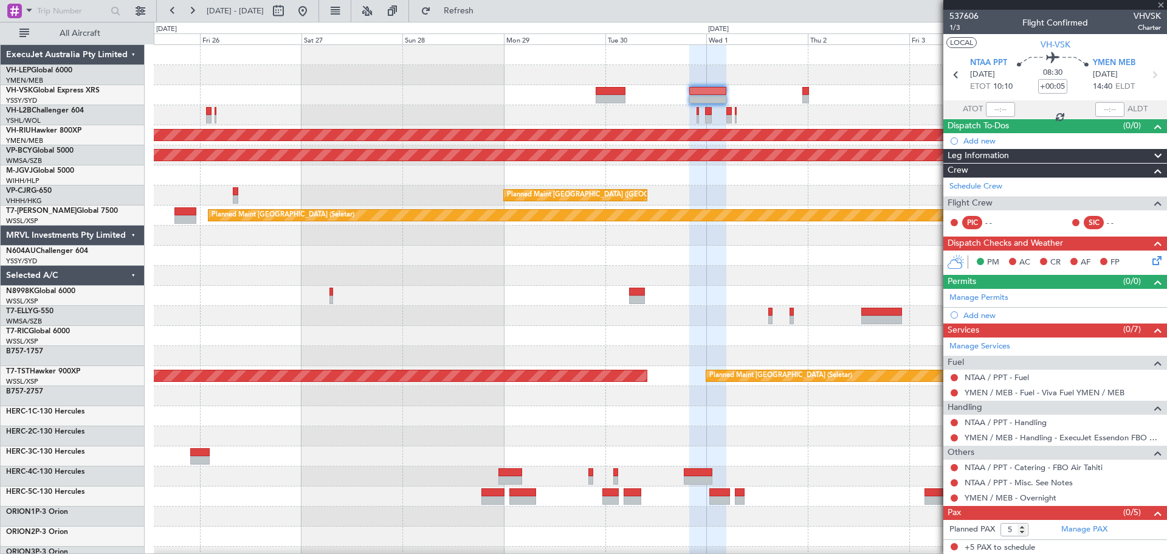
type input "-00:25"
type input "0"
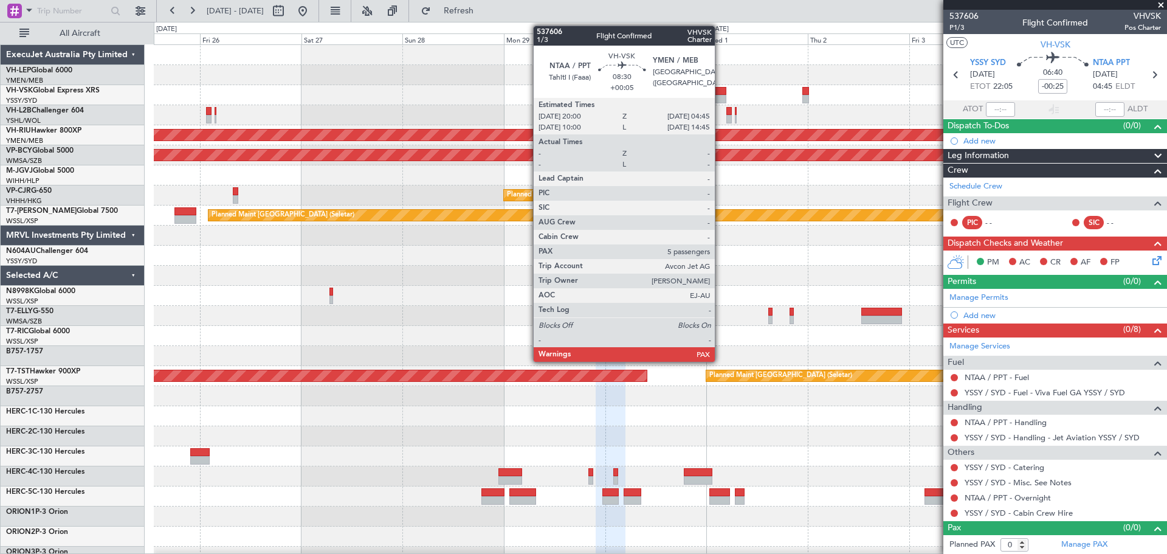
click at [721, 92] on div at bounding box center [707, 91] width 37 height 9
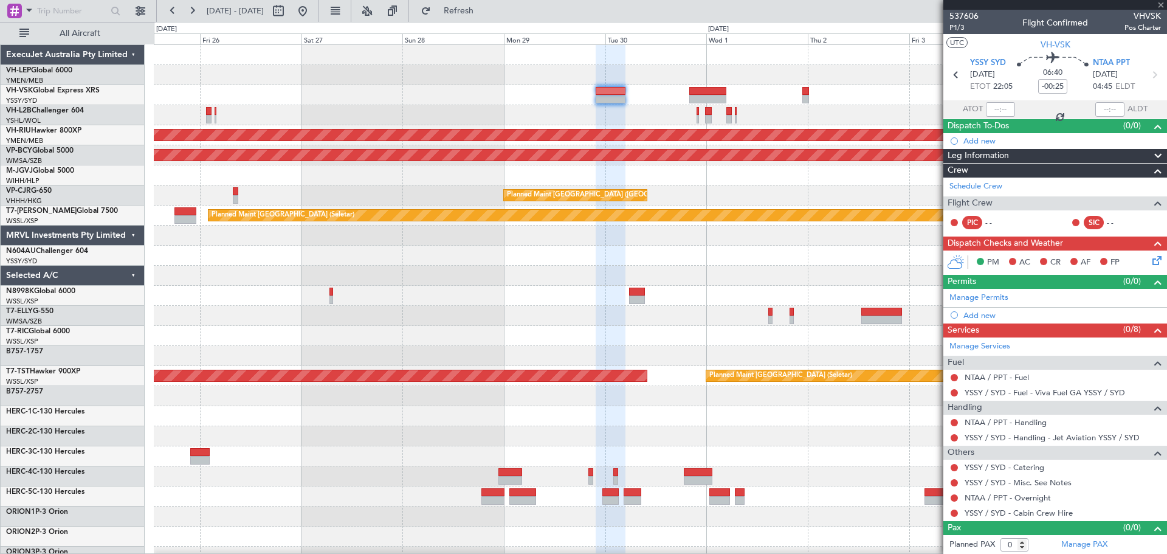
type input "+00:05"
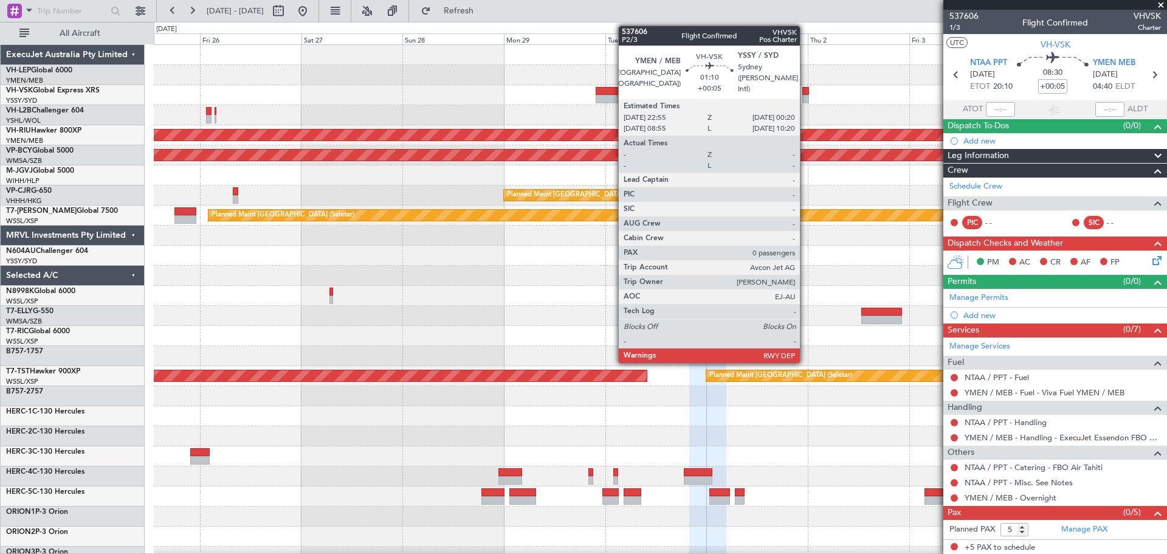
click at [806, 98] on div at bounding box center [806, 99] width 6 height 9
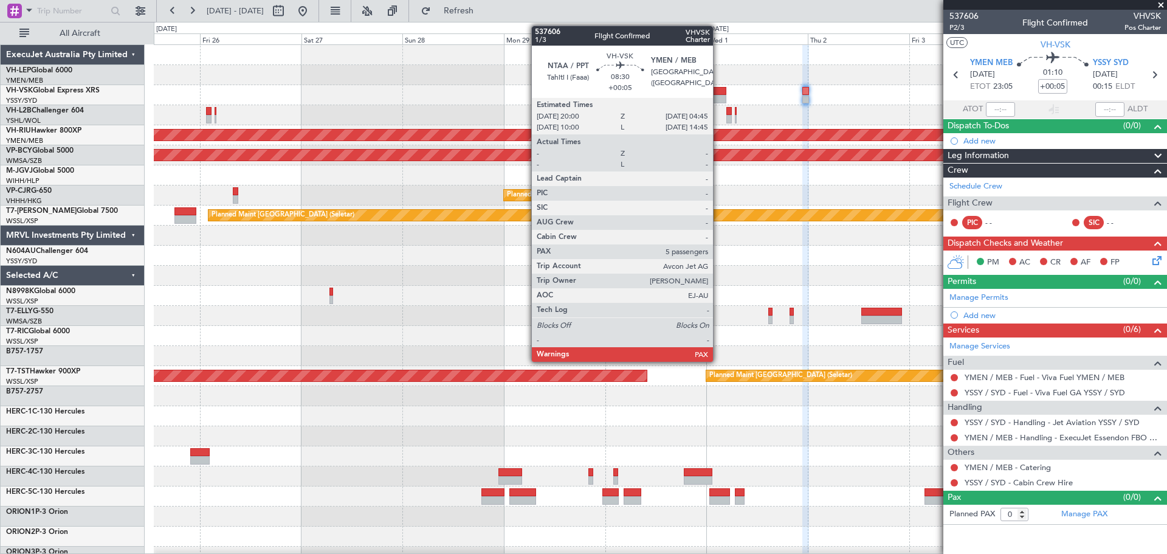
click at [719, 98] on div at bounding box center [707, 99] width 37 height 9
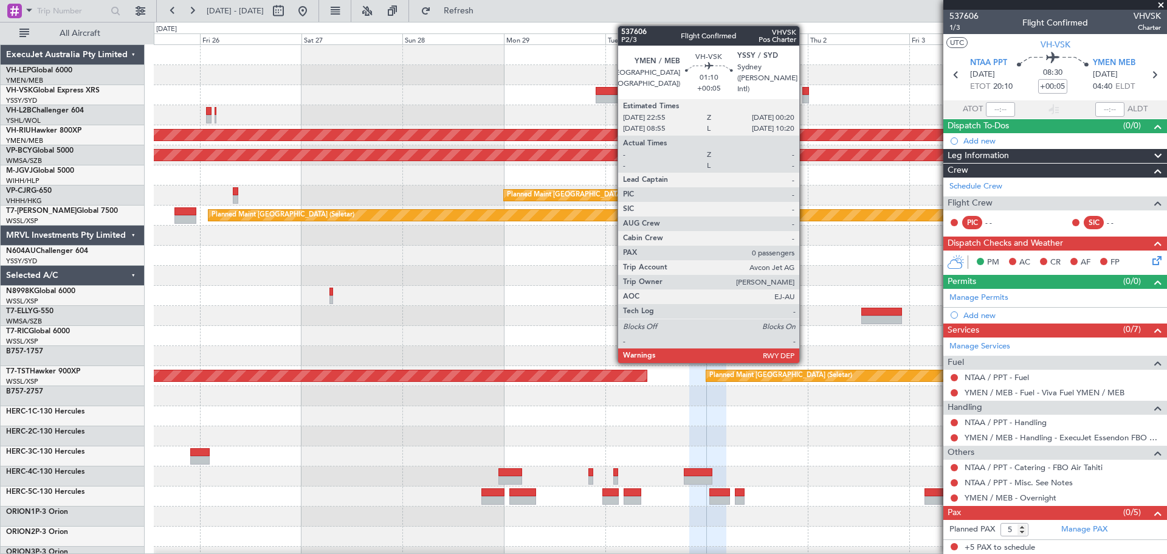
click at [805, 98] on div at bounding box center [806, 99] width 6 height 9
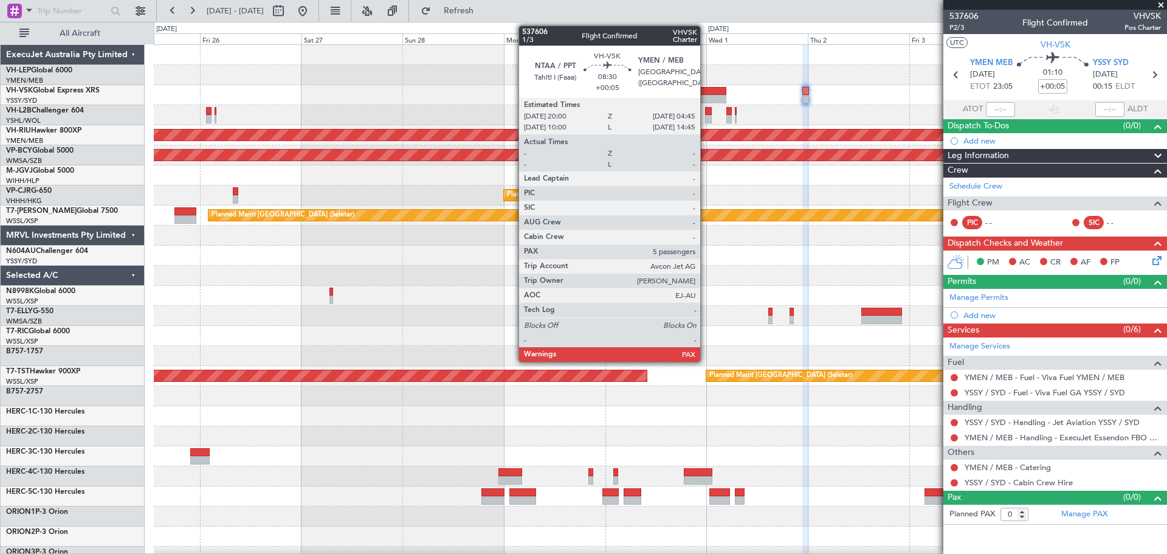
click at [706, 94] on div at bounding box center [707, 91] width 37 height 9
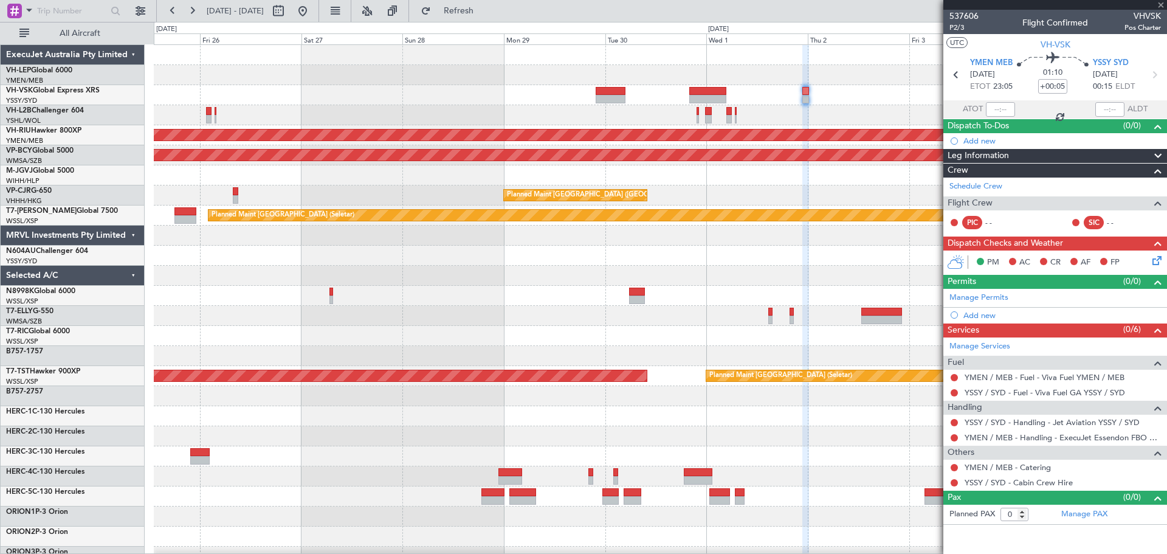
type input "5"
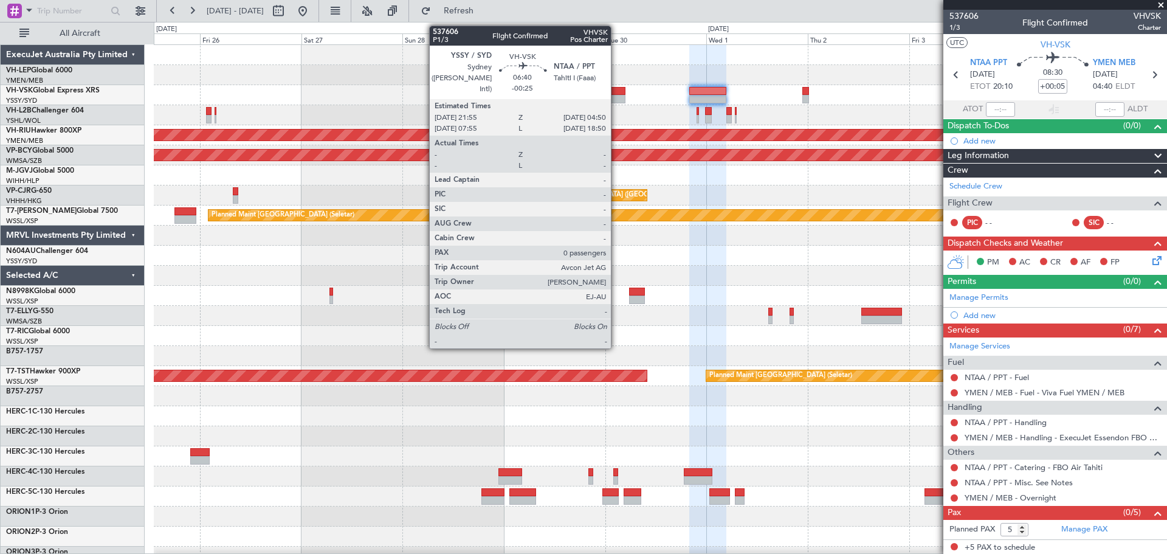
click at [617, 97] on div at bounding box center [611, 99] width 30 height 9
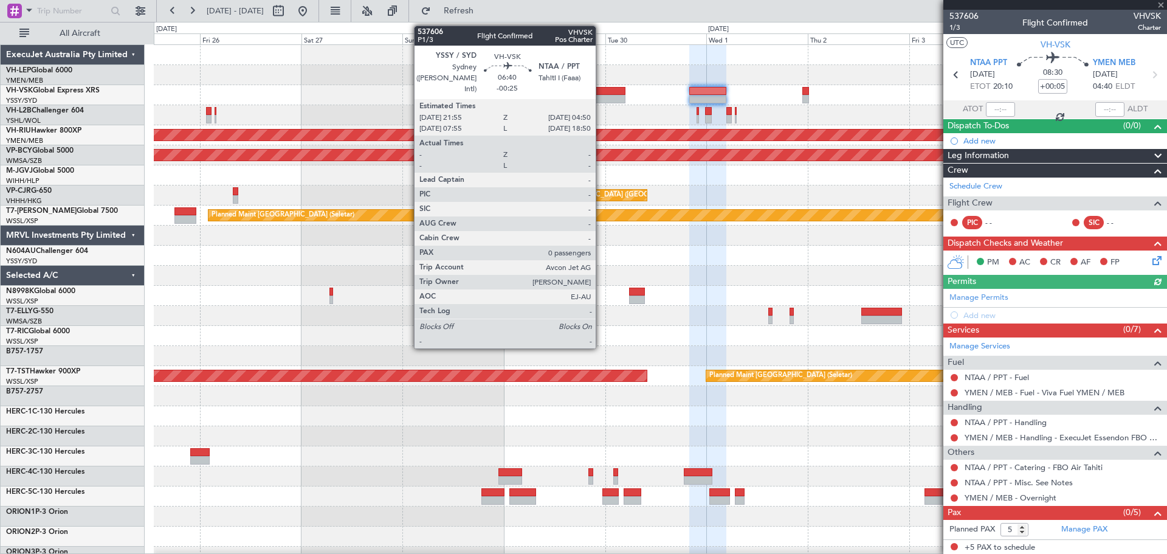
click at [601, 89] on div at bounding box center [611, 91] width 30 height 9
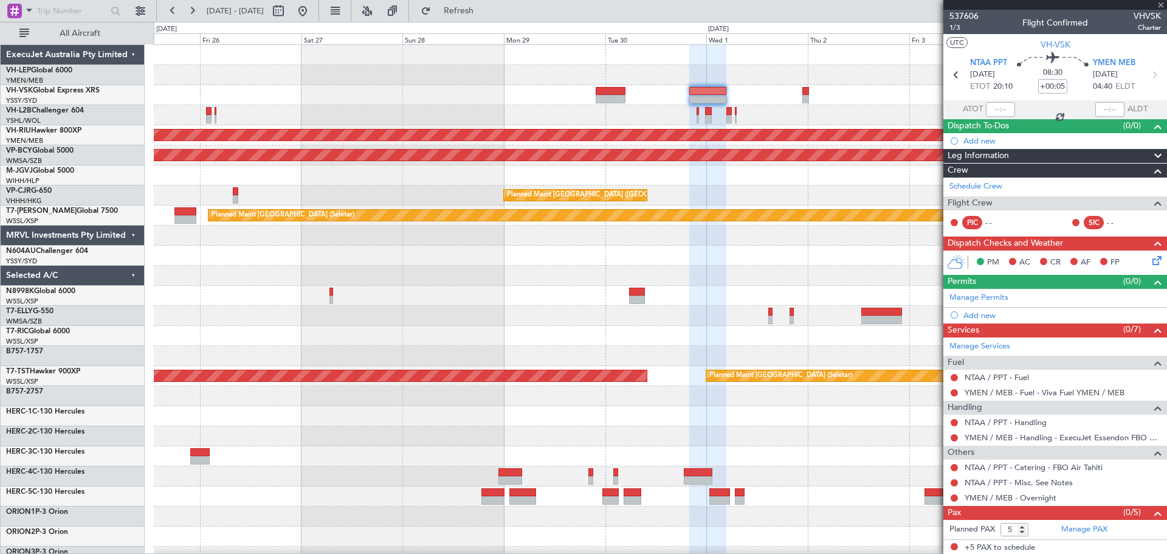
type input "-00:25"
type input "0"
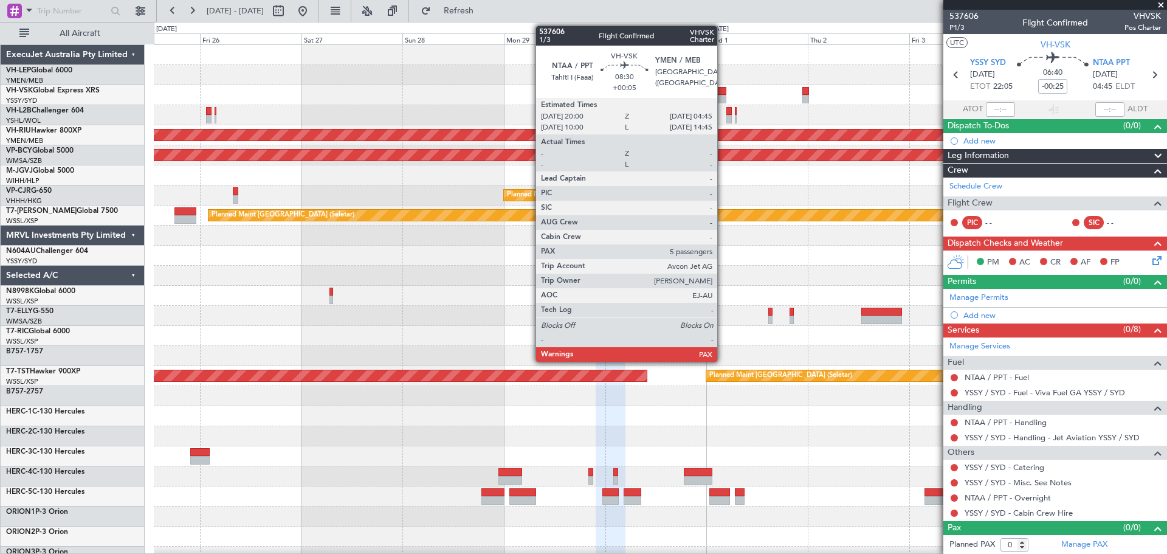
click at [723, 92] on div at bounding box center [707, 91] width 37 height 9
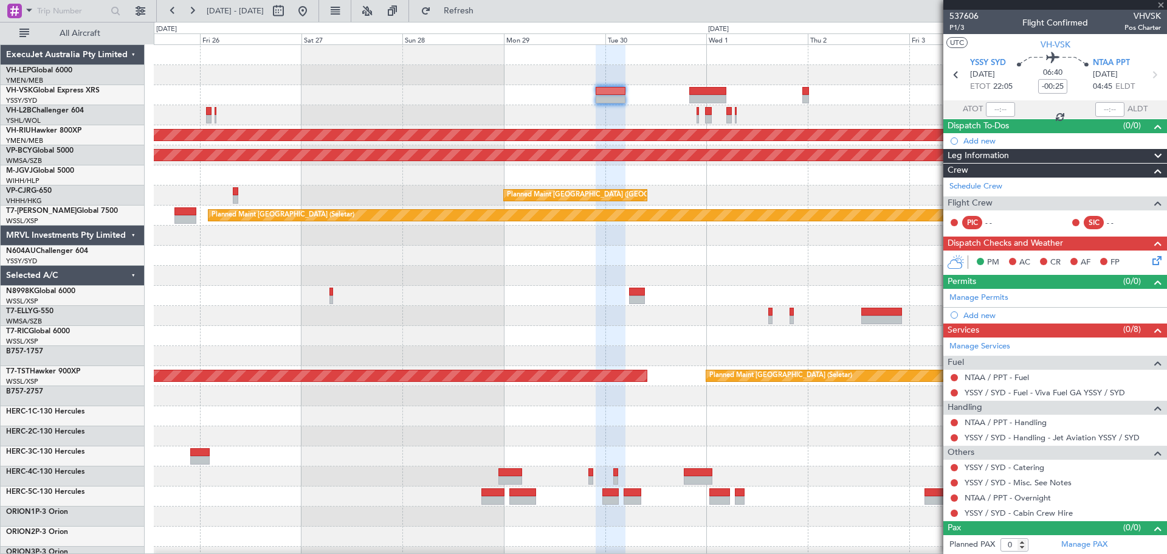
type input "+00:05"
type input "5"
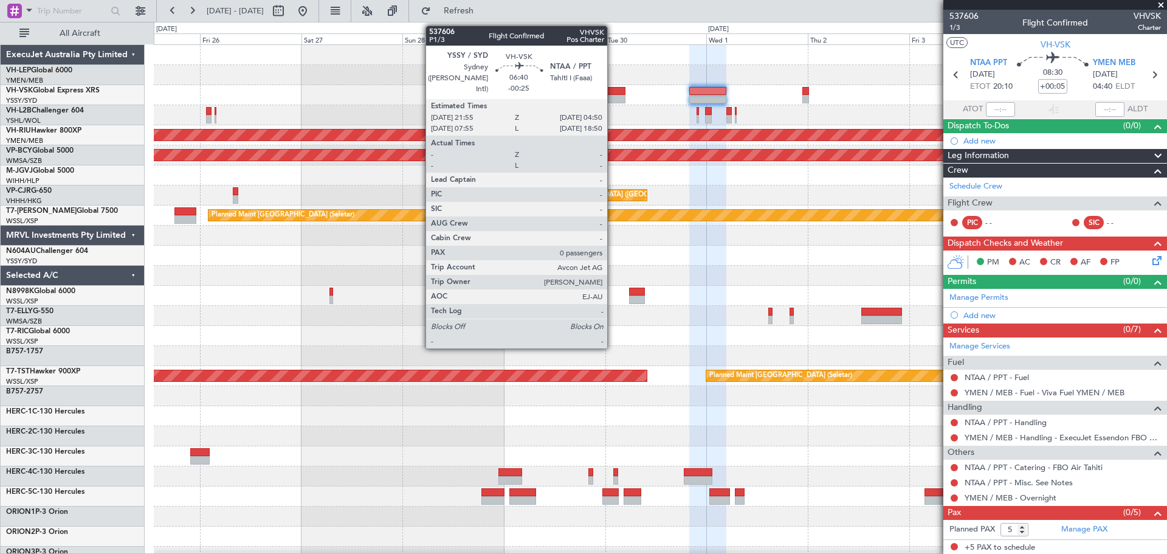
click at [613, 92] on div at bounding box center [611, 91] width 30 height 9
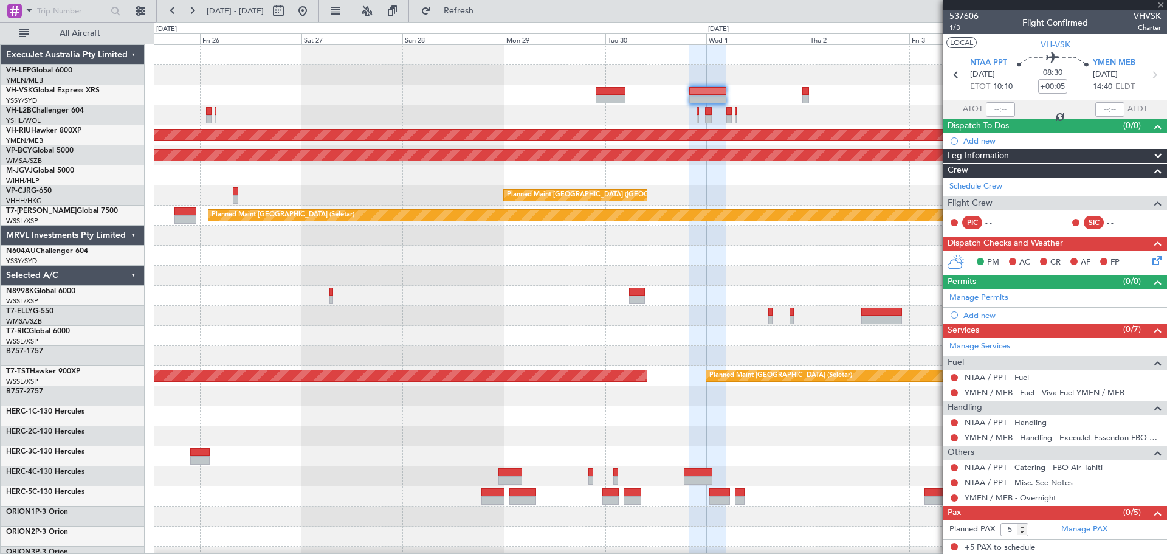
type input "-00:25"
type input "0"
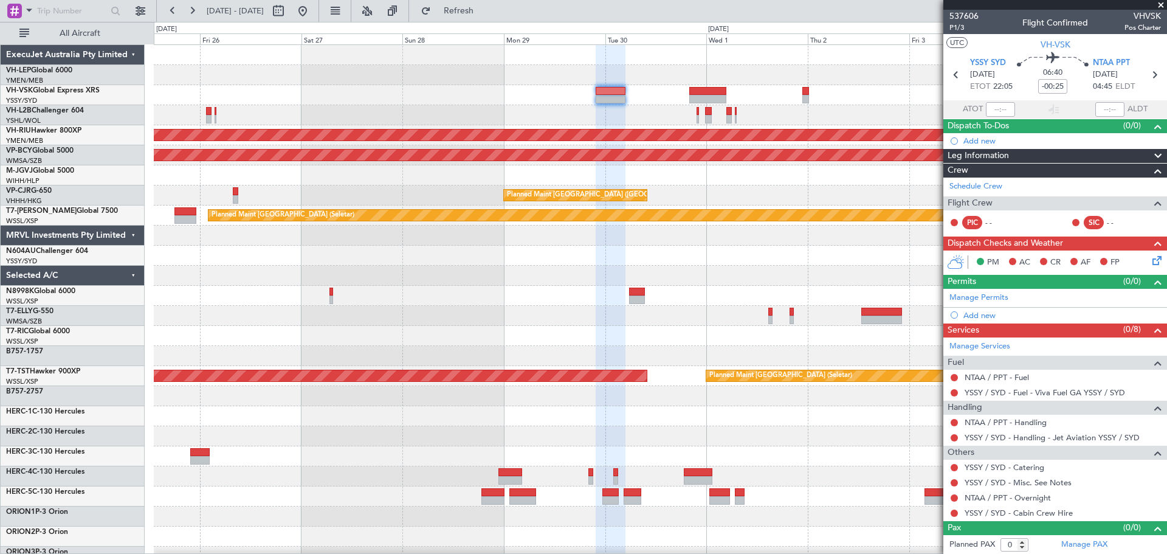
click at [600, 107] on div "No Crew Planned Maint Sydney ([PERSON_NAME] Intl) Planned Maint [GEOGRAPHIC_DAT…" at bounding box center [660, 376] width 1013 height 662
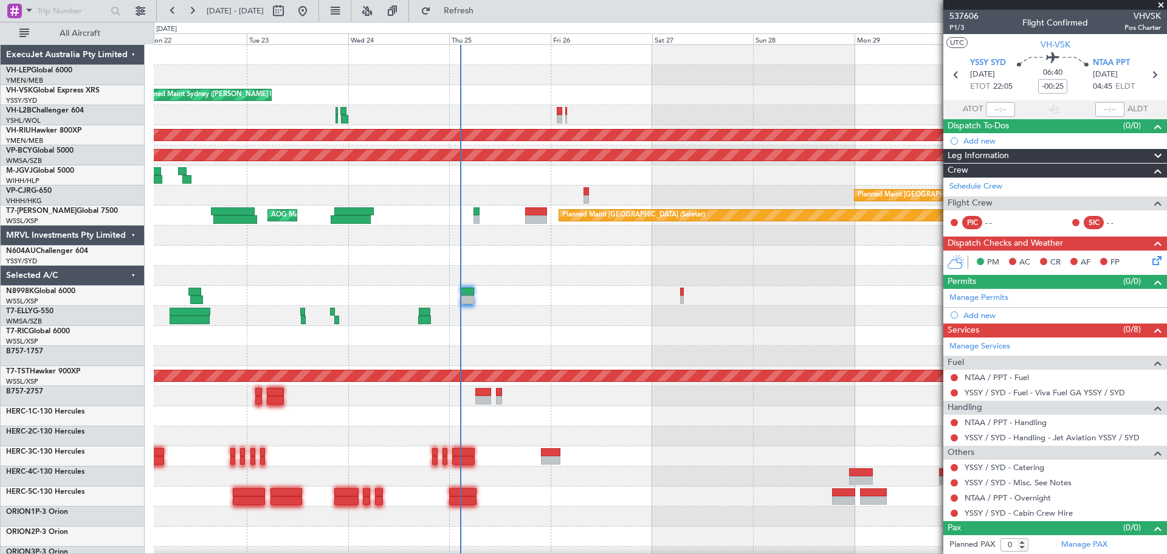
click at [474, 102] on div "Planned Maint Sydney (Kingsford Smith Intl) No Crew AOG Maint Kansas City (Kans…" at bounding box center [660, 376] width 1013 height 662
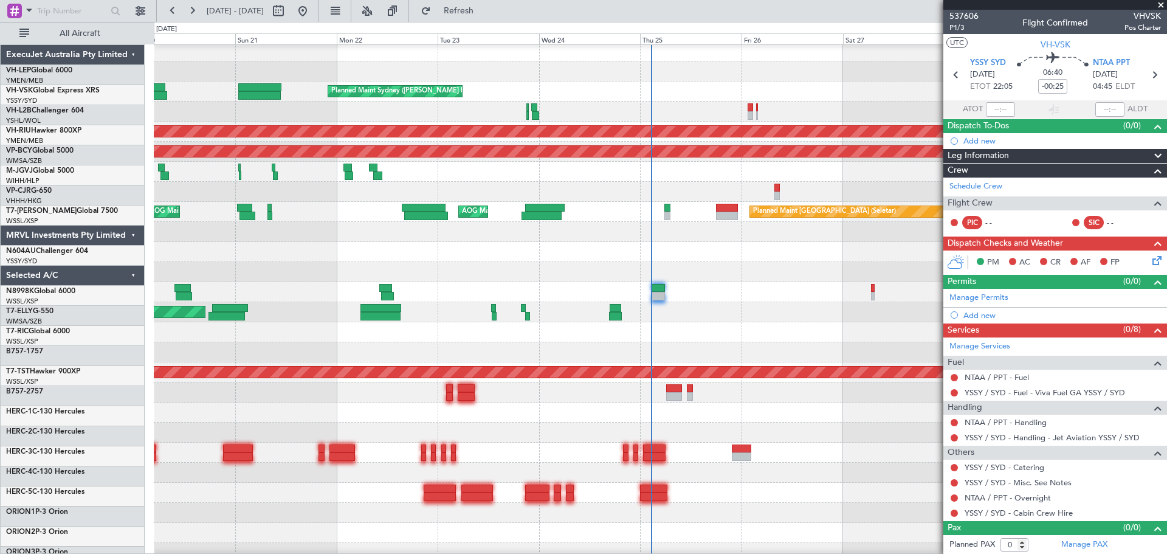
scroll to position [4, 0]
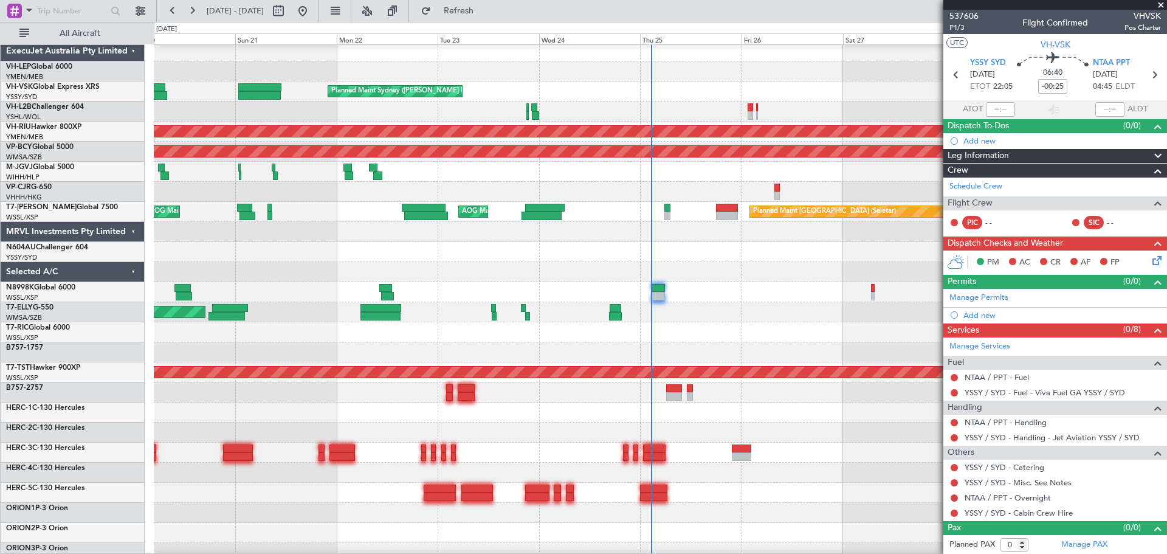
click at [548, 102] on div "Planned Maint Sydney (Kingsford Smith Intl) AOG Maint Kansas City (Kansas City …" at bounding box center [660, 91] width 1013 height 20
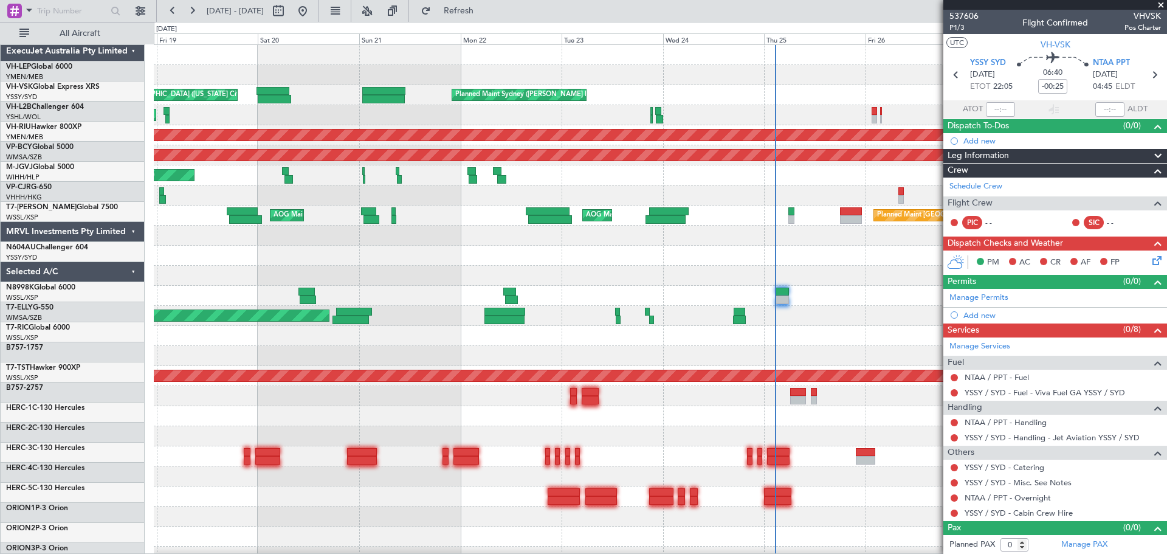
scroll to position [0, 0]
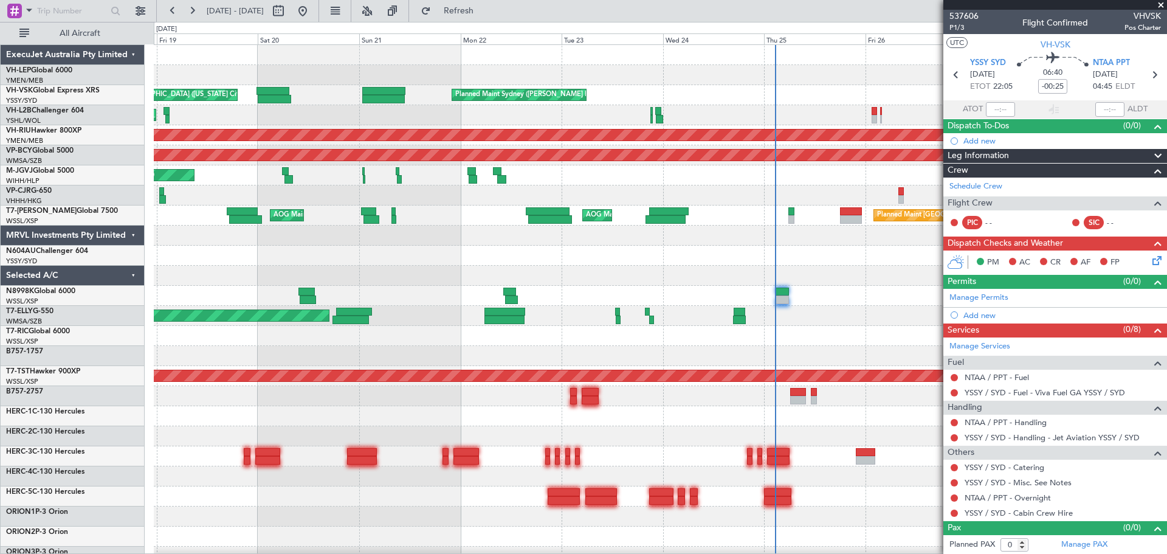
click at [559, 114] on div "Unplanned Maint [GEOGRAPHIC_DATA] ([GEOGRAPHIC_DATA])" at bounding box center [660, 115] width 1013 height 20
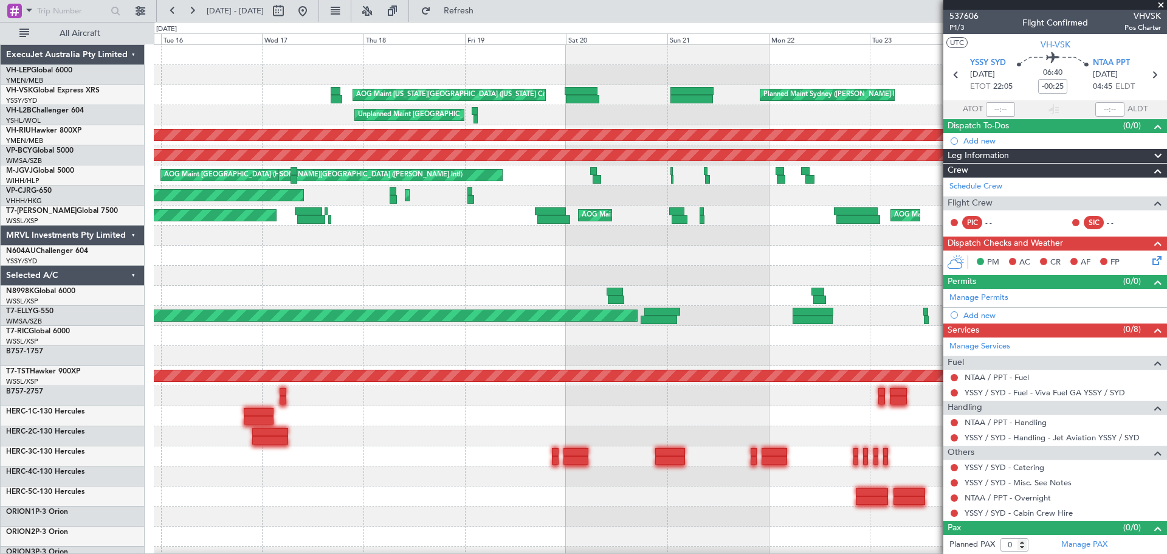
click at [720, 128] on div "Planned Maint Sydney (Kingsford Smith Intl) AOG Maint Kansas City (Kansas City …" at bounding box center [660, 376] width 1013 height 662
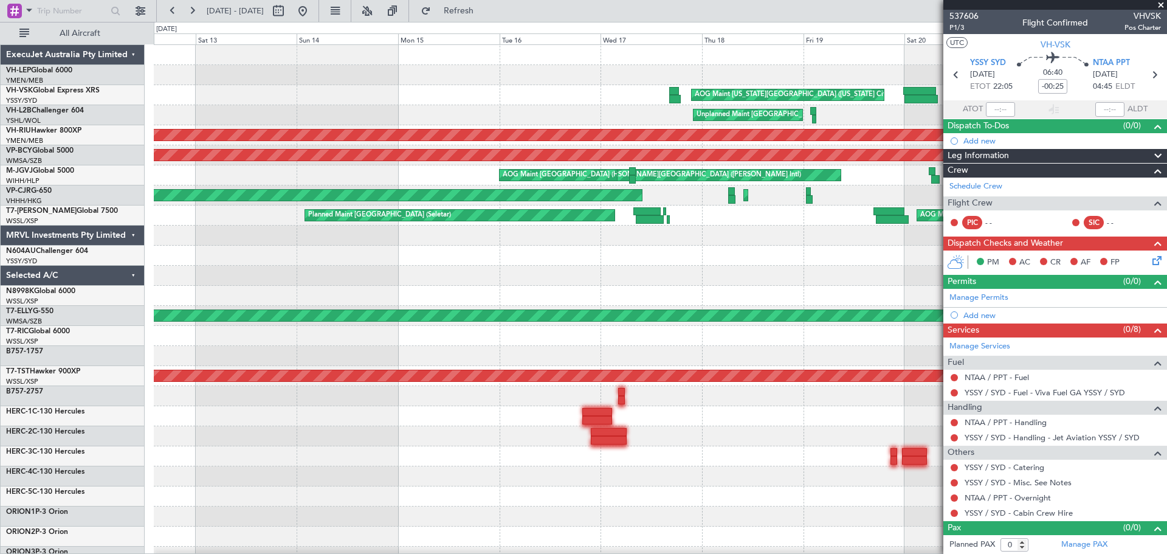
click at [645, 123] on div "Unplanned Maint [GEOGRAPHIC_DATA] ([GEOGRAPHIC_DATA])" at bounding box center [660, 115] width 1013 height 20
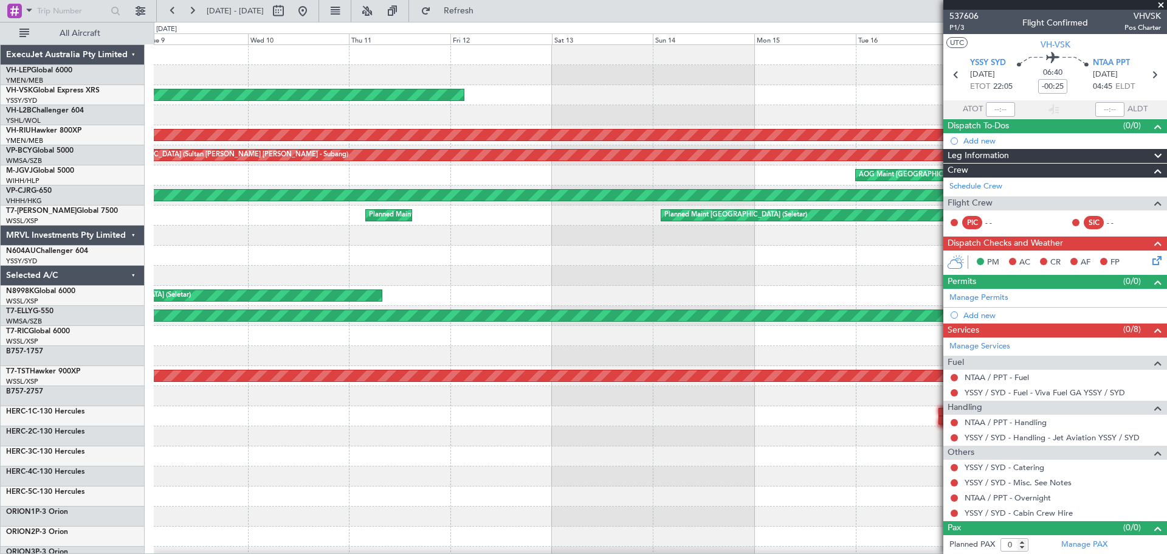
click at [610, 125] on div "Unplanned Maint [GEOGRAPHIC_DATA] ([GEOGRAPHIC_DATA])" at bounding box center [660, 115] width 1013 height 20
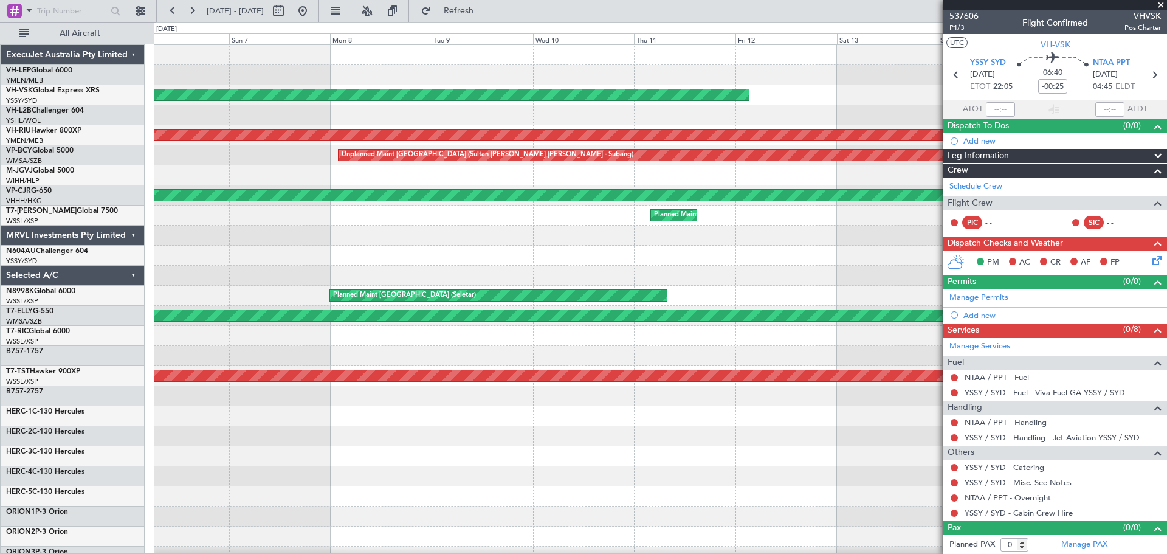
click at [434, 125] on div "Unplanned Maint Sydney (Kingsford Smith Intl) AOG Maint Kansas City (Kansas Cit…" at bounding box center [660, 376] width 1013 height 662
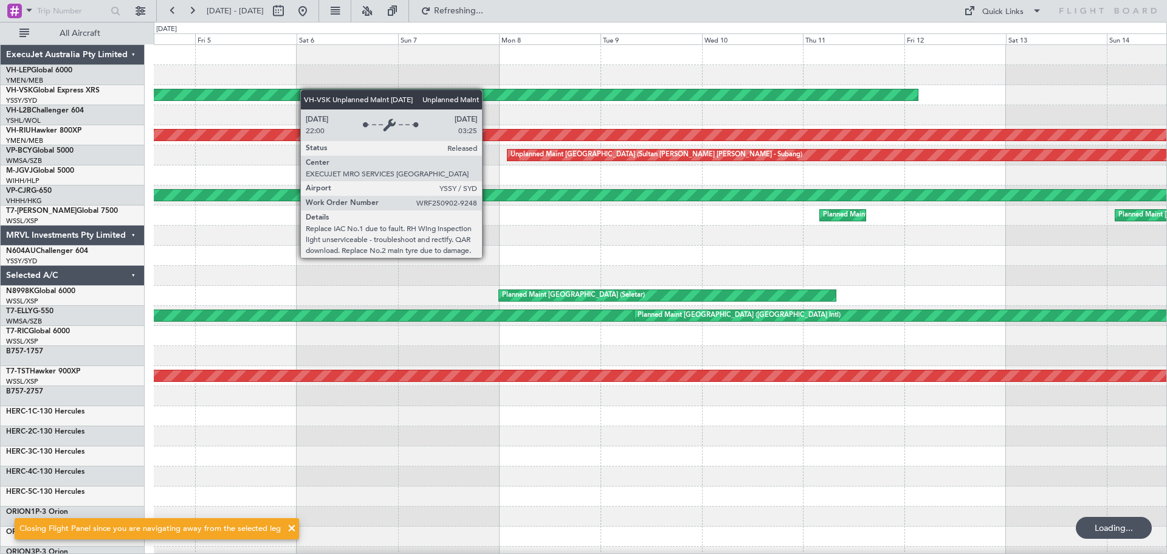
click at [499, 97] on div "Unplanned Maint Sydney (Kingsford Smith Intl)" at bounding box center [660, 95] width 1013 height 20
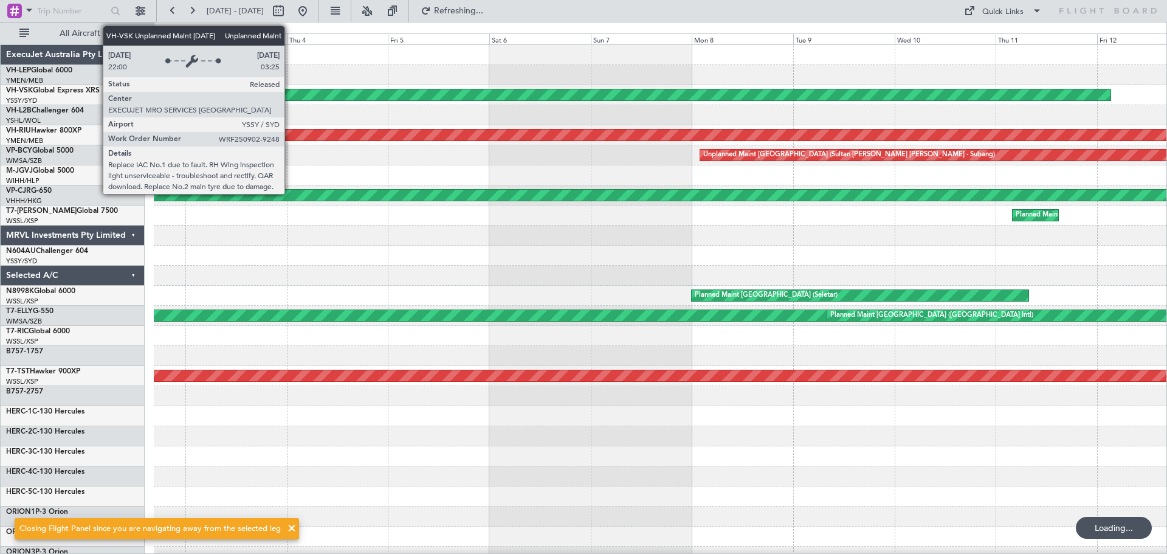
click at [526, 94] on div "Unplanned Maint Sydney (Kingsford Smith Intl)" at bounding box center [593, 94] width 1035 height 11
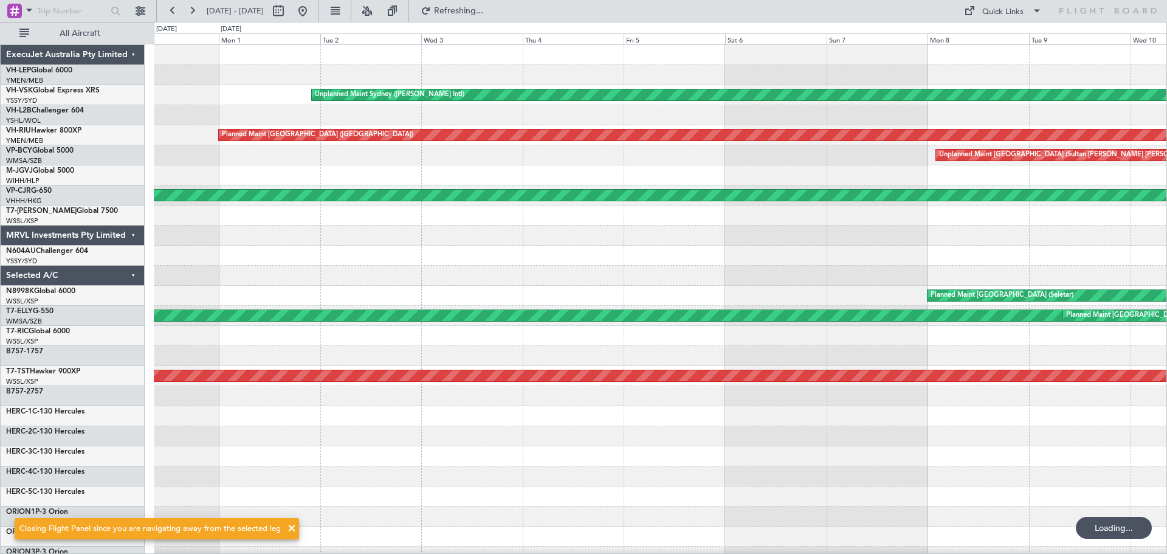
click at [510, 87] on div "Unplanned Maint Sydney (Kingsford Smith Intl) Planned Maint Melbourne (Essendon…" at bounding box center [660, 376] width 1013 height 662
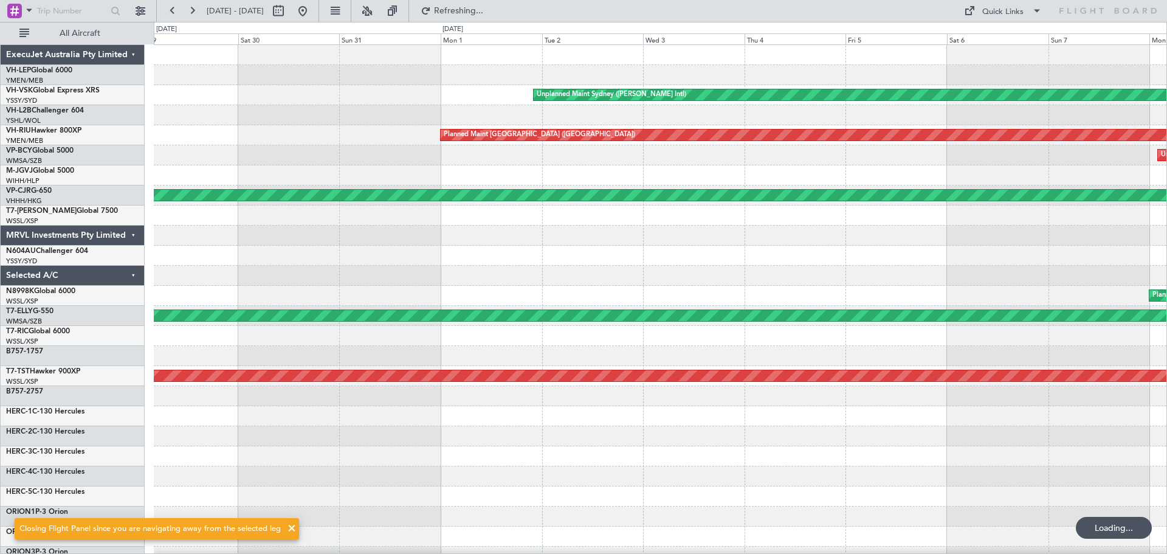
click at [660, 87] on div "Unplanned Maint Sydney (Kingsford Smith Intl) Planned Maint Melbourne (Essendon…" at bounding box center [660, 376] width 1013 height 662
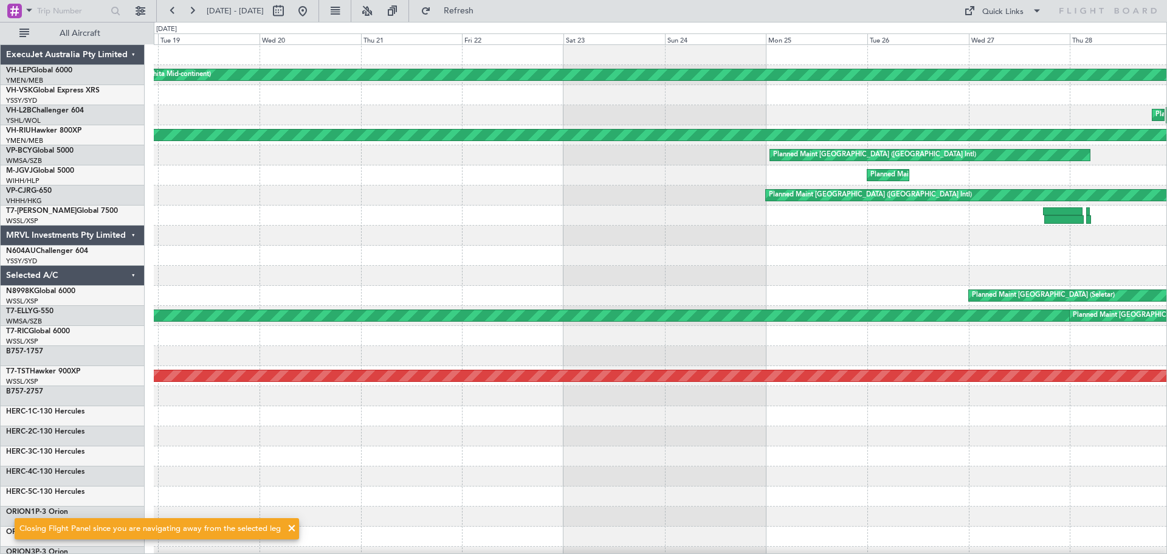
click at [689, 111] on div "Planned Maint [GEOGRAPHIC_DATA] ([GEOGRAPHIC_DATA])" at bounding box center [660, 115] width 1013 height 20
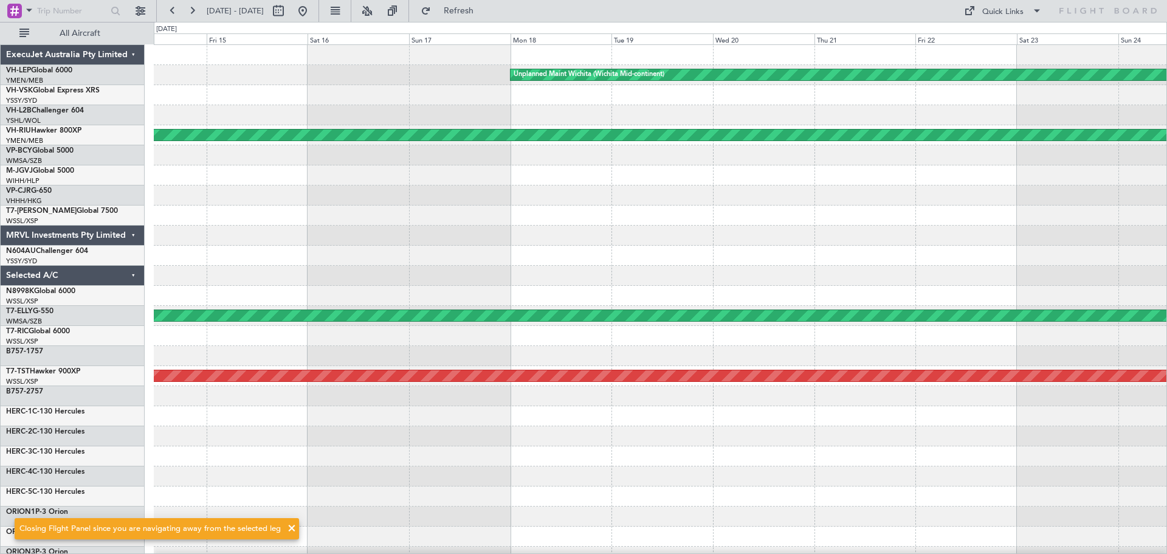
click at [558, 101] on div at bounding box center [660, 95] width 1013 height 20
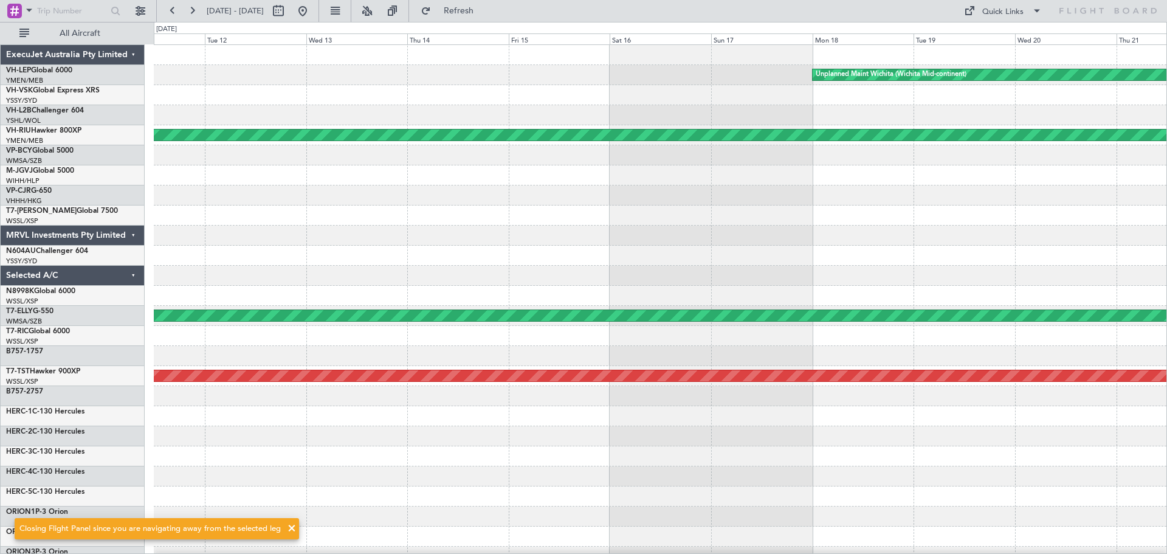
click at [764, 103] on div at bounding box center [660, 95] width 1013 height 20
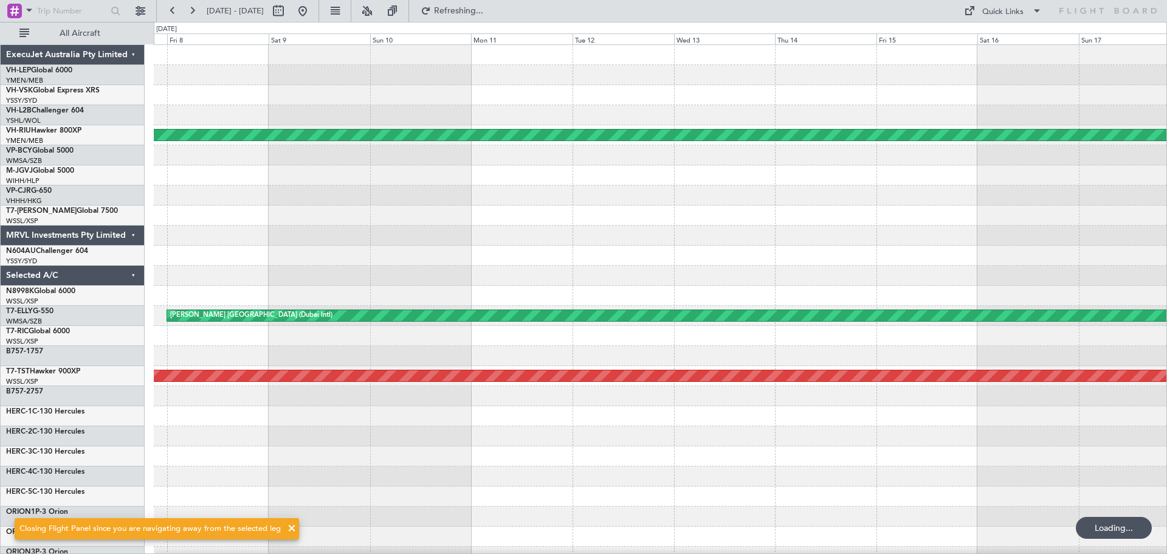
click at [953, 108] on div "Unplanned Maint Wichita (Wichita Mid-continent) Planned Maint Melbourne (Essend…" at bounding box center [660, 376] width 1013 height 662
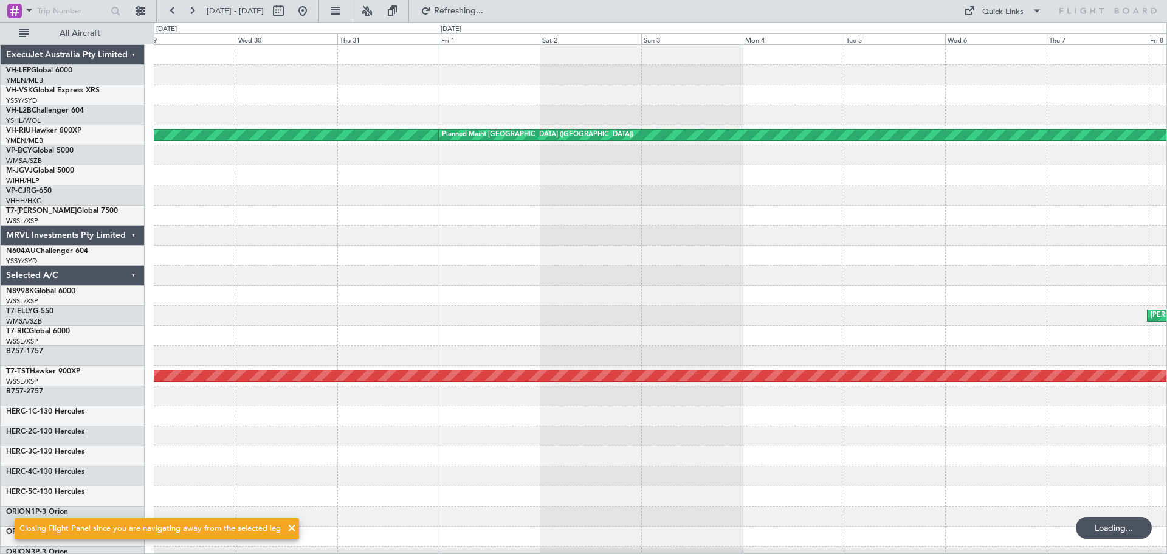
click at [1154, 104] on div at bounding box center [660, 95] width 1013 height 20
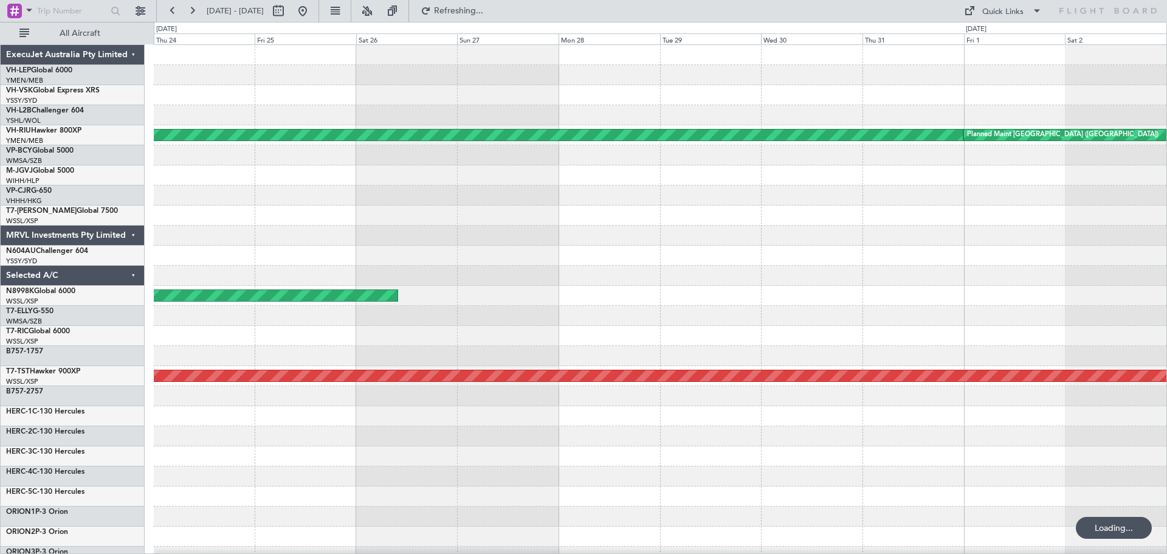
click at [1132, 111] on div "Planned Maint Melbourne (Essendon) Planned Maint Melbourne (Essendon) MEL Singa…" at bounding box center [660, 376] width 1013 height 662
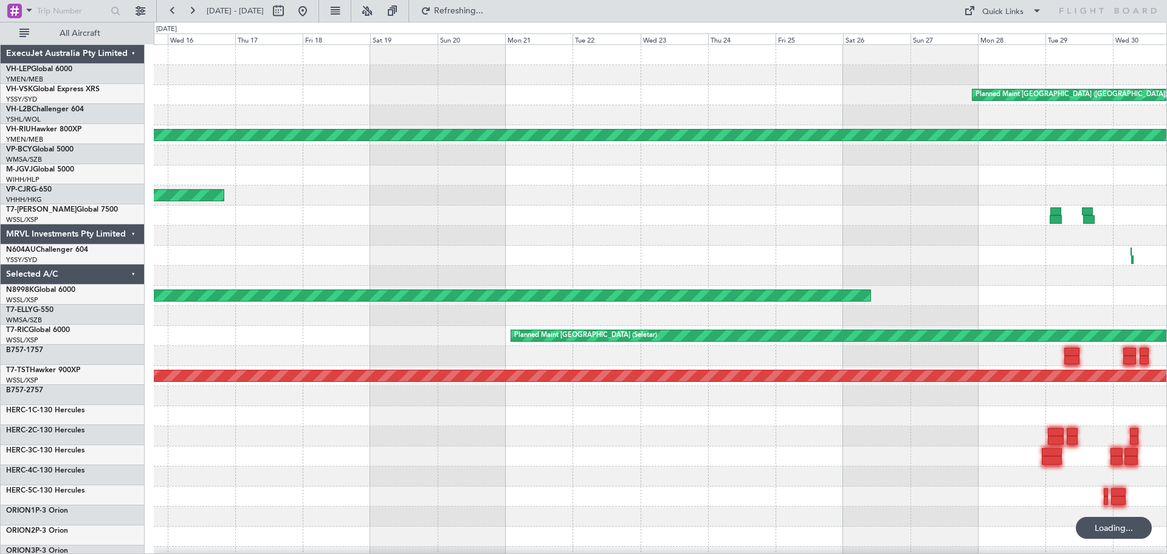
click at [865, 87] on div "Planned Maint [GEOGRAPHIC_DATA] ([GEOGRAPHIC_DATA])" at bounding box center [660, 95] width 1013 height 20
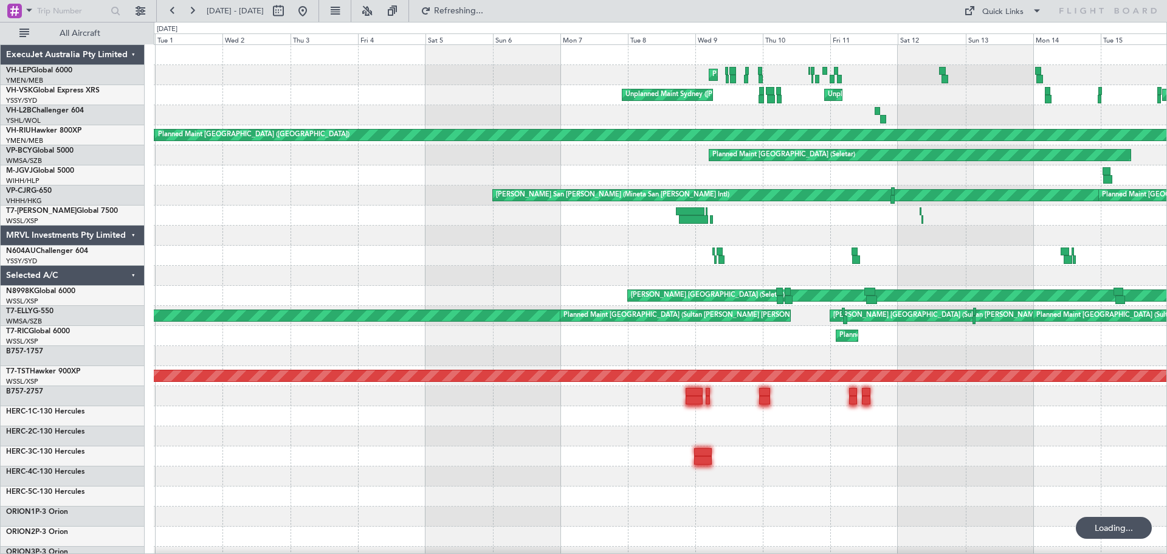
click at [330, 157] on div "Planned Maint Oklahoma City (Will Rogers World) Unplanned Maint Sydney (Kingsfo…" at bounding box center [660, 396] width 1013 height 702
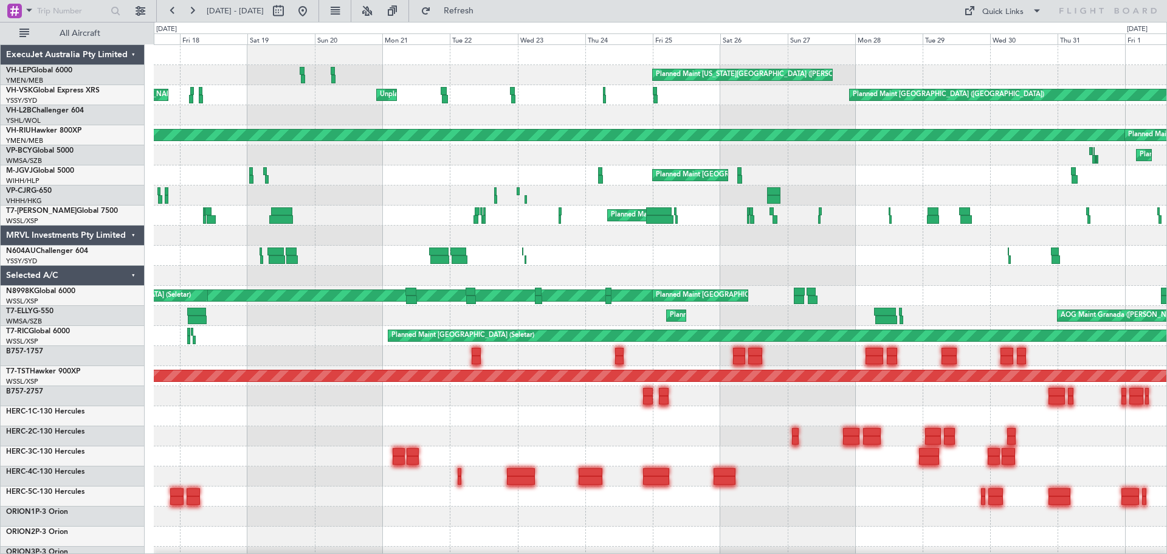
click at [311, 91] on div "Planned Maint Oklahoma City (Will Rogers World) Planned Maint Melbourne (Essend…" at bounding box center [660, 396] width 1013 height 702
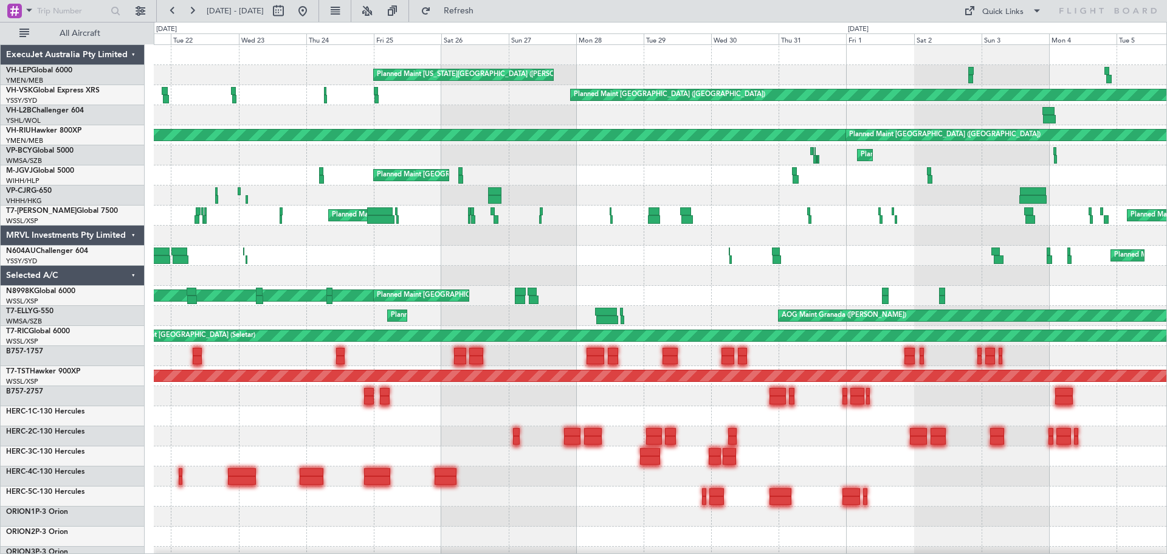
click at [489, 88] on div "Planned Maint Oklahoma City (Will Rogers World) MEL San Antonio (San Antonio In…" at bounding box center [660, 396] width 1013 height 702
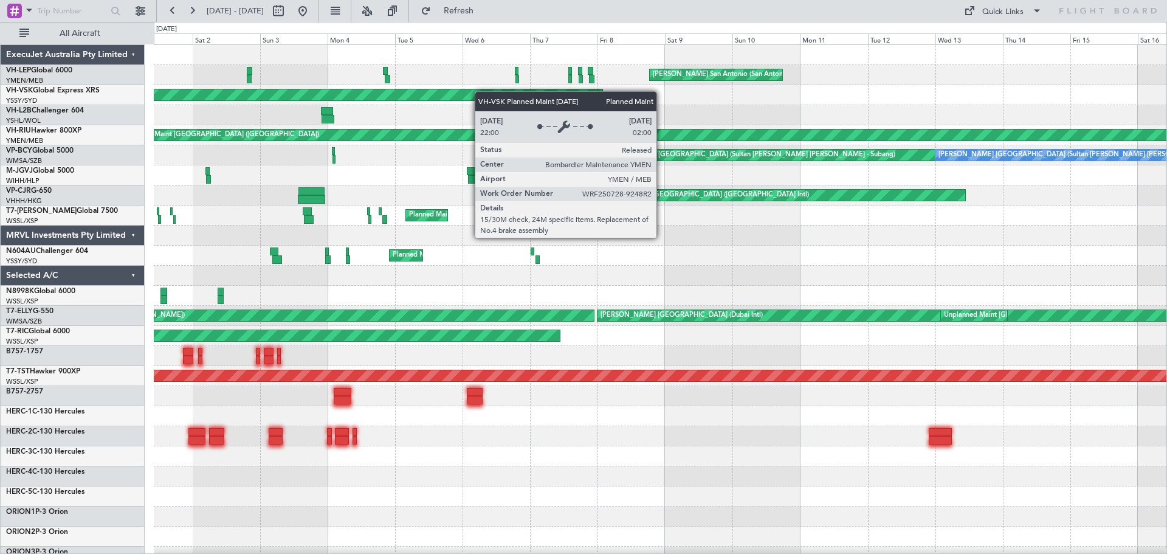
click at [277, 97] on div "MEL San Antonio (San Antonio Intl) Unplanned Maint Wichita (Wichita Mid-contine…" at bounding box center [660, 396] width 1013 height 702
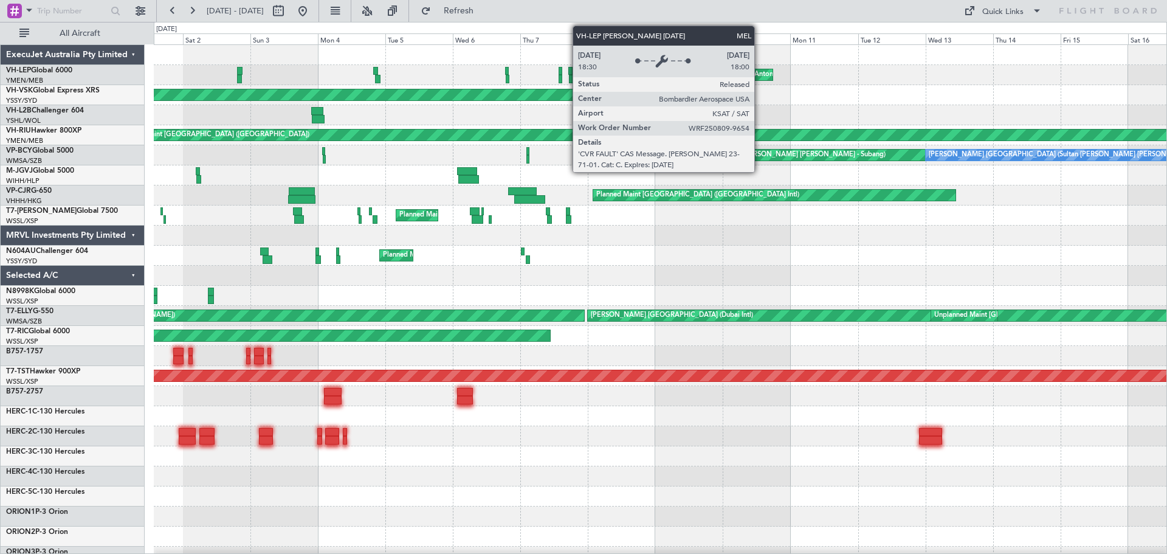
click at [375, 94] on div "MEL San Antonio (San Antonio Intl) Unplanned Maint Wichita (Wichita Mid-contine…" at bounding box center [660, 396] width 1013 height 702
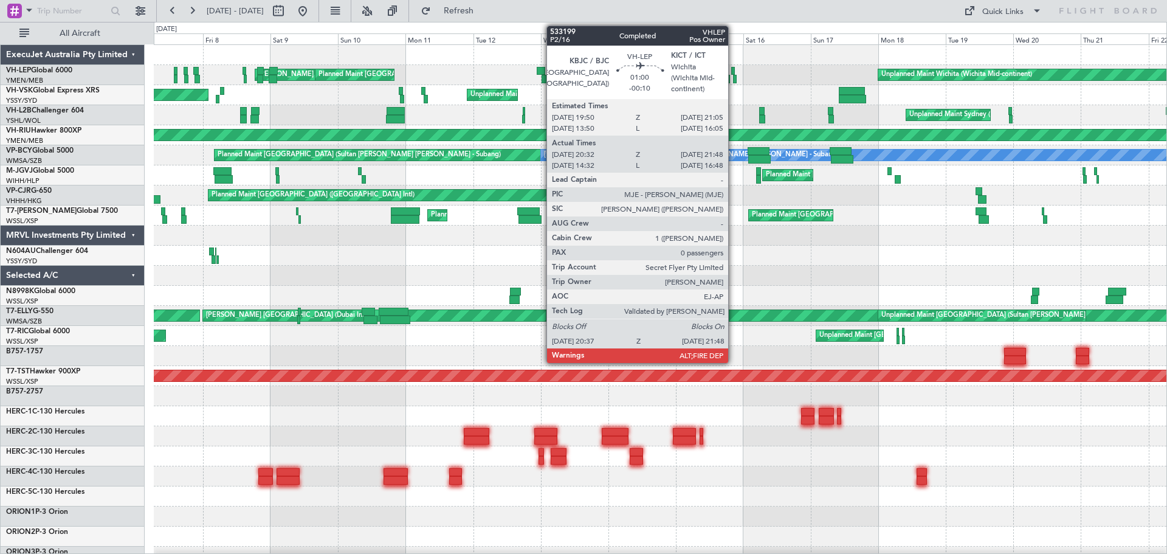
click at [734, 69] on div at bounding box center [733, 71] width 4 height 9
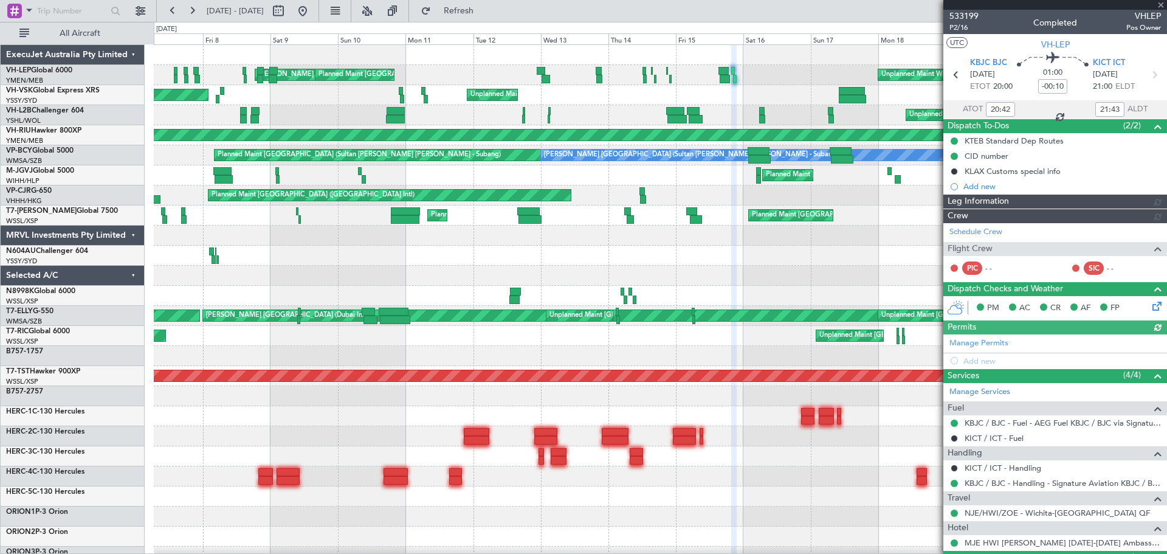
type input "Terry Leung (LEU)"
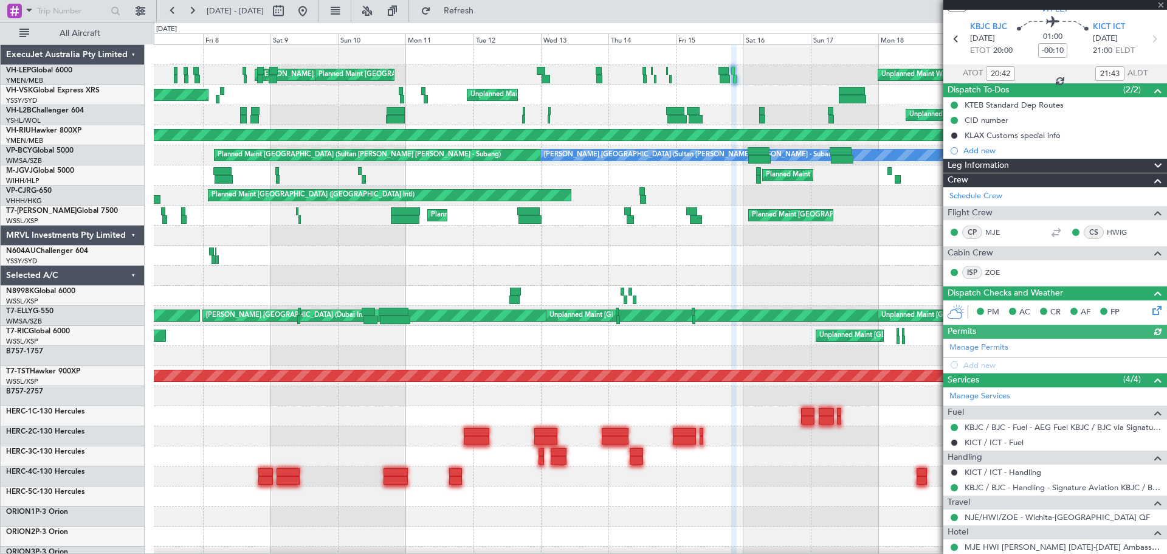
scroll to position [71, 0]
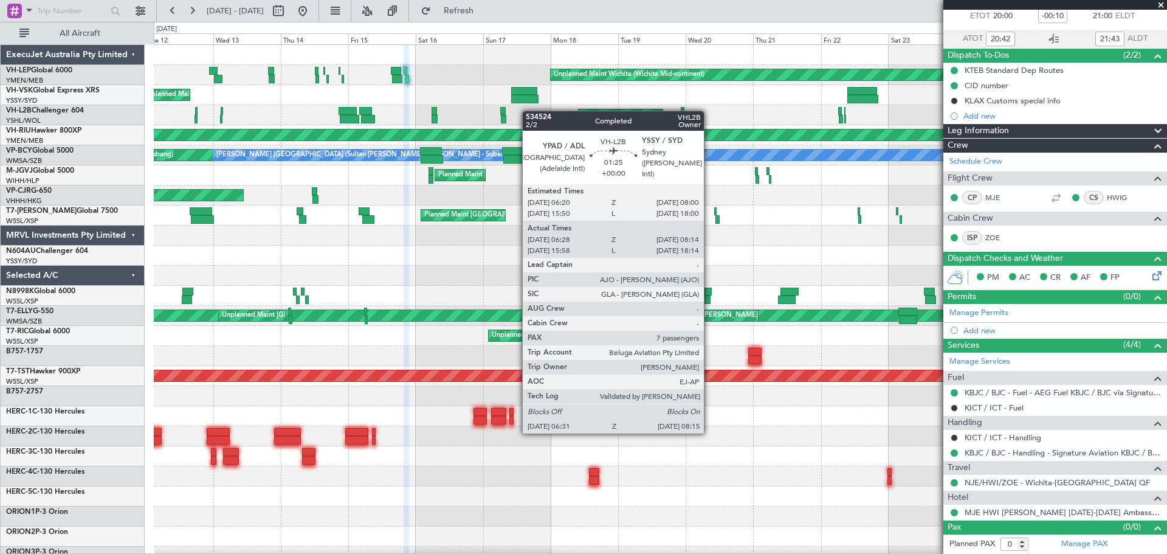
click at [488, 113] on div "Unplanned Maint Wichita (Wichita Mid-continent) MEL San Antonio (San Antonio In…" at bounding box center [660, 376] width 1013 height 662
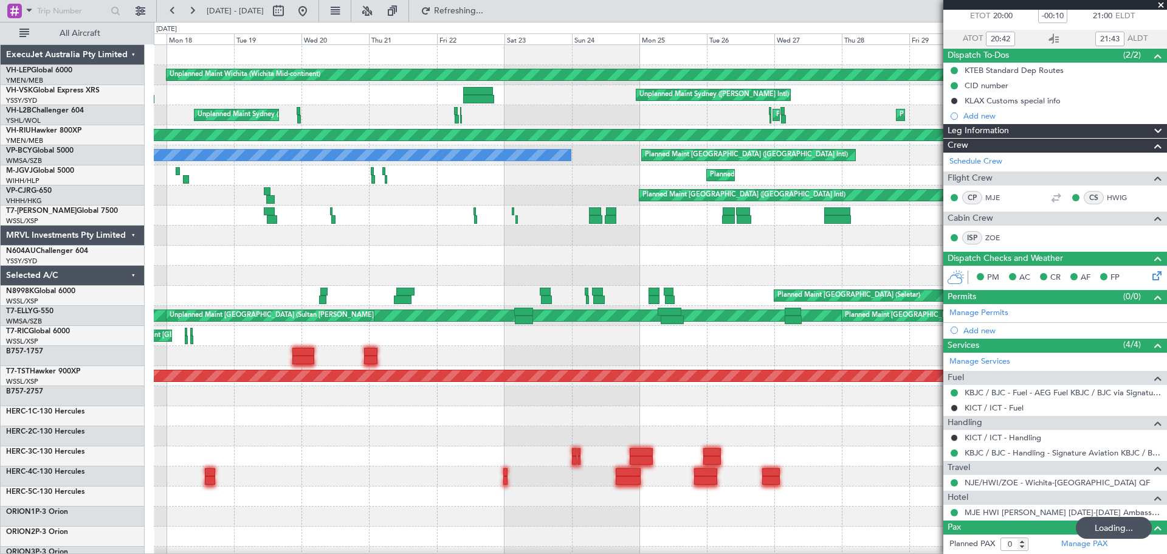
click at [417, 155] on div "Unplanned Maint Wichita (Wichita Mid-continent) Unplanned Maint Wichita (Wichit…" at bounding box center [660, 376] width 1013 height 662
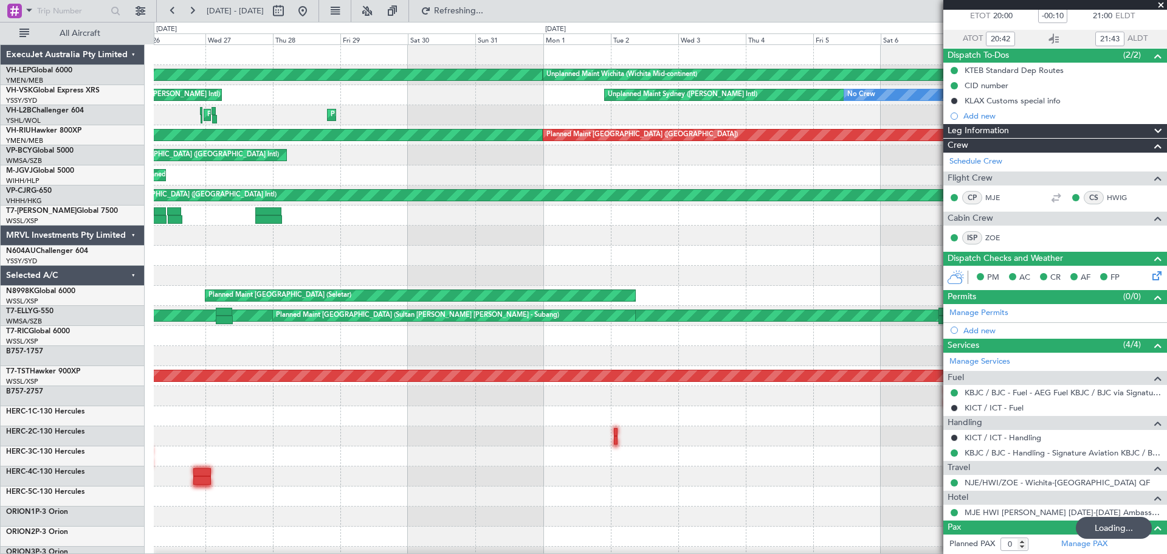
click at [362, 176] on div "Unplanned Maint Wichita (Wichita Mid-continent) Unplanned Maint Wichita (Wichit…" at bounding box center [660, 376] width 1013 height 662
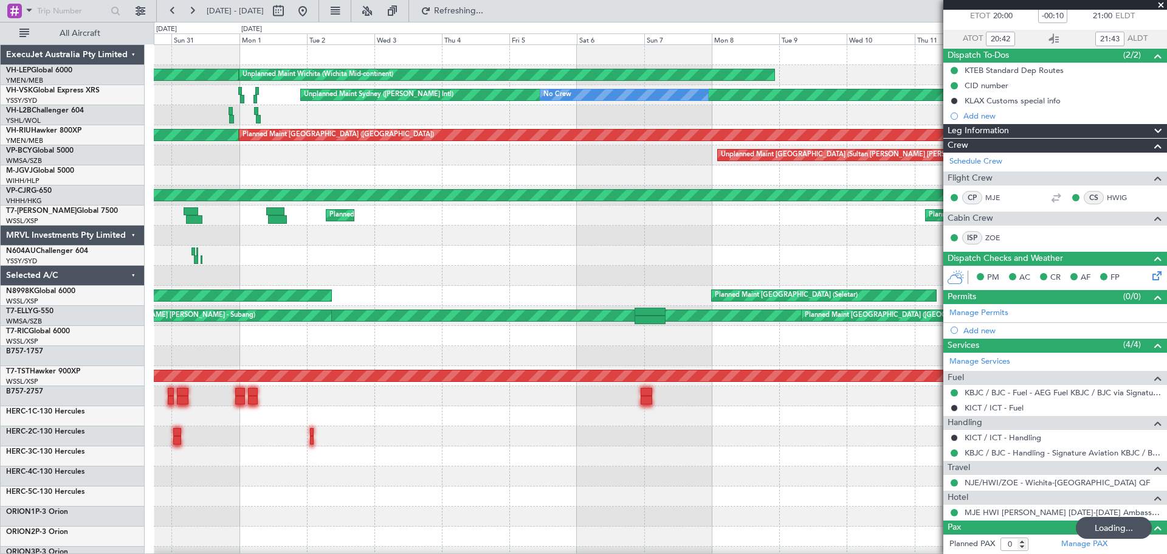
click at [309, 207] on div "Unplanned Maint Wichita (Wichita Mid-continent) Unplanned Maint Wichita (Wichit…" at bounding box center [660, 376] width 1013 height 662
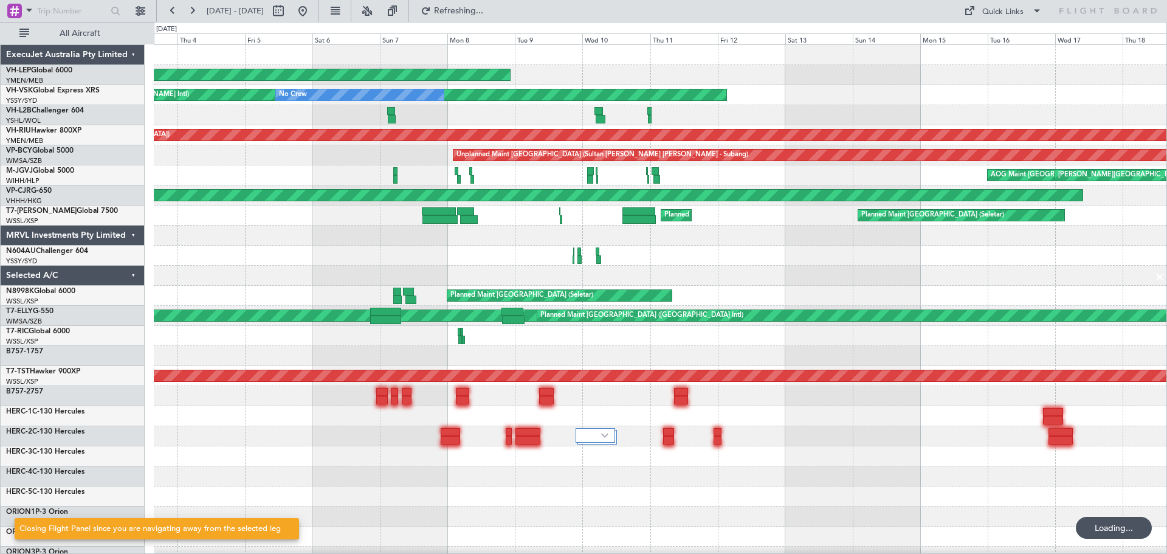
click at [699, 116] on div "Unplanned Maint Wichita (Wichita Mid-continent) Unplanned Maint Wichita (Wichit…" at bounding box center [660, 376] width 1013 height 662
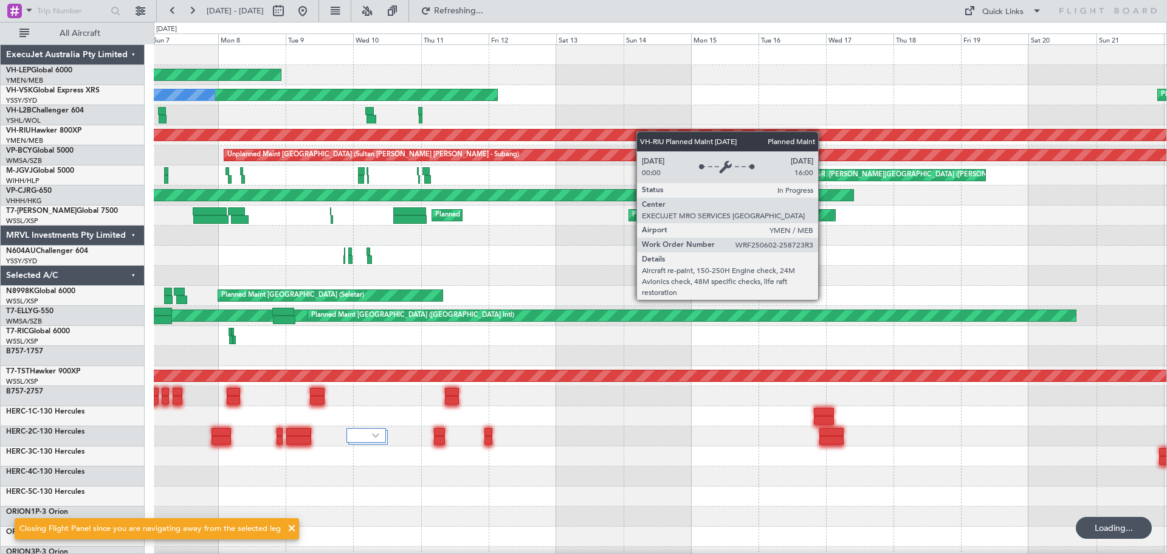
click at [593, 134] on div "Unplanned Maint Wichita (Wichita Mid-continent) Unplanned Maint Sydney (Kingsfo…" at bounding box center [660, 396] width 1013 height 702
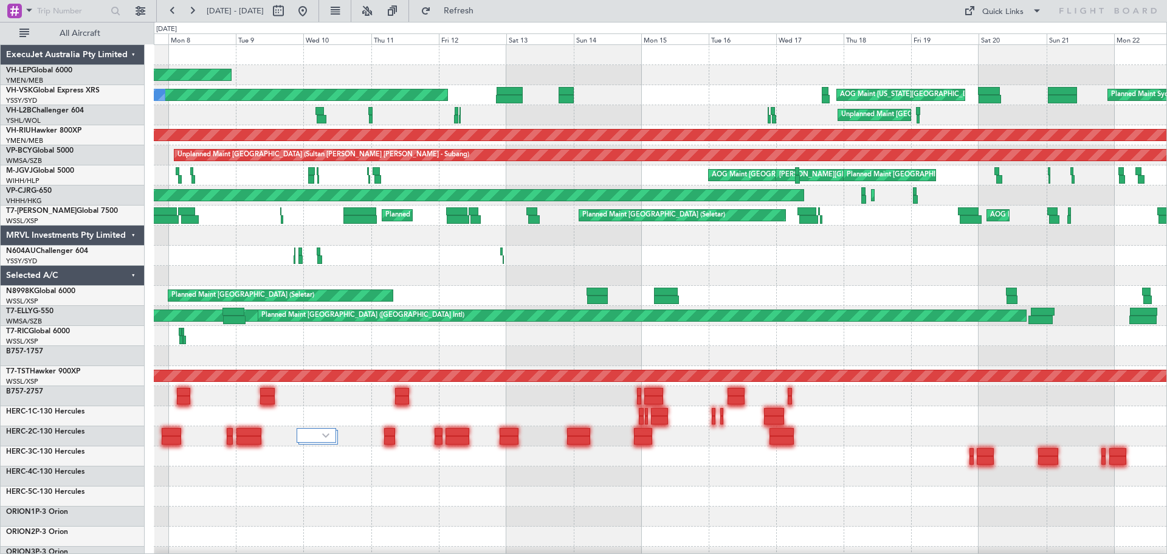
click at [180, 111] on div "Unplanned Maint Wichita (Wichita Mid-continent) Planned Maint Sydney (Kingsford…" at bounding box center [660, 376] width 1013 height 662
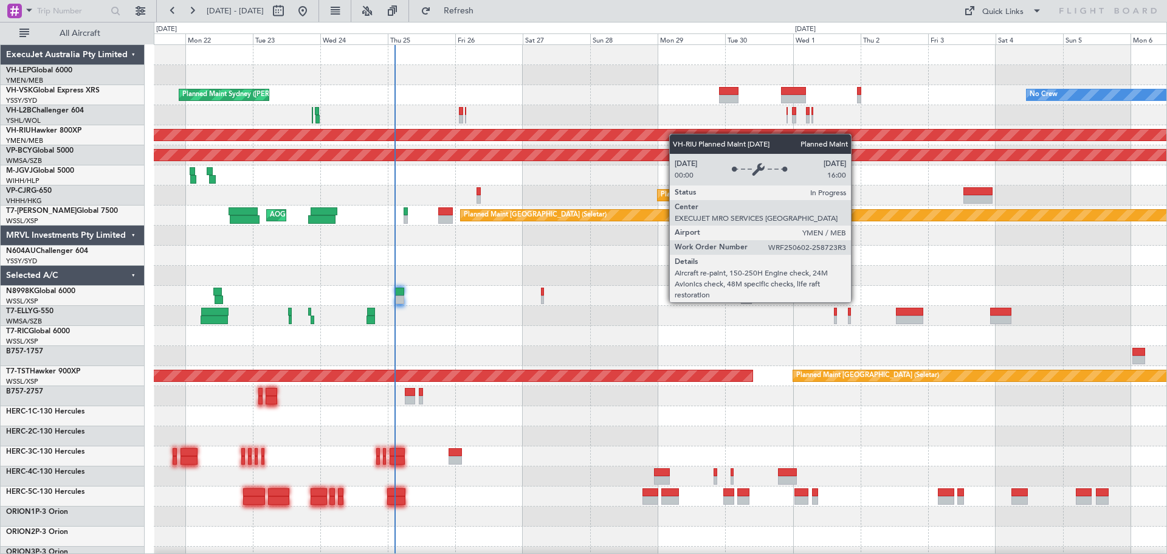
click at [245, 178] on div "Planned Maint Sydney (Kingsford Smith Intl) No Crew AOG Maint Kansas City (Kans…" at bounding box center [660, 376] width 1013 height 662
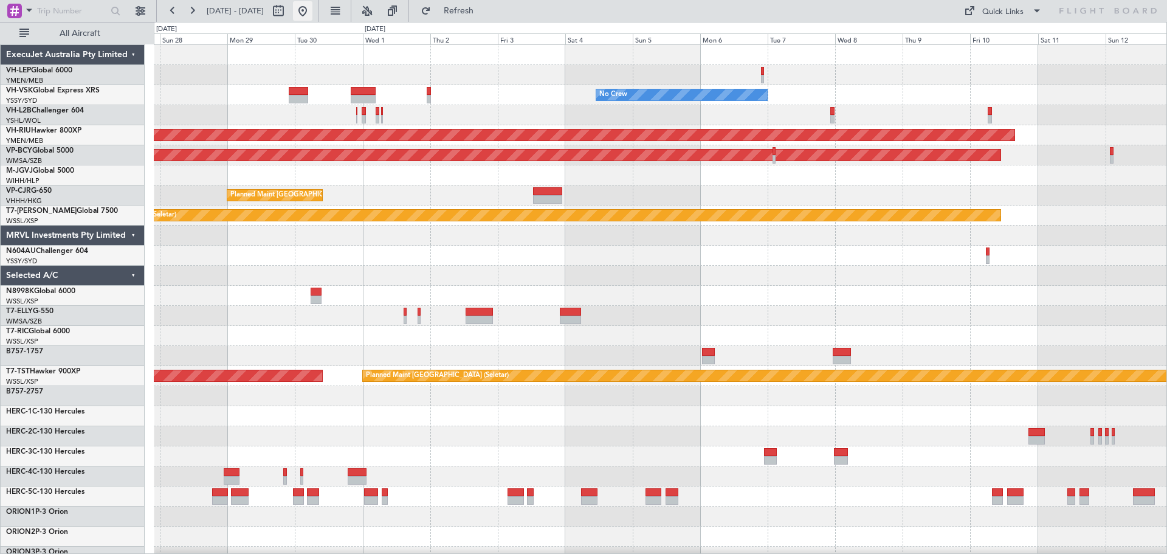
click at [313, 8] on button at bounding box center [302, 10] width 19 height 19
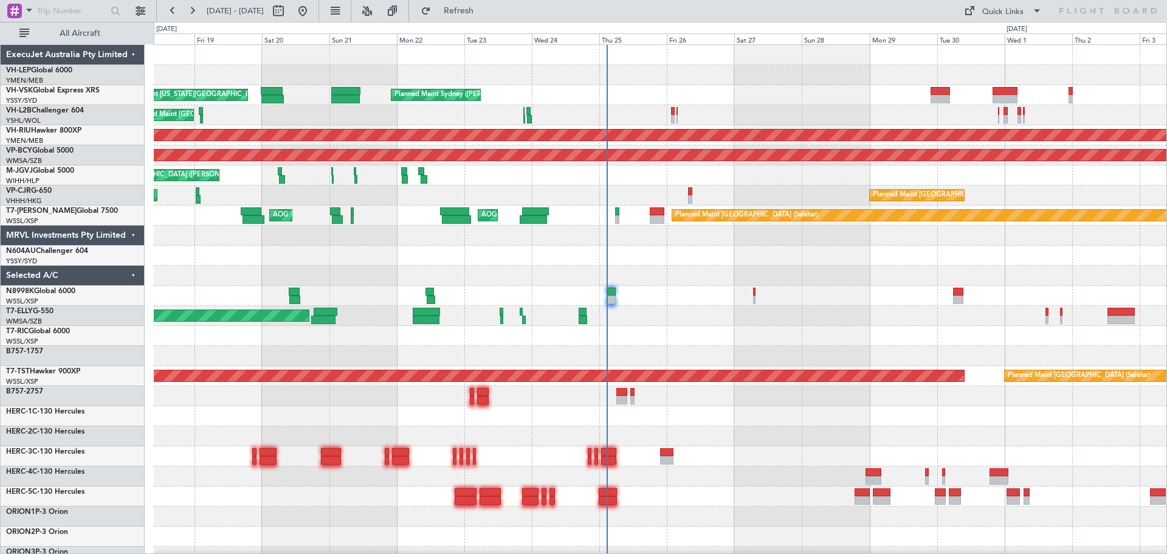
click at [488, 116] on div "Planned Maint Sydney (Kingsford Smith Intl) AOG Maint Kansas City (Kansas City …" at bounding box center [660, 376] width 1013 height 662
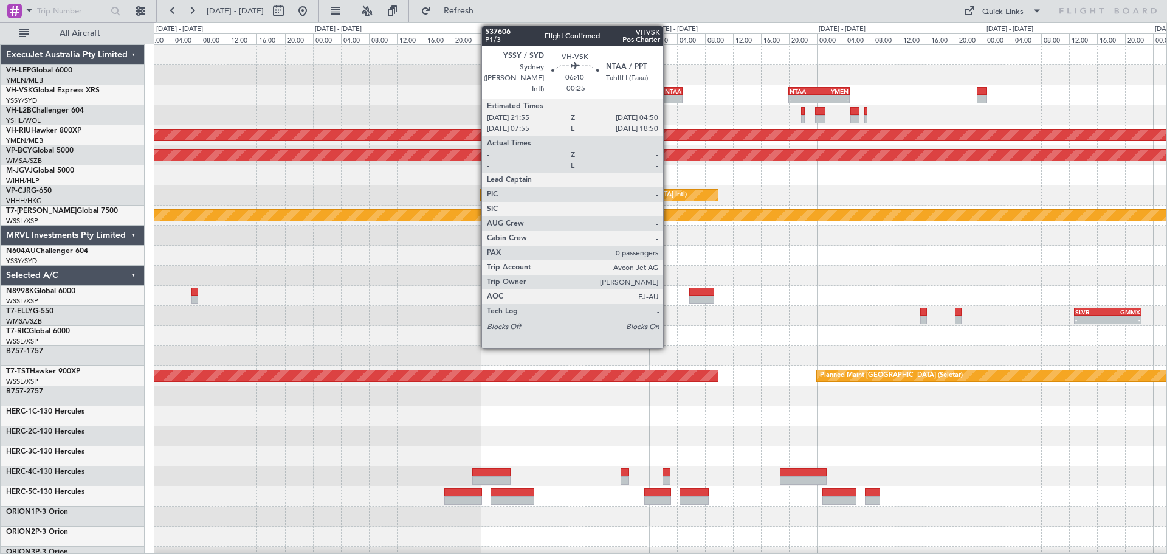
click at [669, 95] on div "- -" at bounding box center [658, 99] width 49 height 9
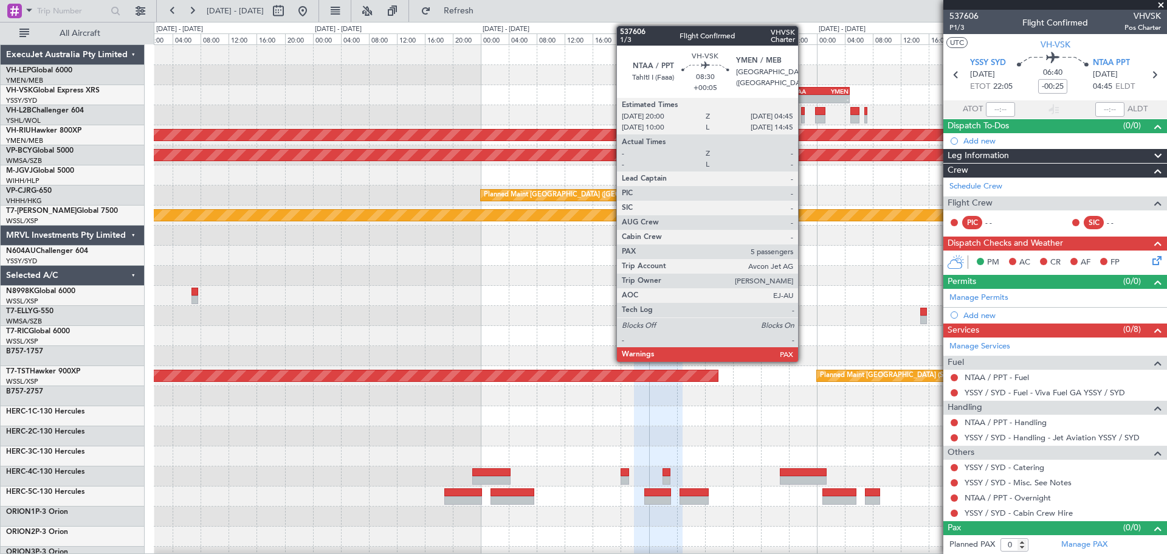
click at [804, 98] on div "-" at bounding box center [805, 98] width 30 height 7
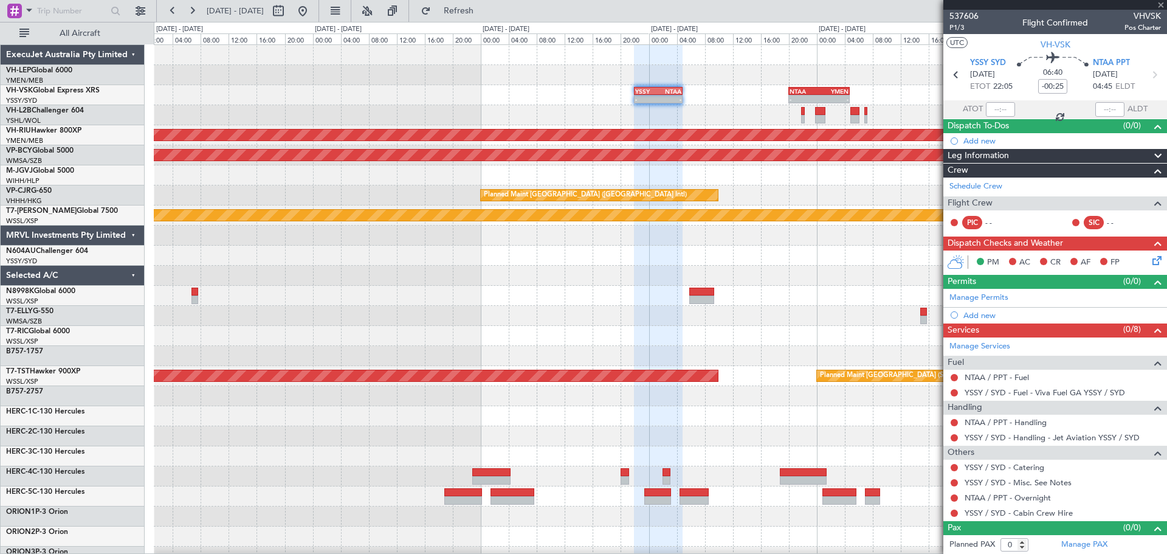
type input "+00:05"
type input "5"
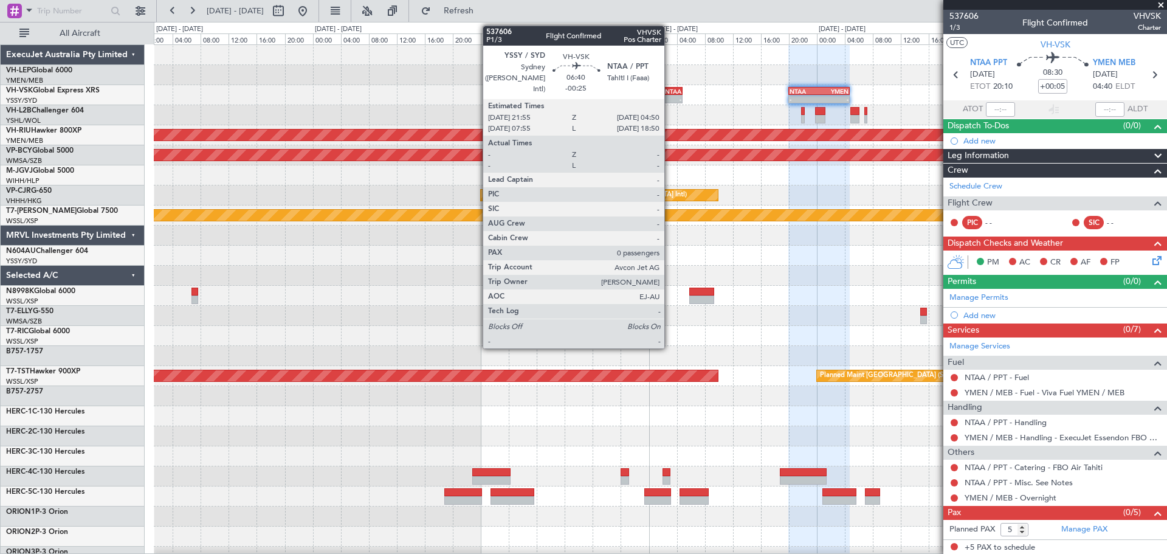
click at [670, 102] on div "-" at bounding box center [669, 98] width 23 height 7
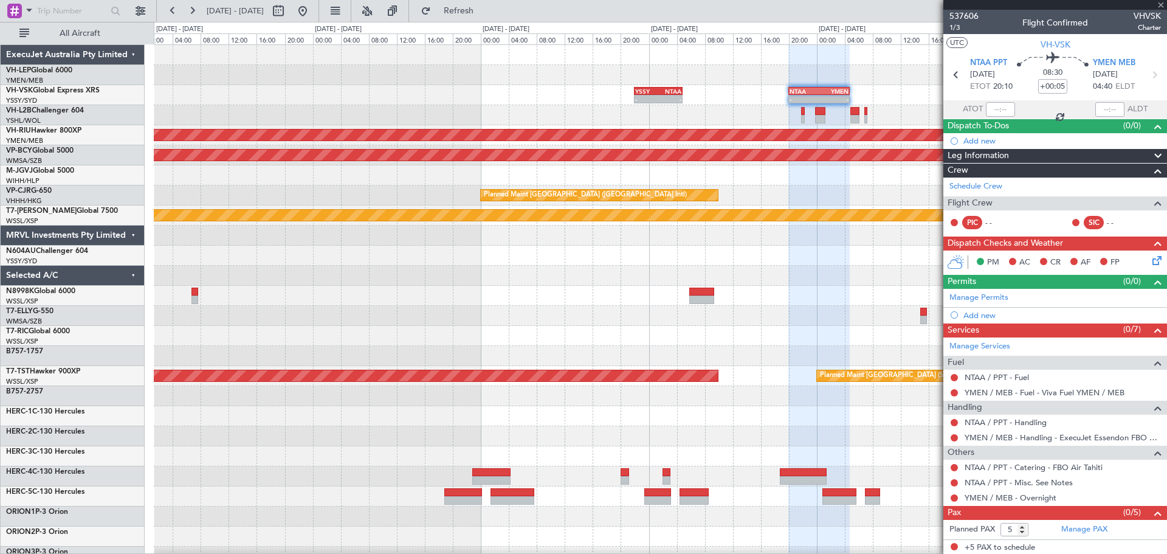
type input "-00:25"
type input "0"
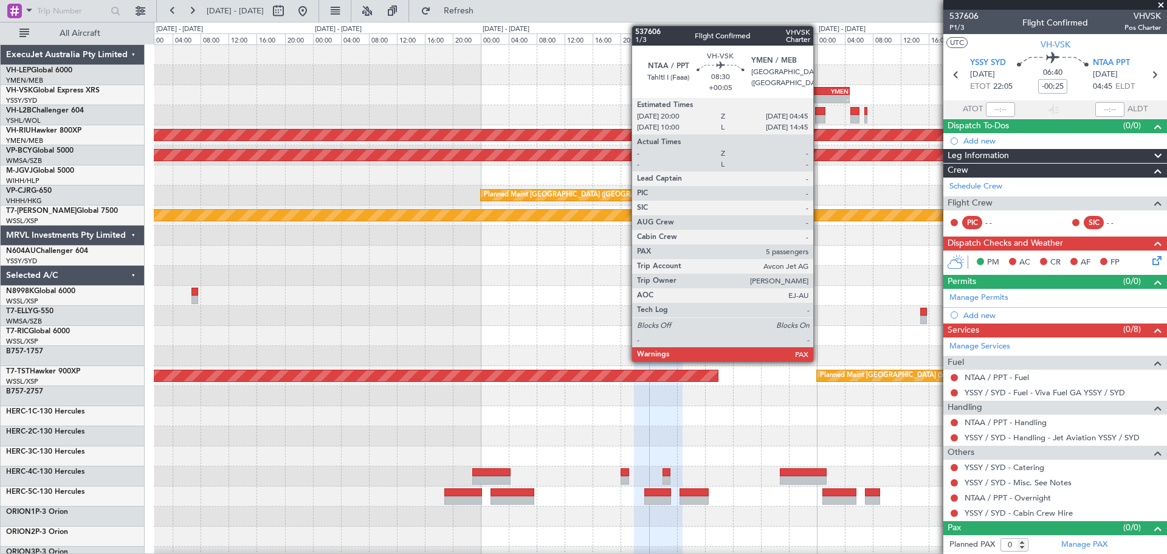
click at [820, 97] on div "-" at bounding box center [835, 98] width 30 height 7
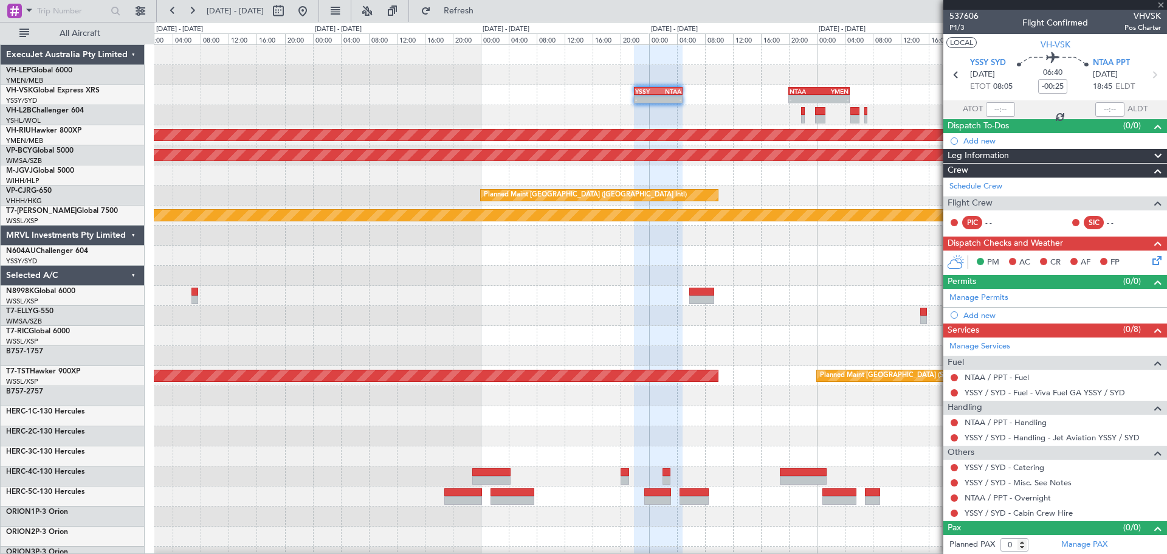
type input "+00:05"
type input "5"
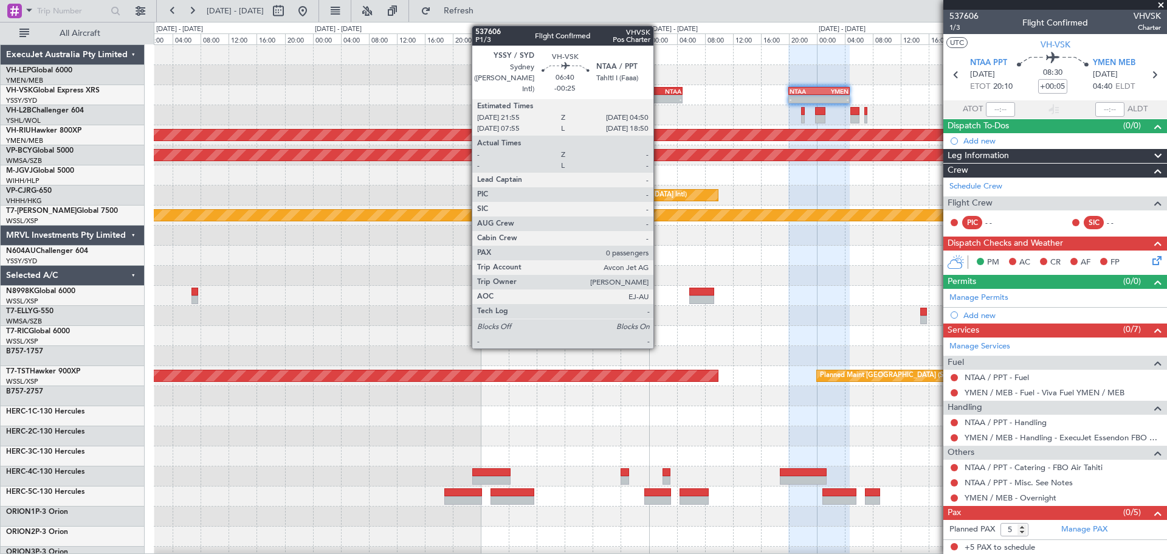
click at [659, 95] on div "-" at bounding box center [669, 98] width 23 height 7
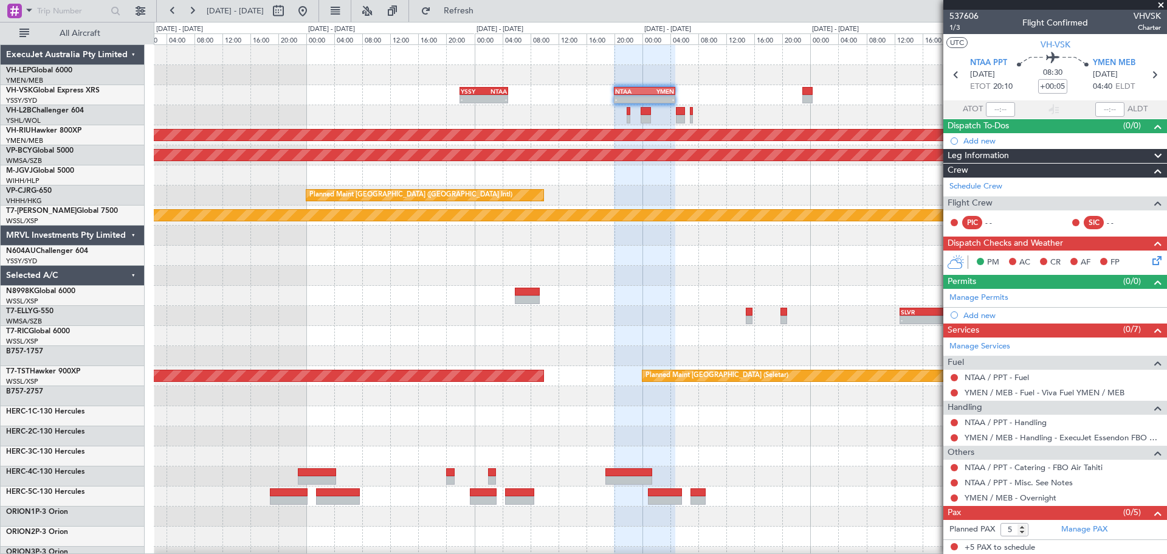
click at [308, 145] on div "- - YSSY 21:55 Z NTAA 04:50 Z - - NTAA 20:00 Z YMEN 04:45 Z No Crew Planned Mai…" at bounding box center [660, 376] width 1013 height 662
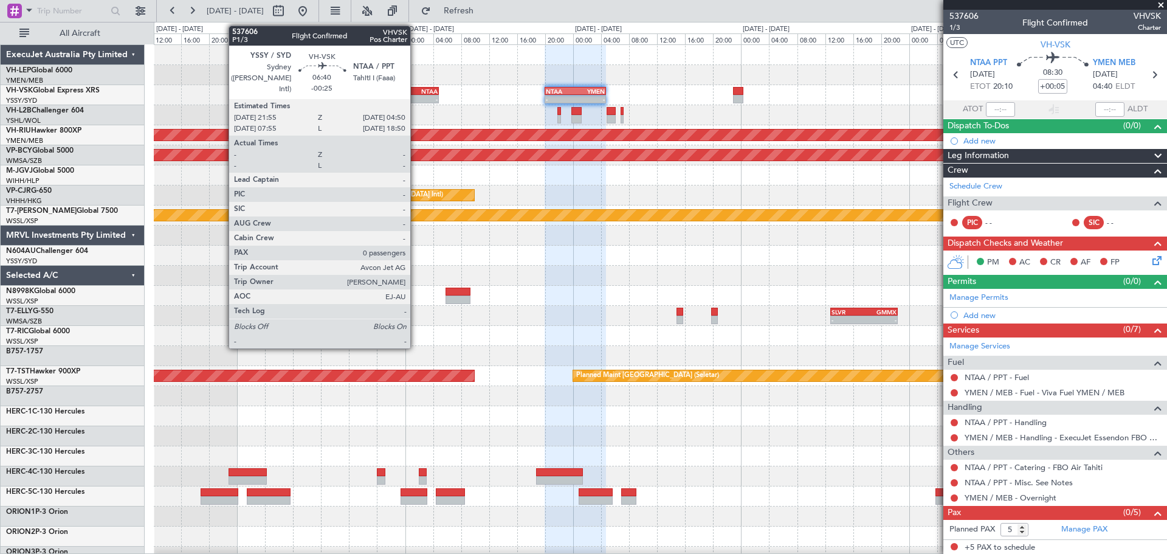
click at [416, 95] on div "- -" at bounding box center [414, 99] width 49 height 9
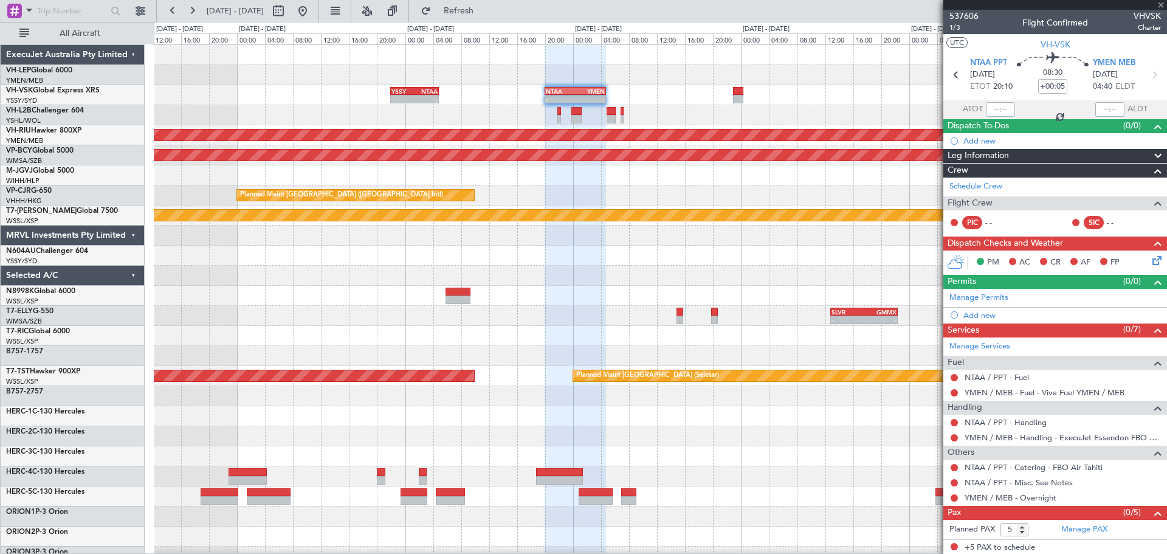
type input "-00:25"
type input "0"
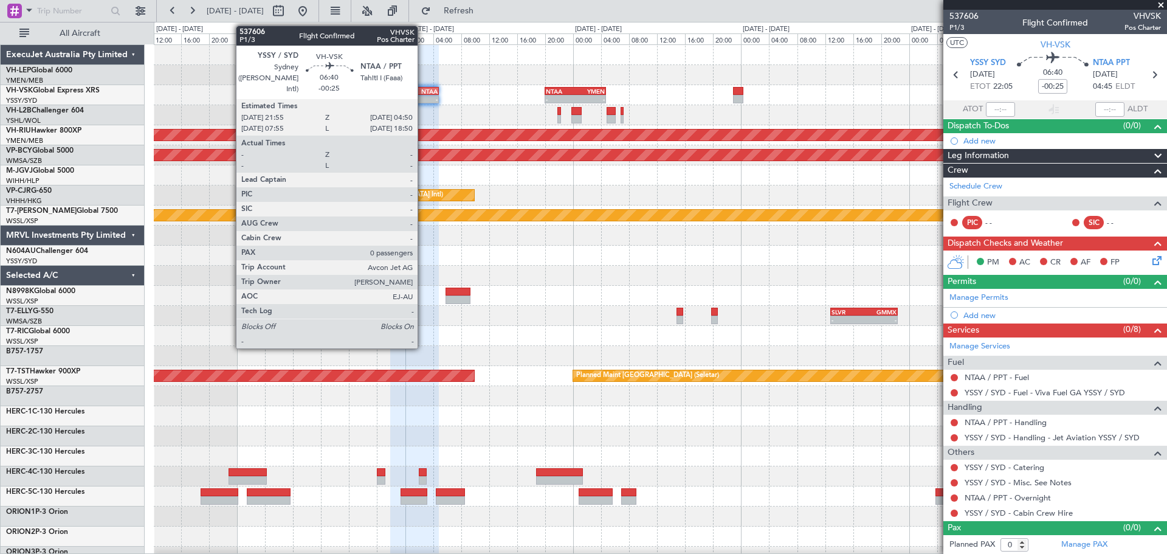
click at [423, 98] on div "-" at bounding box center [426, 98] width 23 height 7
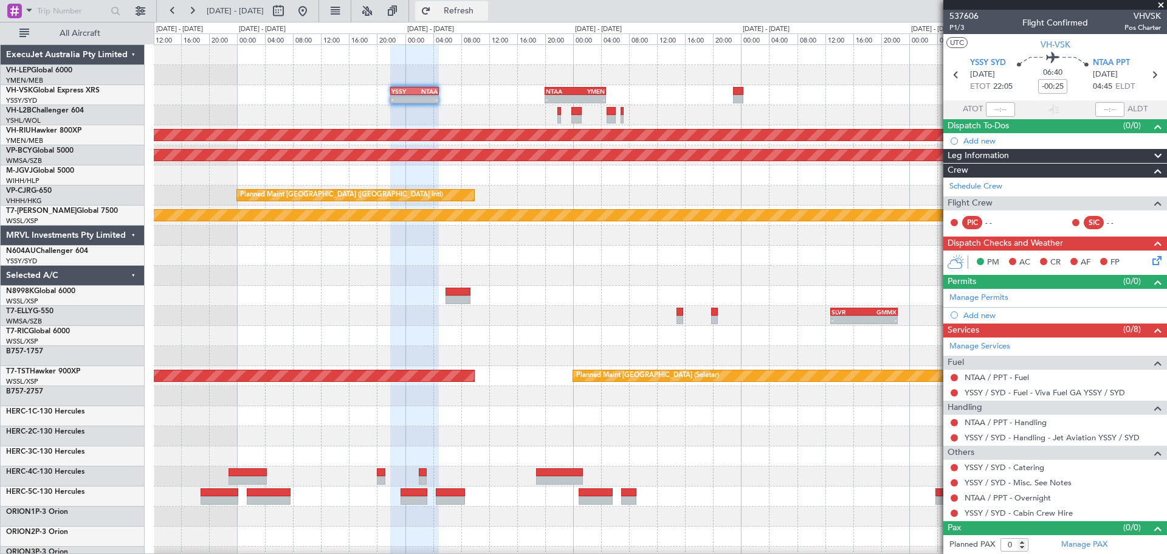
click at [483, 15] on span "Refresh" at bounding box center [459, 11] width 51 height 9
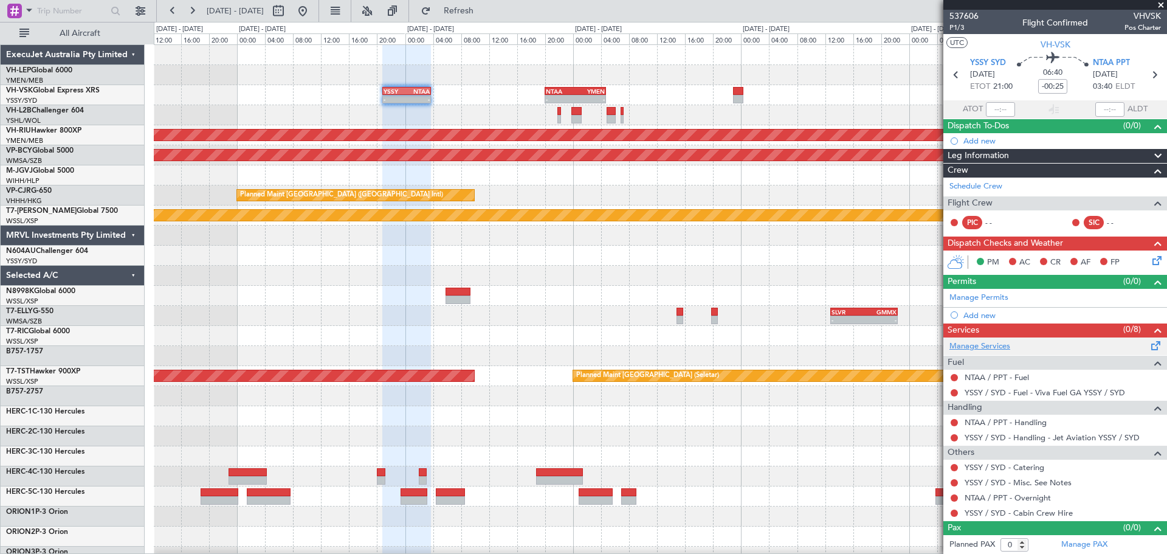
scroll to position [1, 0]
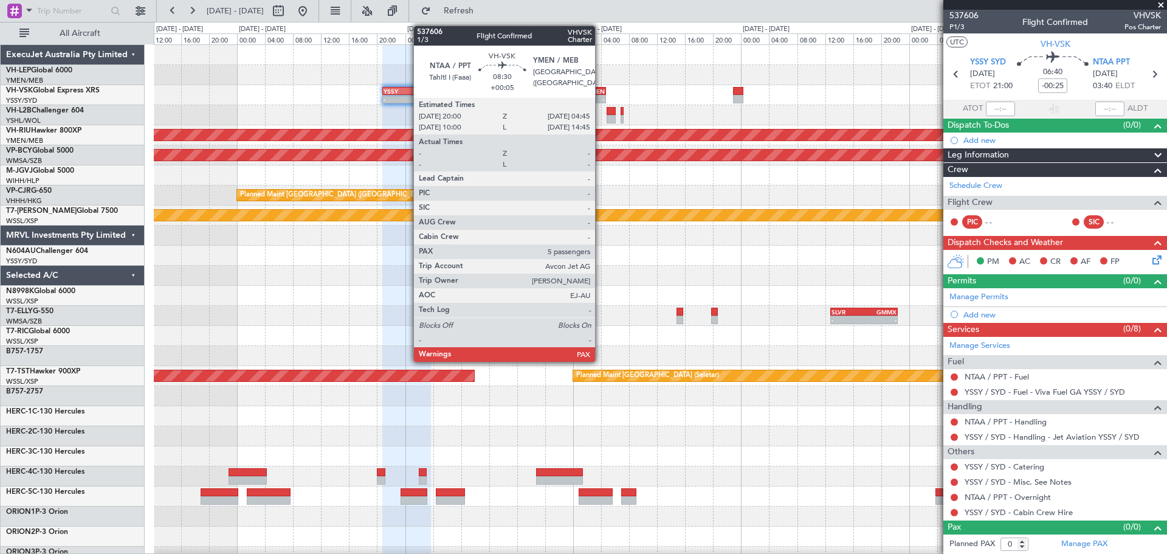
click at [601, 100] on div "-" at bounding box center [591, 98] width 30 height 7
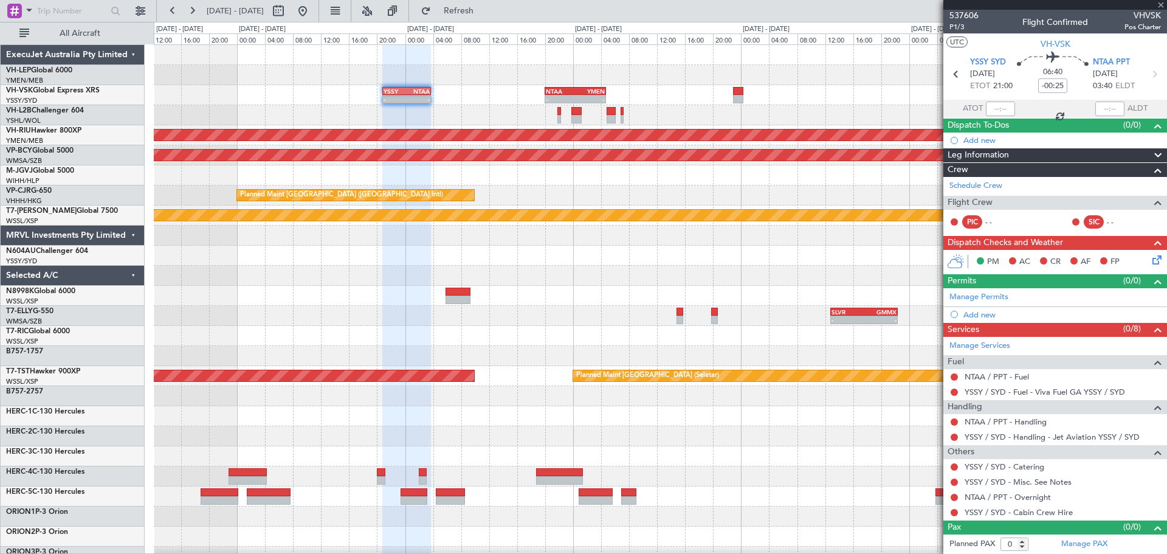
type input "+00:05"
type input "5"
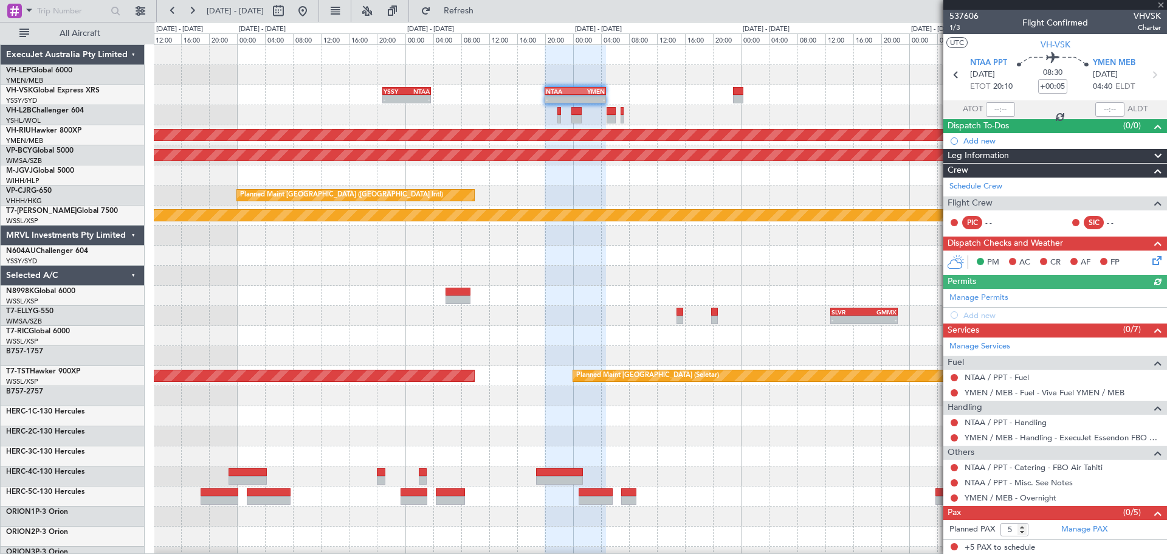
scroll to position [1, 0]
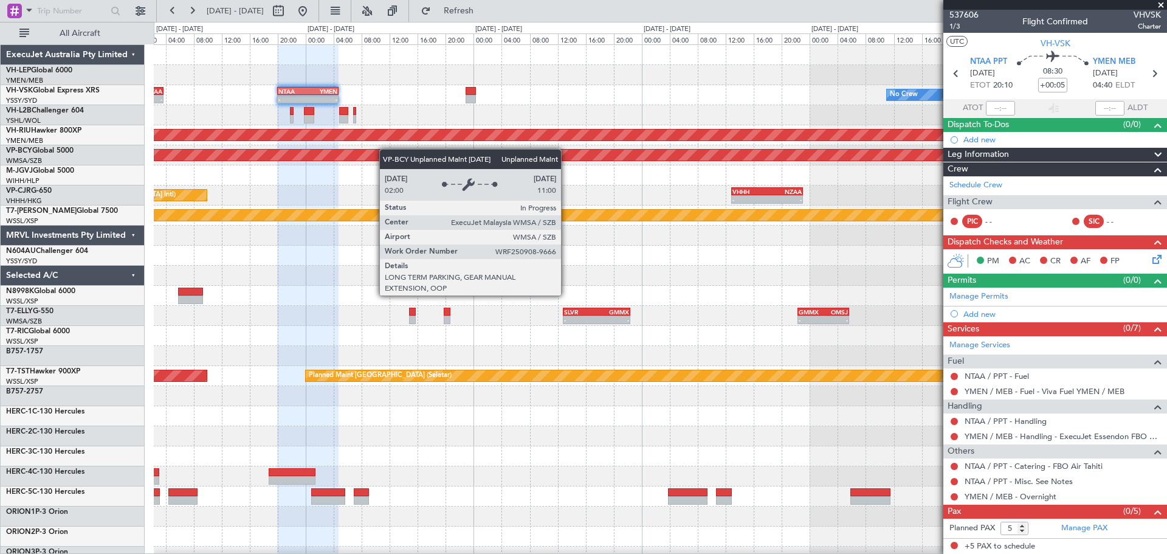
click at [582, 157] on div "No Crew - - NTAA 20:00 Z YMEN 04:45 Z YSSY 20:50 Z NTAA 03:45 Z - - Planned Mai…" at bounding box center [660, 376] width 1013 height 662
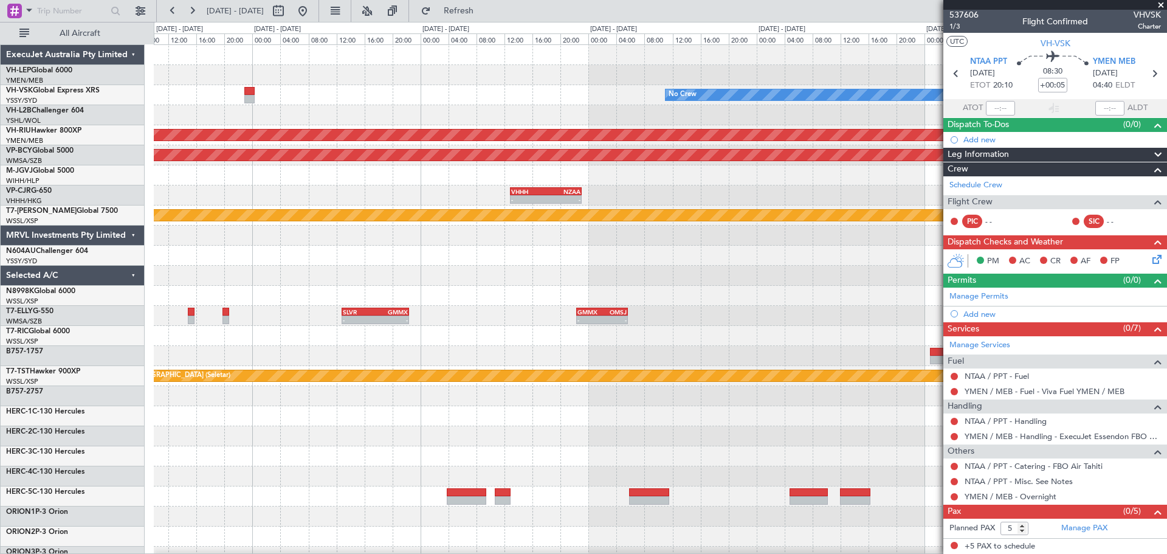
click at [457, 122] on div "No Crew NTAA 20:00 Z YMEN 04:45 Z - - YSSY 20:50 Z NTAA 03:45 Z - - Planned Mai…" at bounding box center [660, 376] width 1013 height 662
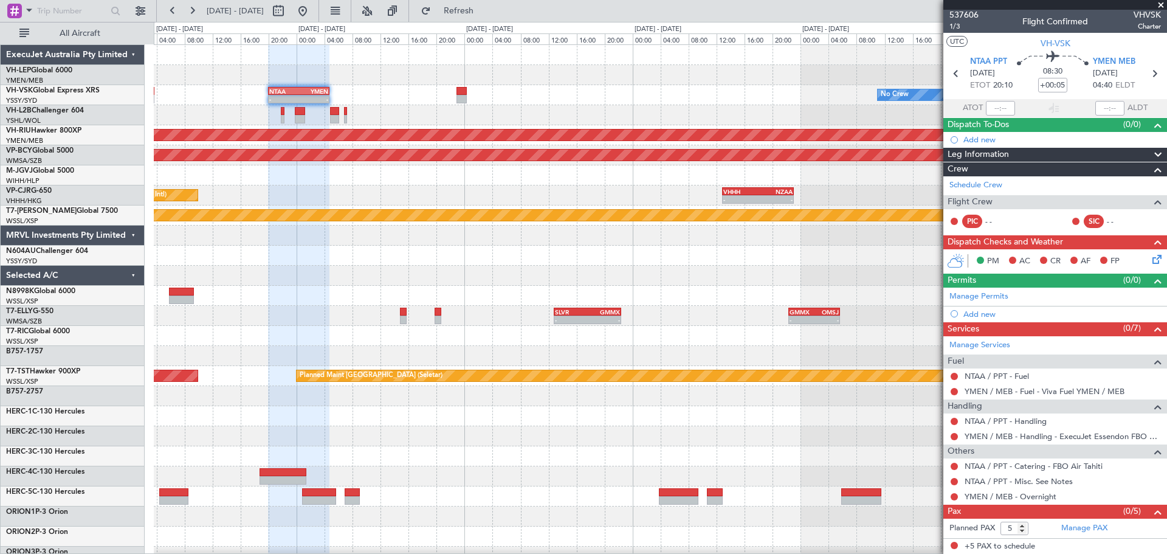
click at [617, 95] on div "No Crew - - NTAA 20:00 Z YMEN 04:45 Z YSSY 20:50 Z NTAA 03:45 Z - -" at bounding box center [660, 95] width 1013 height 20
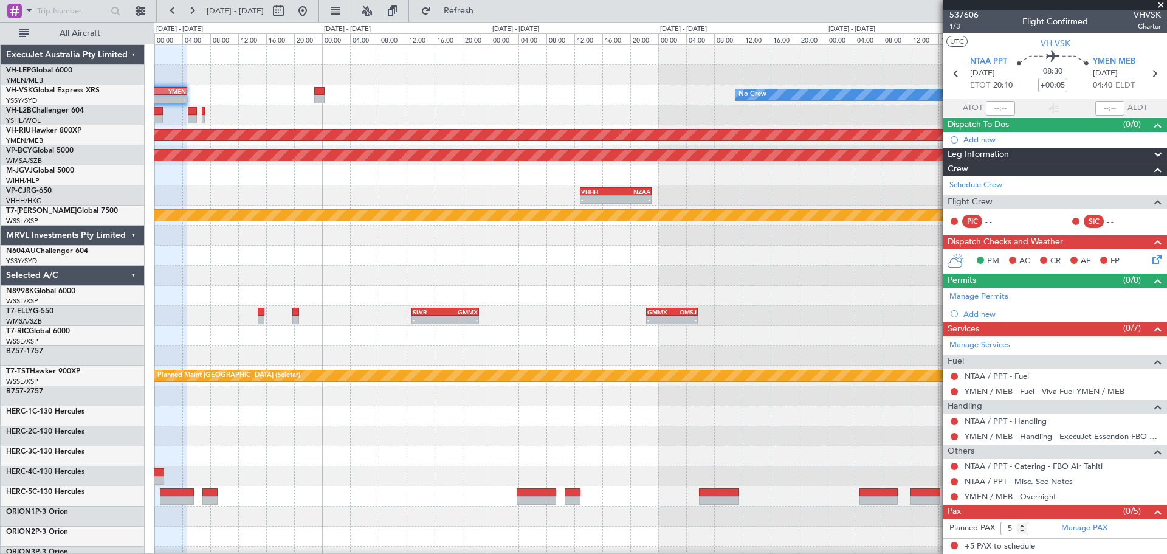
click at [730, 96] on div "No Crew - - NTAA 20:00 Z YMEN 04:45 Z YSSY 20:50 Z NTAA 03:45 Z - -" at bounding box center [660, 95] width 1013 height 20
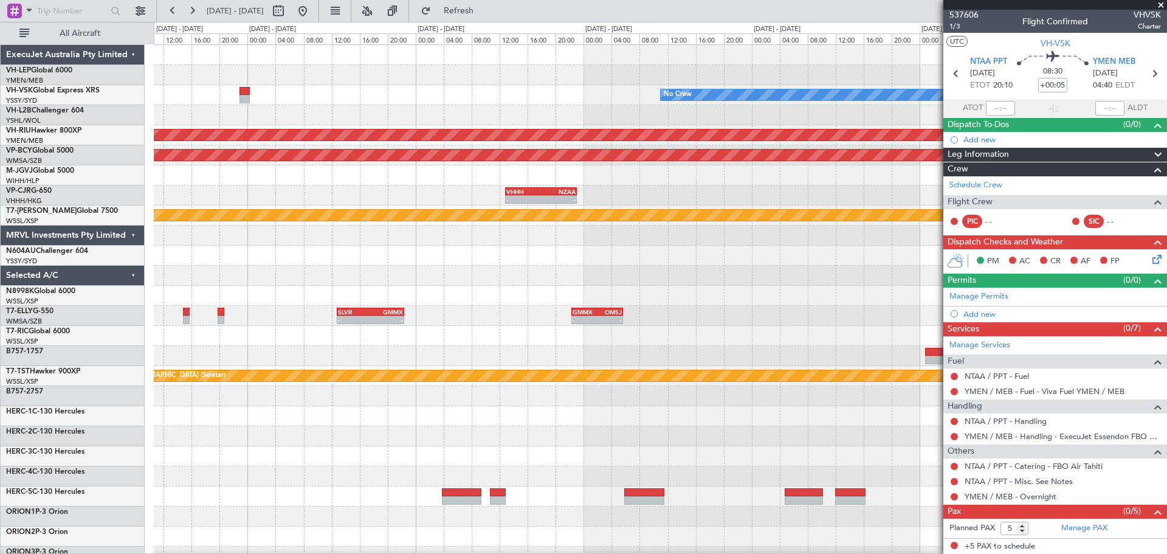
click at [458, 107] on div "No Crew NTAA 20:00 Z YMEN 04:45 Z - - YSSY 20:50 Z NTAA 03:45 Z - - Planned Mai…" at bounding box center [660, 376] width 1013 height 662
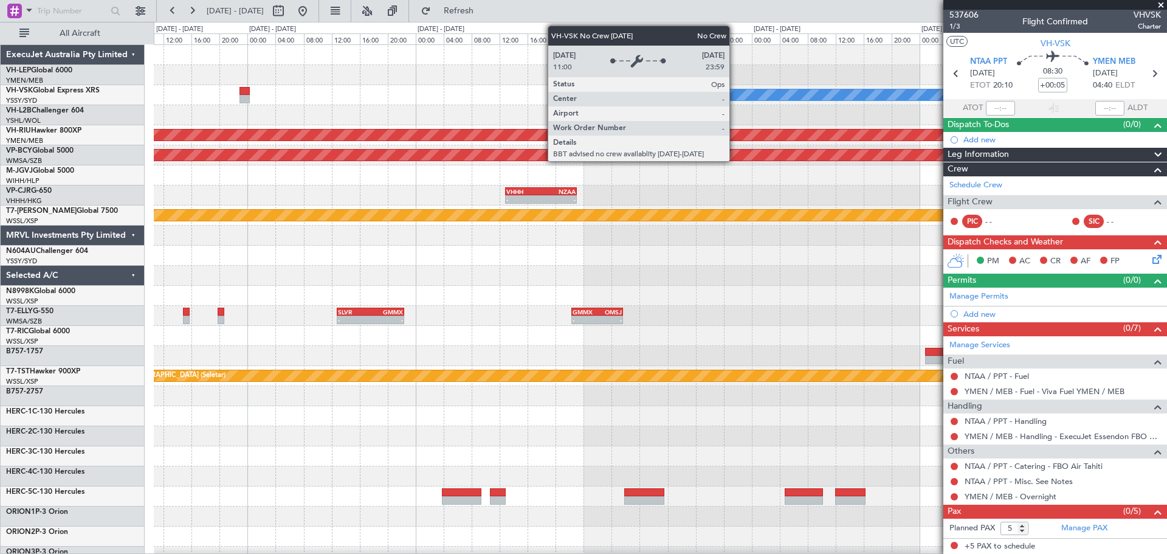
click at [373, 120] on div "No Crew NTAA 20:00 Z YMEN 04:45 Z - - YSSY 20:50 Z NTAA 03:45 Z - - Planned Mai…" at bounding box center [660, 376] width 1013 height 662
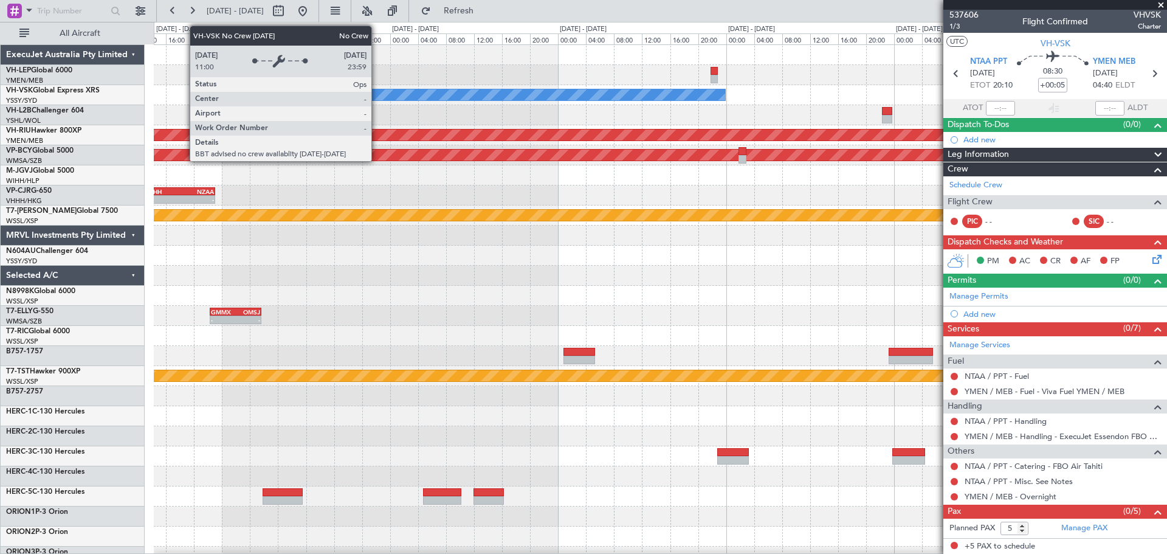
click at [663, 108] on div "No Crew Planned Maint Melbourne (Essendon) Unplanned Maint Kuala Lumpur (Sultan…" at bounding box center [660, 376] width 1013 height 662
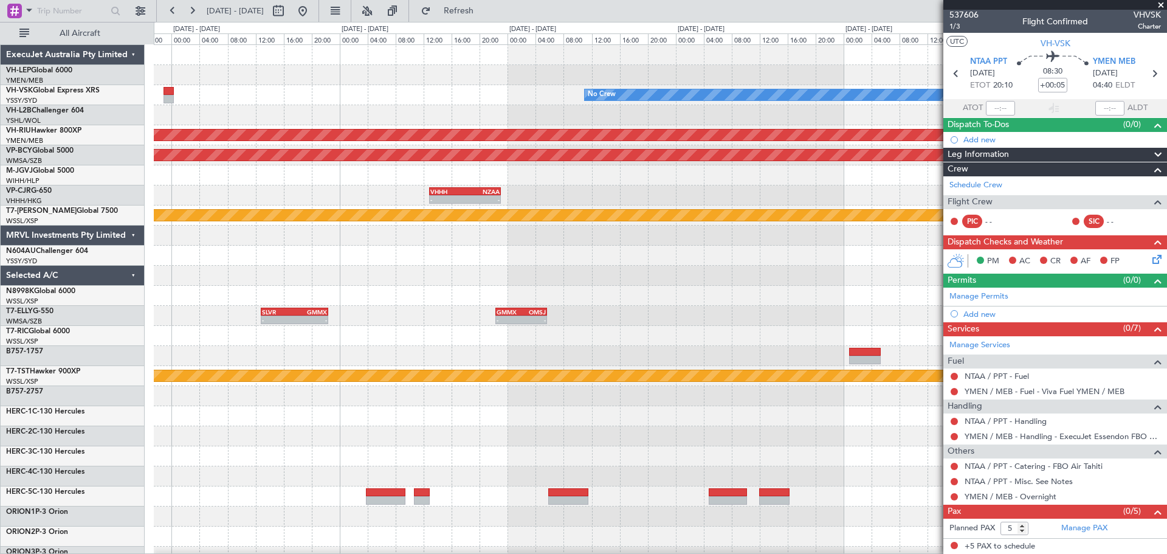
click at [679, 96] on div "No Crew NTAA 20:00 Z YMEN 04:45 Z - -" at bounding box center [660, 95] width 1013 height 20
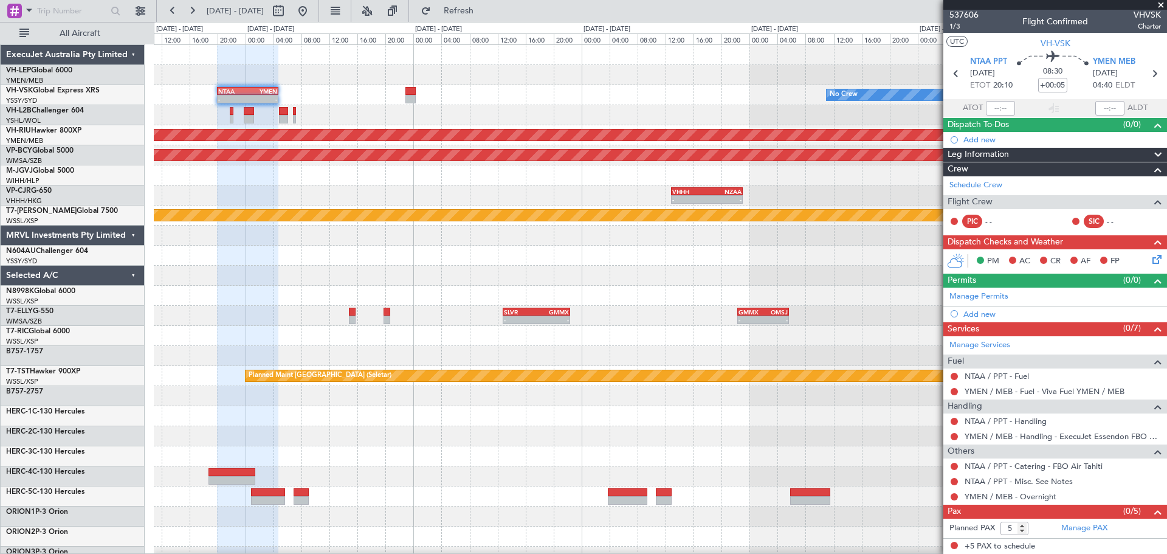
scroll to position [0, 0]
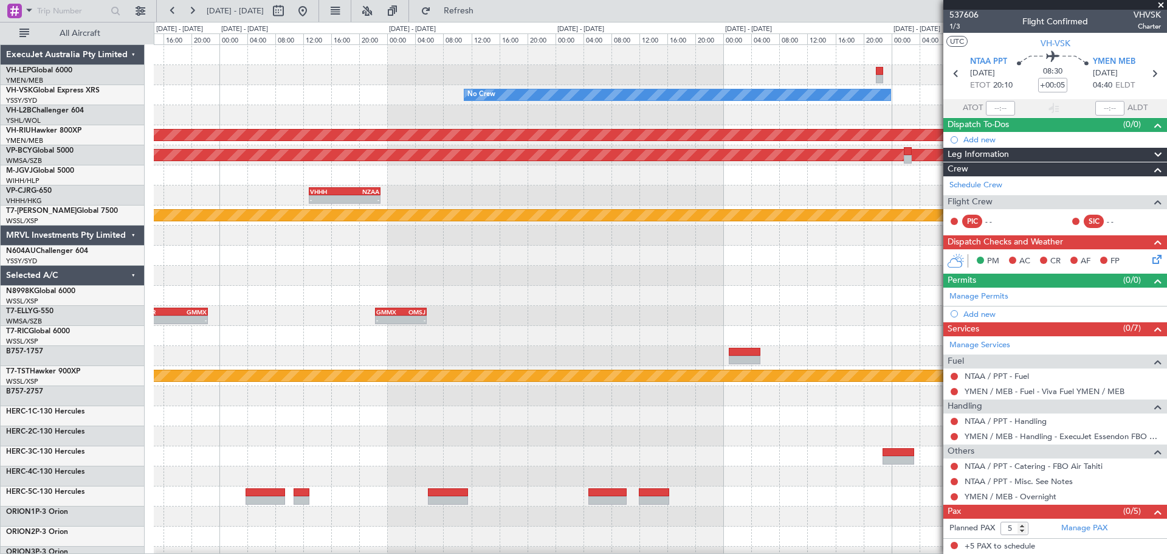
click at [214, 105] on div "No Crew NTAA 20:00 Z YMEN 04:45 Z - -" at bounding box center [660, 95] width 1013 height 20
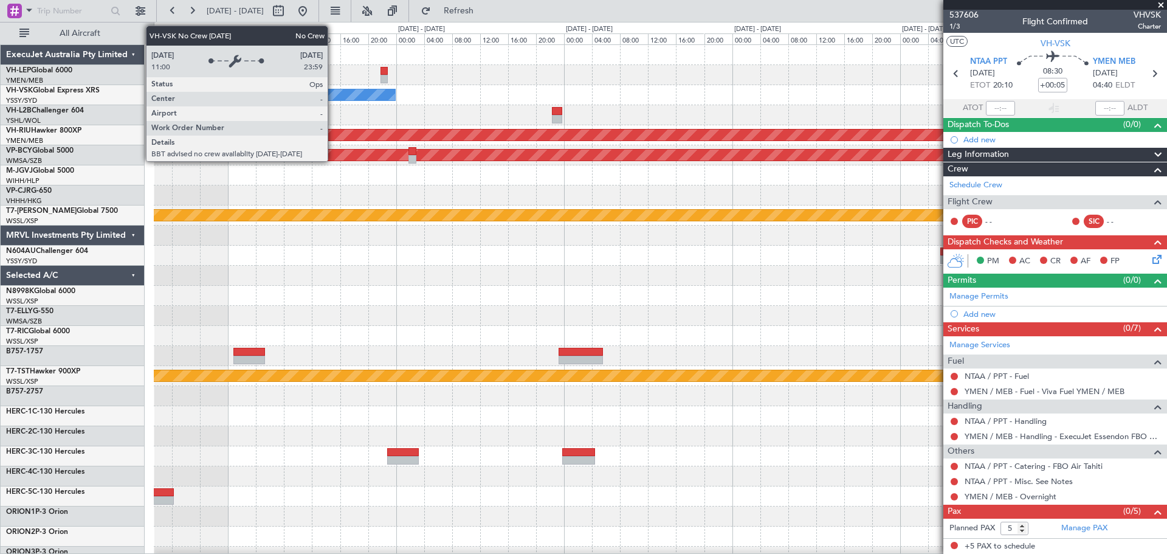
click at [395, 89] on div "No Crew" at bounding box center [182, 94] width 426 height 11
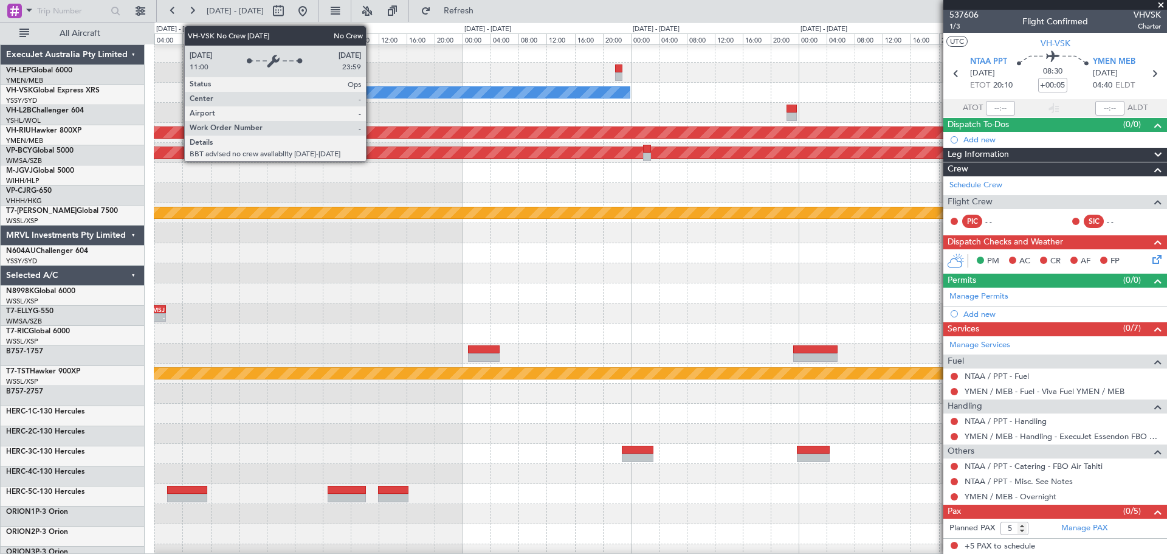
click at [630, 96] on div "No Crew" at bounding box center [417, 92] width 426 height 11
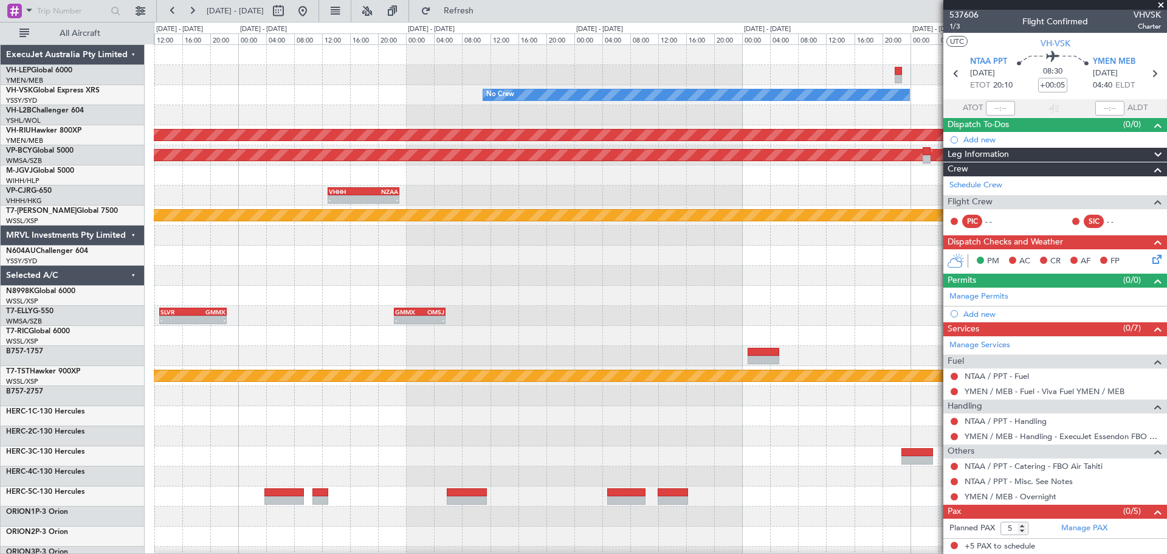
click at [605, 99] on div "No Crew NTAA 20:00 Z YMEN 04:45 Z - - Planned Maint Melbourne (Essendon) Unplan…" at bounding box center [660, 376] width 1013 height 662
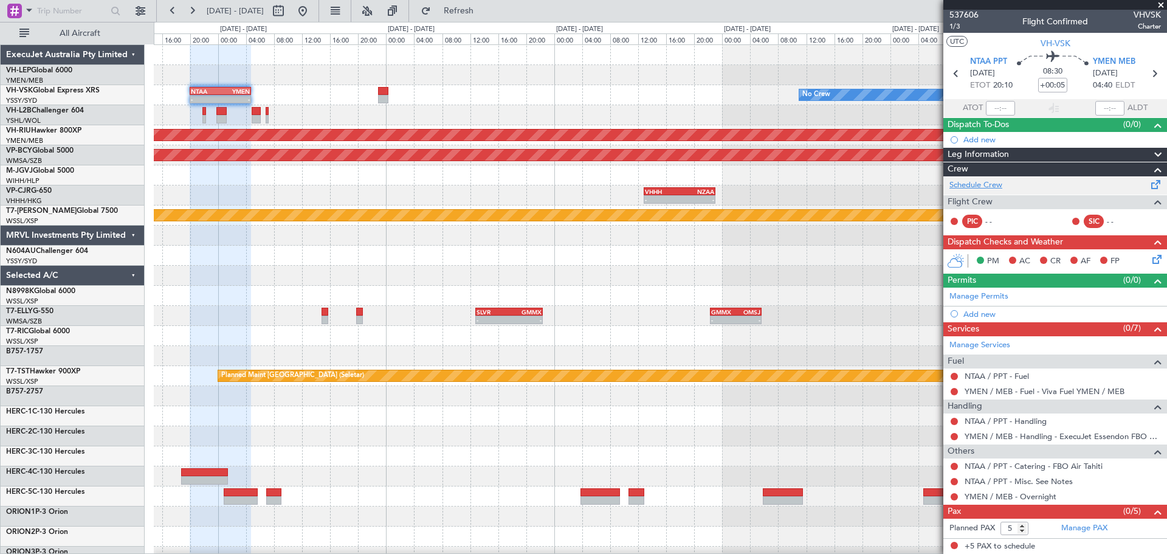
click at [982, 188] on link "Schedule Crew" at bounding box center [976, 185] width 53 height 12
